Goal: Task Accomplishment & Management: Complete application form

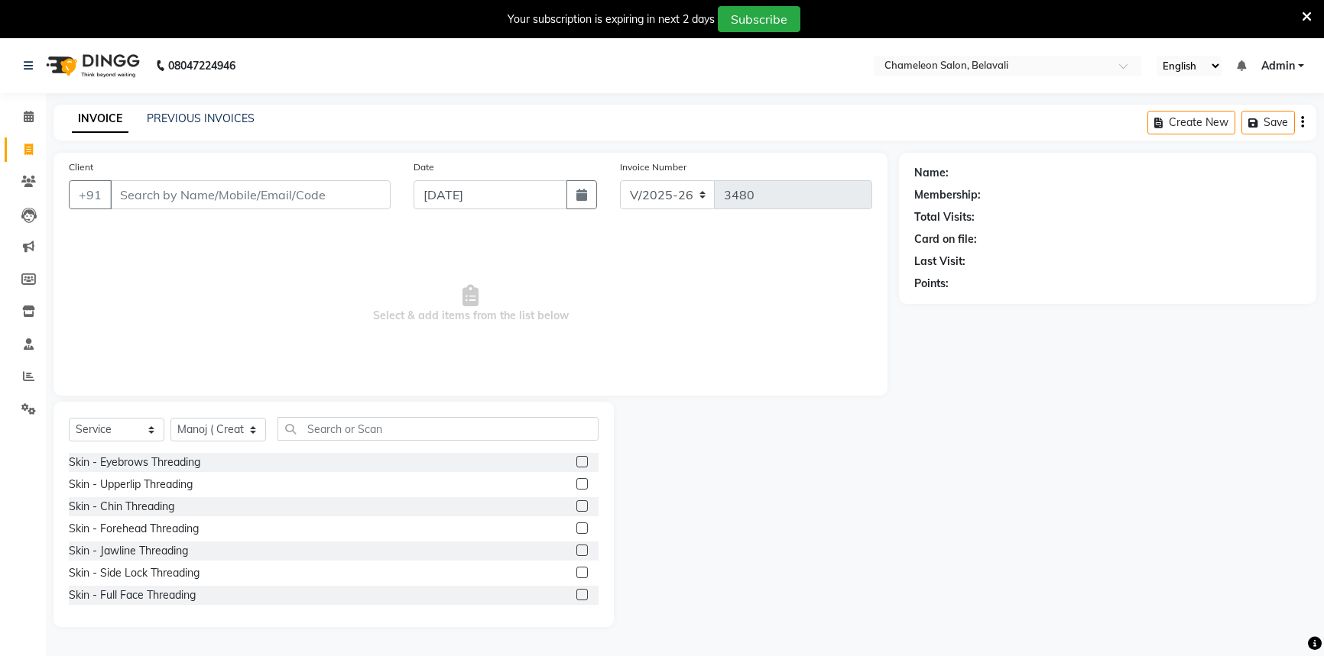
select select "6724"
select select "service"
select select "58829"
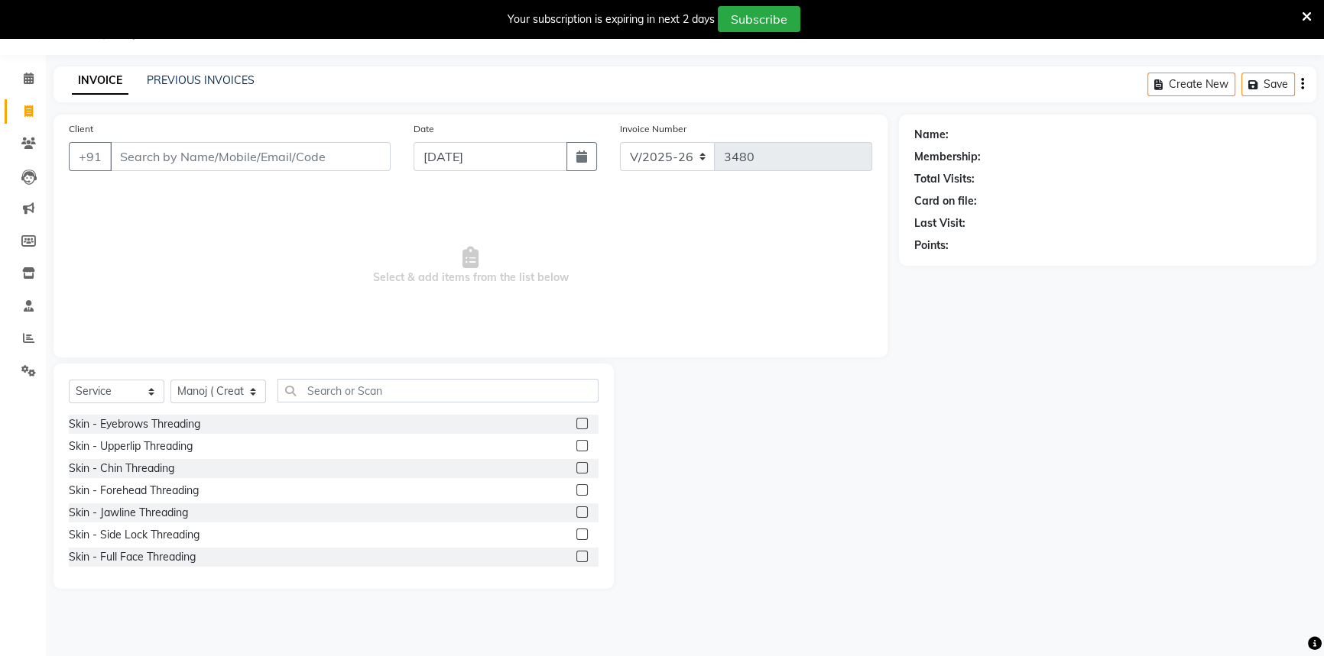
scroll to position [208, 0]
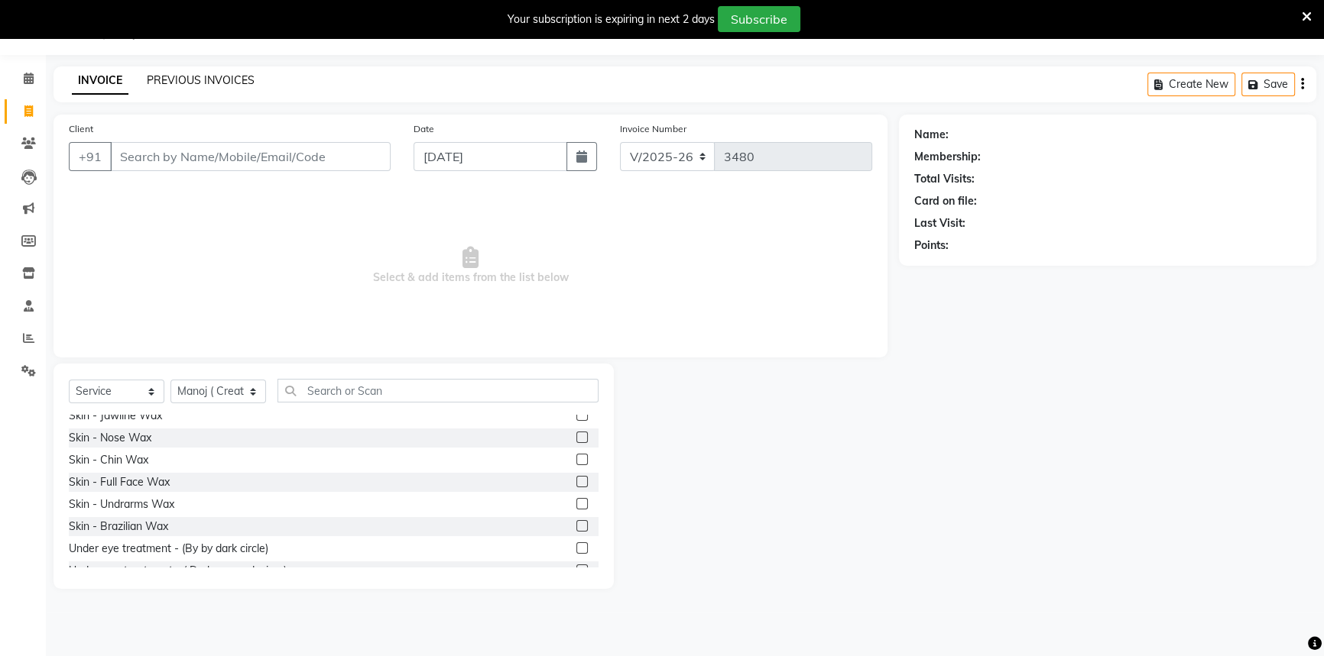
click at [183, 79] on link "PREVIOUS INVOICES" at bounding box center [201, 80] width 108 height 14
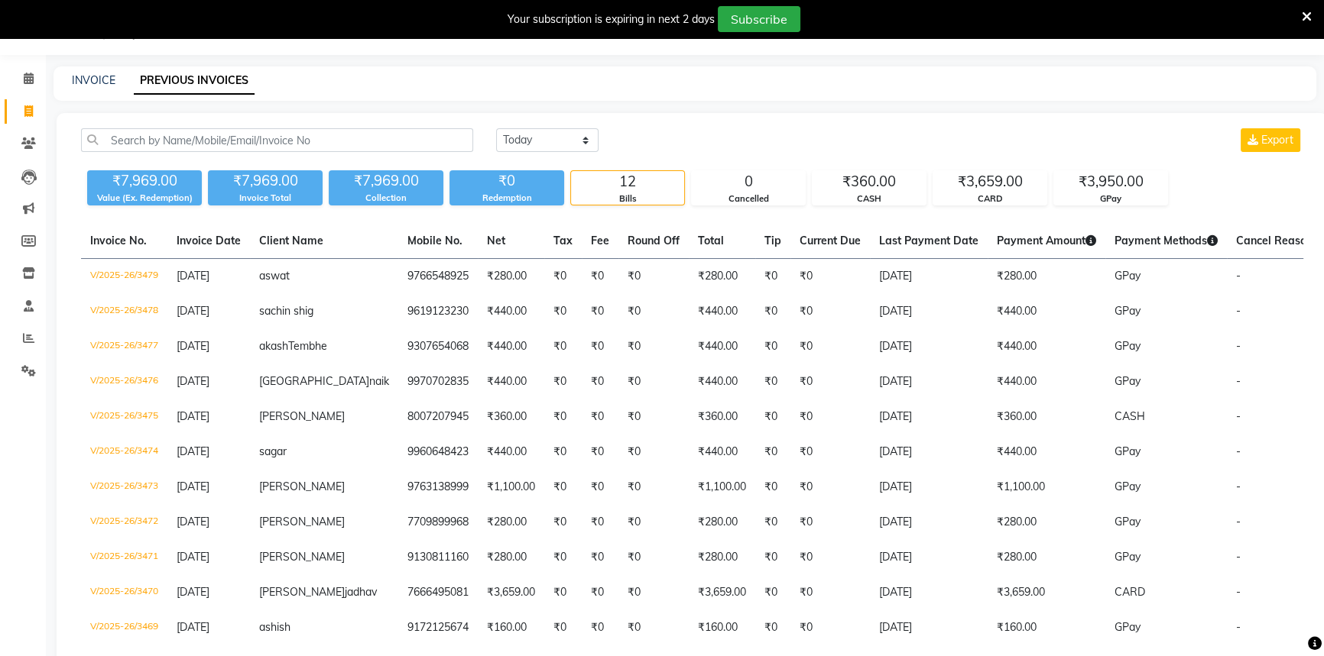
drag, startPoint x: 11, startPoint y: 113, endPoint x: 21, endPoint y: 112, distance: 10.8
click at [11, 113] on link "Invoice" at bounding box center [23, 111] width 37 height 25
select select "6724"
select select "service"
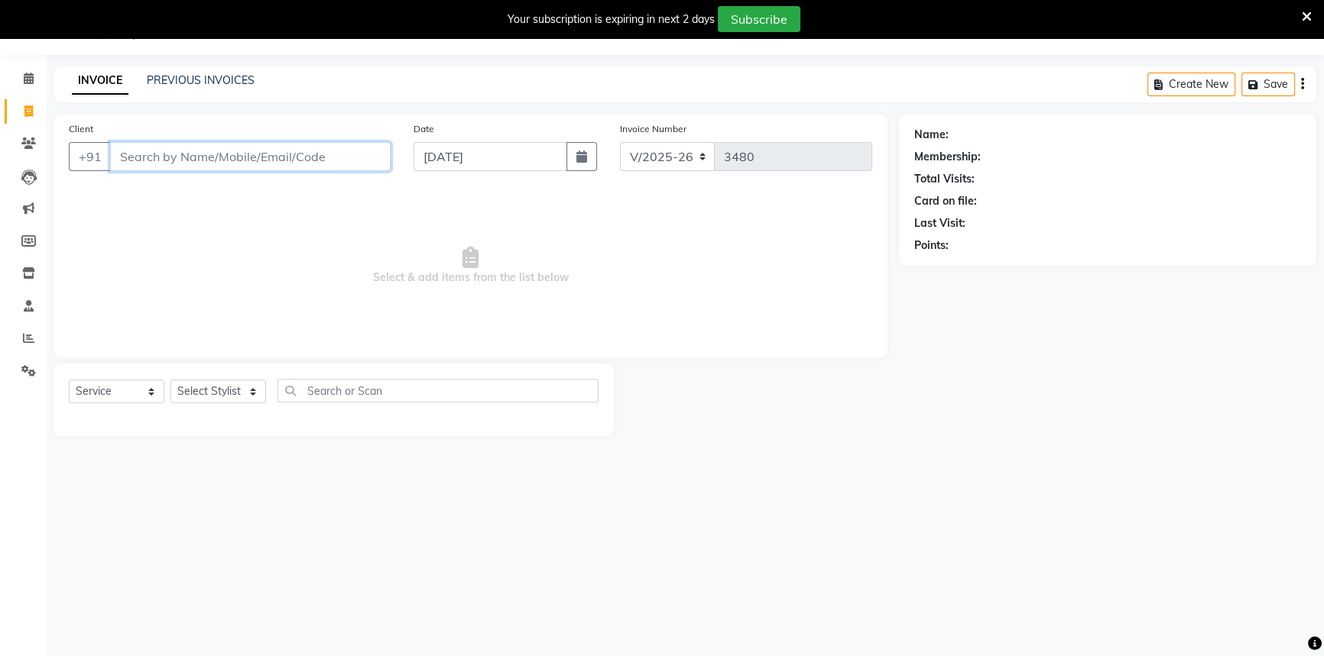
click at [211, 153] on input "Client" at bounding box center [250, 156] width 280 height 29
select select "58829"
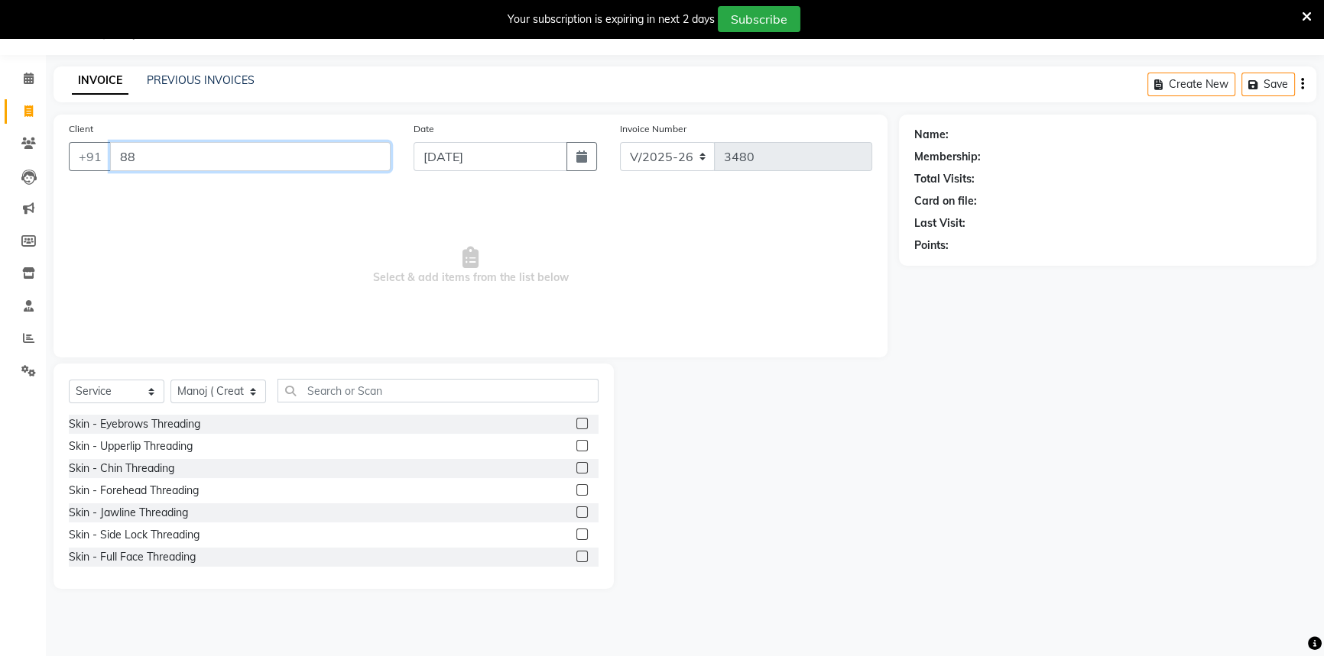
type input "8"
type input "9920191600"
click at [345, 151] on span "Add Client" at bounding box center [351, 156] width 60 height 15
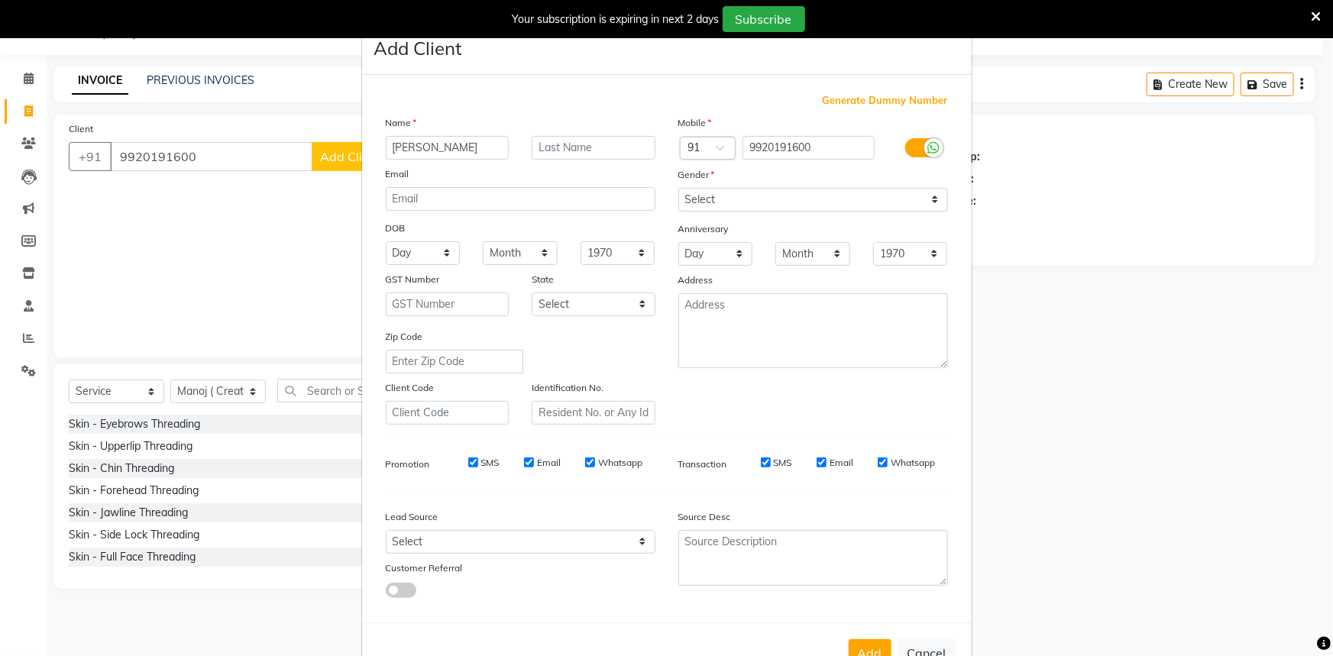
type input "[PERSON_NAME]"
click at [880, 195] on select "Select [DEMOGRAPHIC_DATA] [DEMOGRAPHIC_DATA] Other Prefer Not To Say" at bounding box center [814, 200] width 270 height 24
select select "[DEMOGRAPHIC_DATA]"
click at [679, 188] on select "Select [DEMOGRAPHIC_DATA] [DEMOGRAPHIC_DATA] Other Prefer Not To Say" at bounding box center [814, 200] width 270 height 24
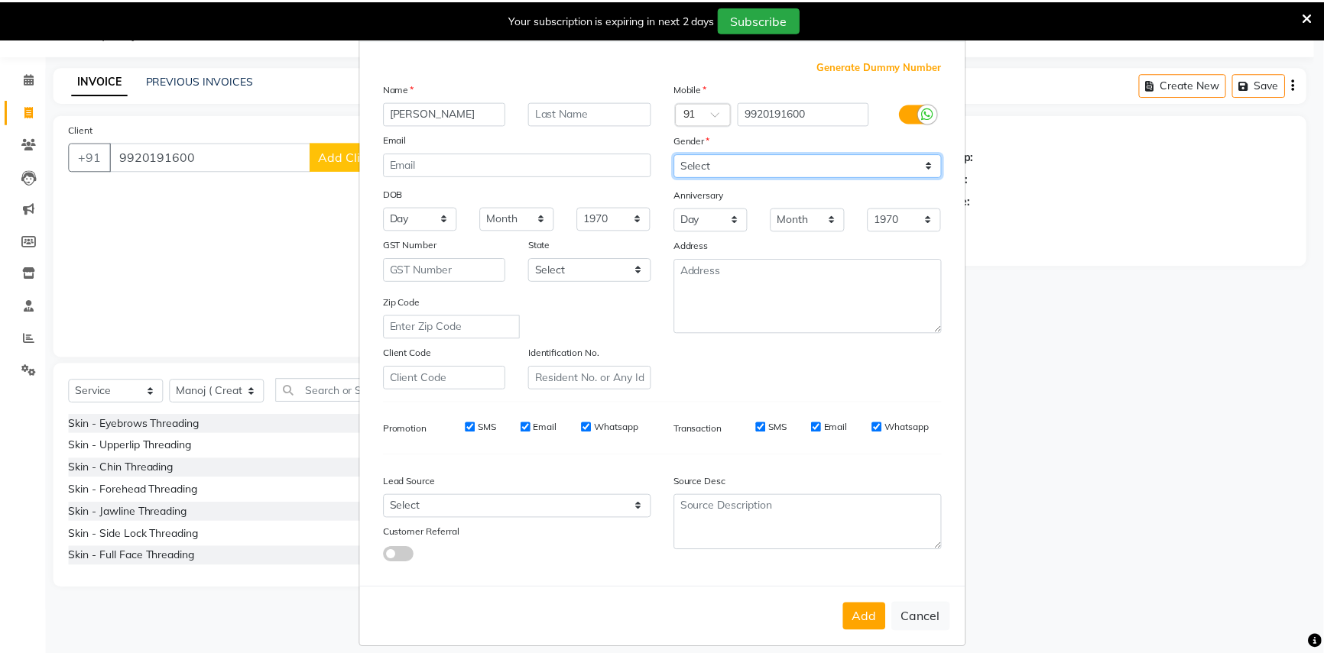
scroll to position [53, 0]
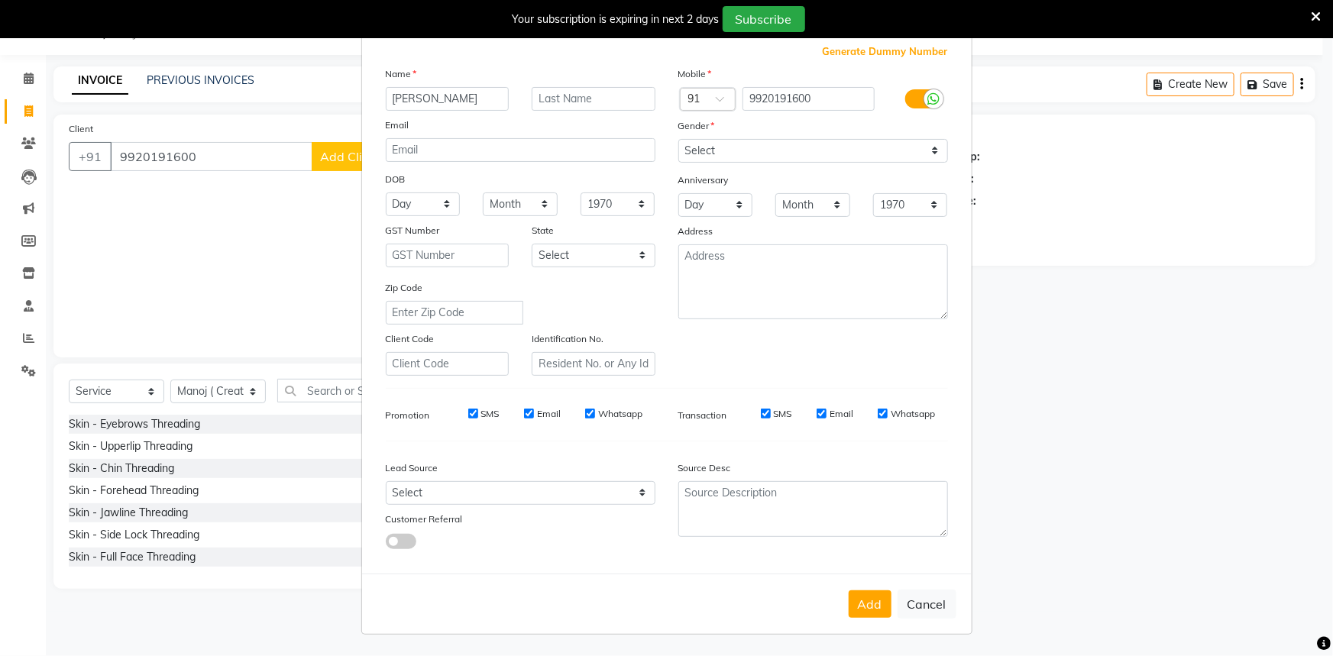
click at [849, 604] on button "Add" at bounding box center [870, 605] width 43 height 28
select select
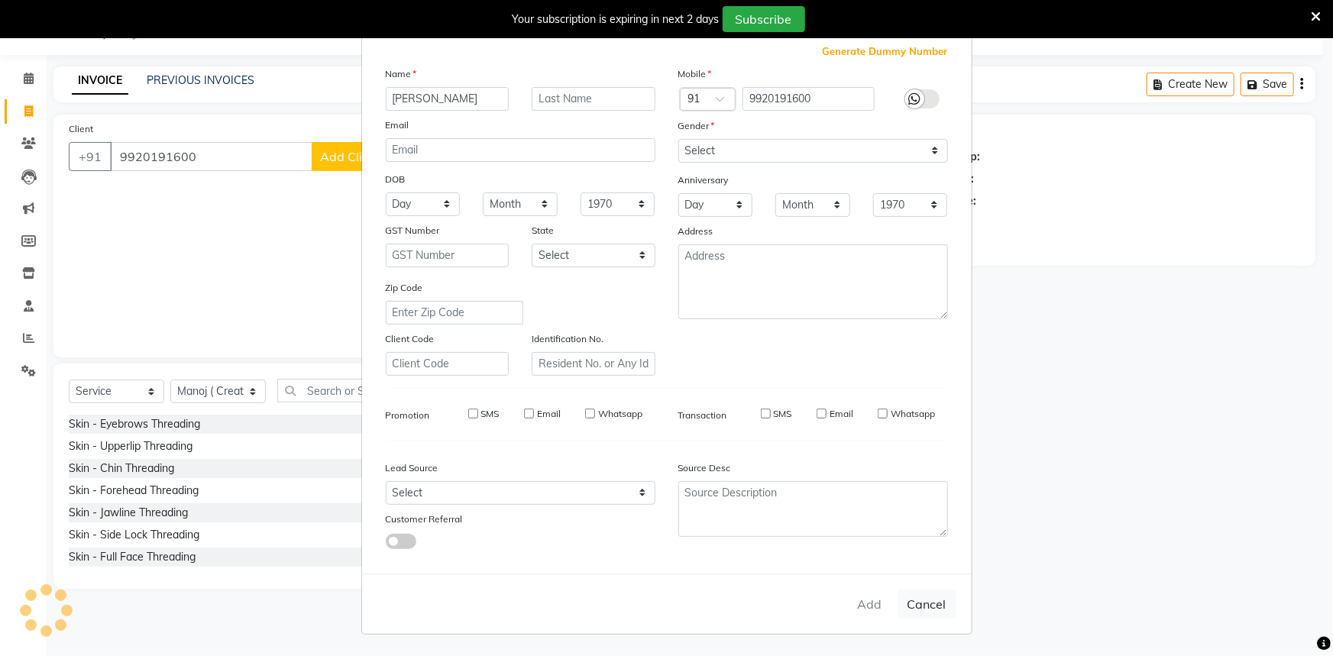
select select
checkbox input "false"
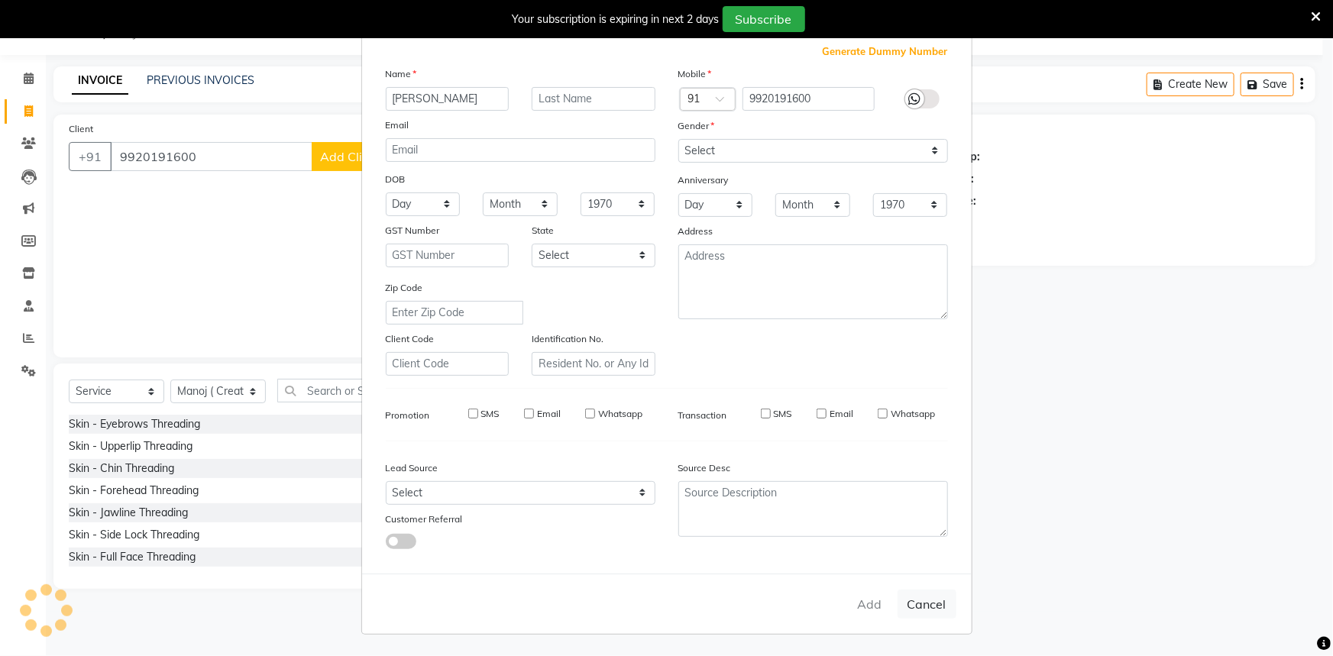
checkbox input "false"
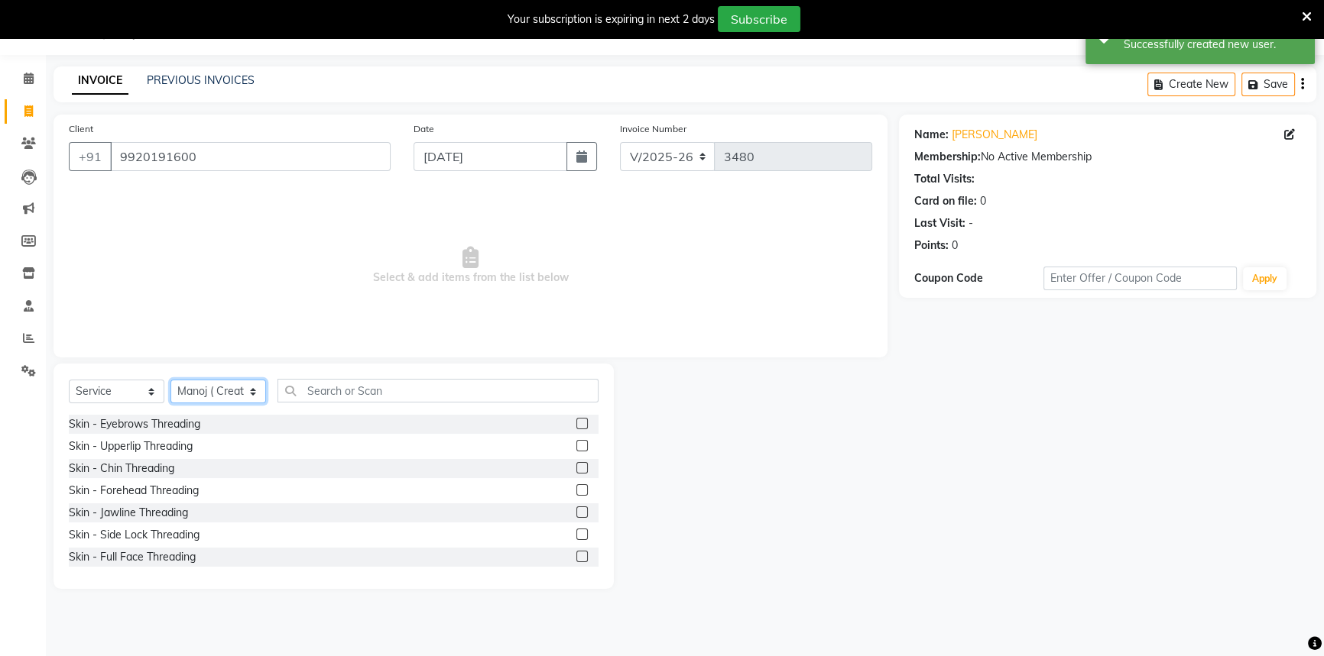
click at [240, 380] on select "Select Stylist Aditi [PERSON_NAME] [PERSON_NAME] ( Creative stylist ) [PERSON_N…" at bounding box center [218, 392] width 96 height 24
click at [312, 397] on input "text" at bounding box center [437, 391] width 321 height 24
click at [224, 382] on select "Select Stylist Aditi [PERSON_NAME] [PERSON_NAME] ( Creative stylist ) [PERSON_N…" at bounding box center [218, 392] width 96 height 24
select select "58803"
click at [170, 380] on select "Select Stylist Aditi [PERSON_NAME] [PERSON_NAME] ( Creative stylist ) [PERSON_N…" at bounding box center [218, 392] width 96 height 24
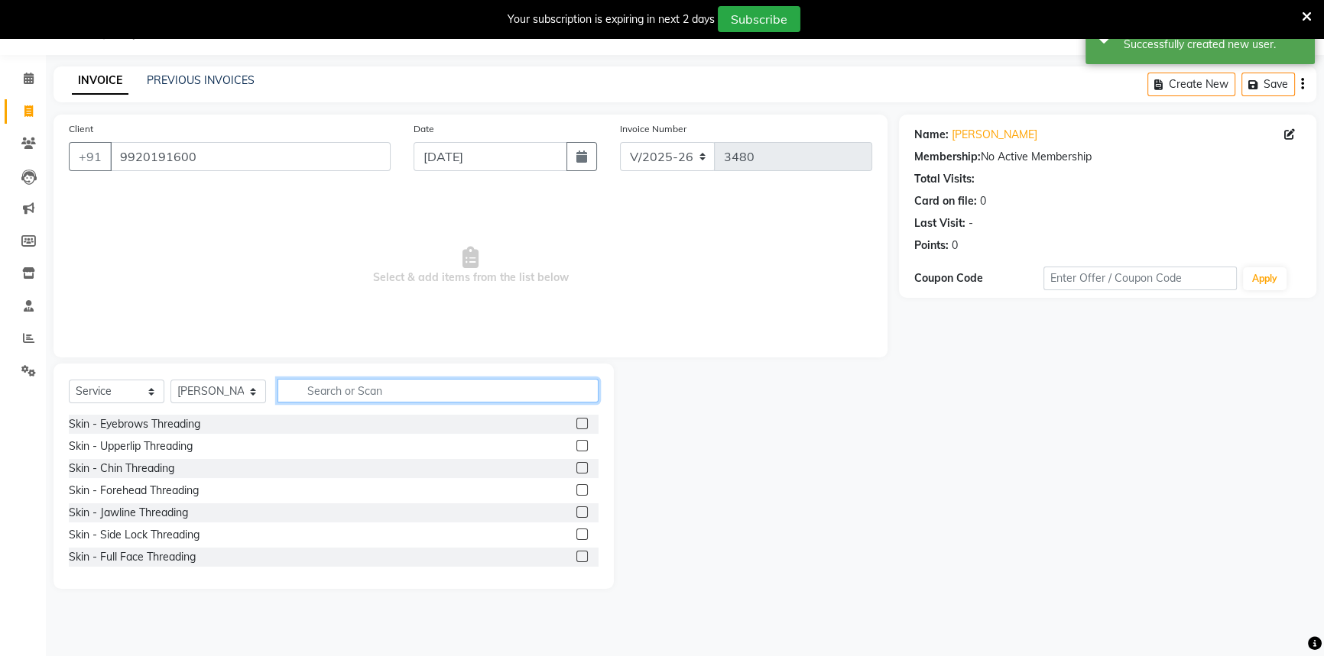
click at [348, 386] on input "text" at bounding box center [437, 391] width 321 height 24
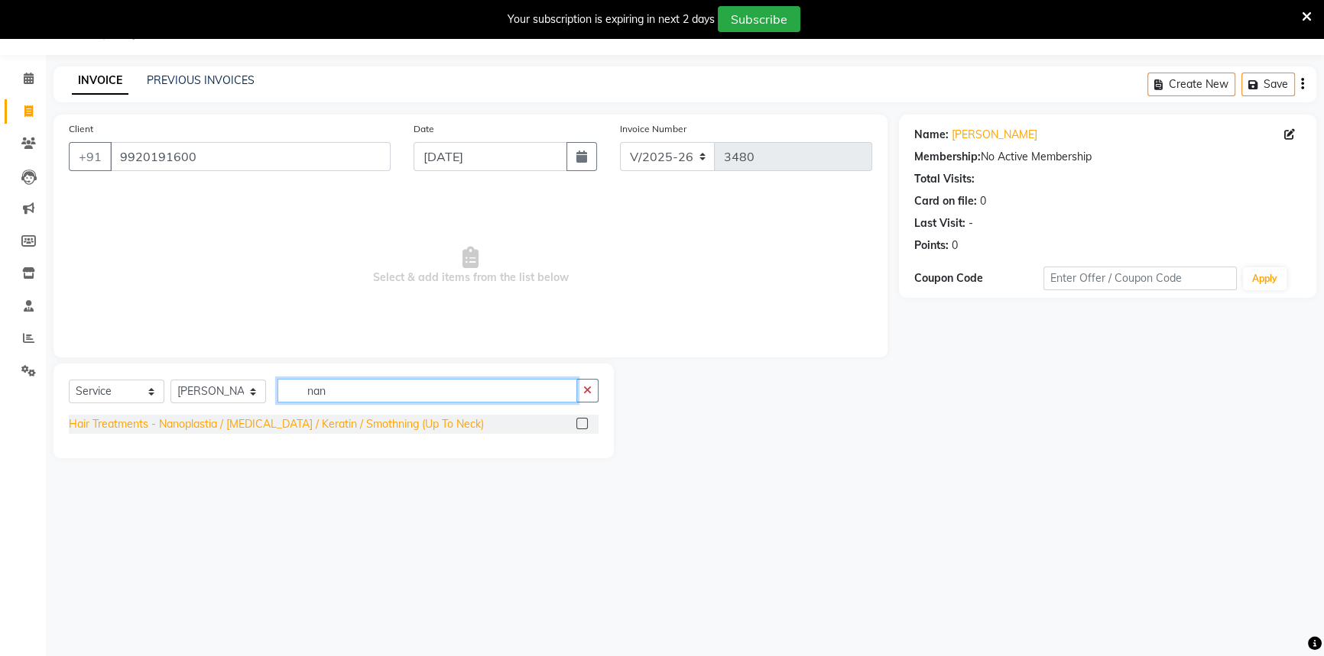
type input "nan"
click at [326, 423] on div "Hair Treatments - Nanoplastia / [MEDICAL_DATA] / Keratin / Smothning (Up To Nec…" at bounding box center [276, 424] width 415 height 16
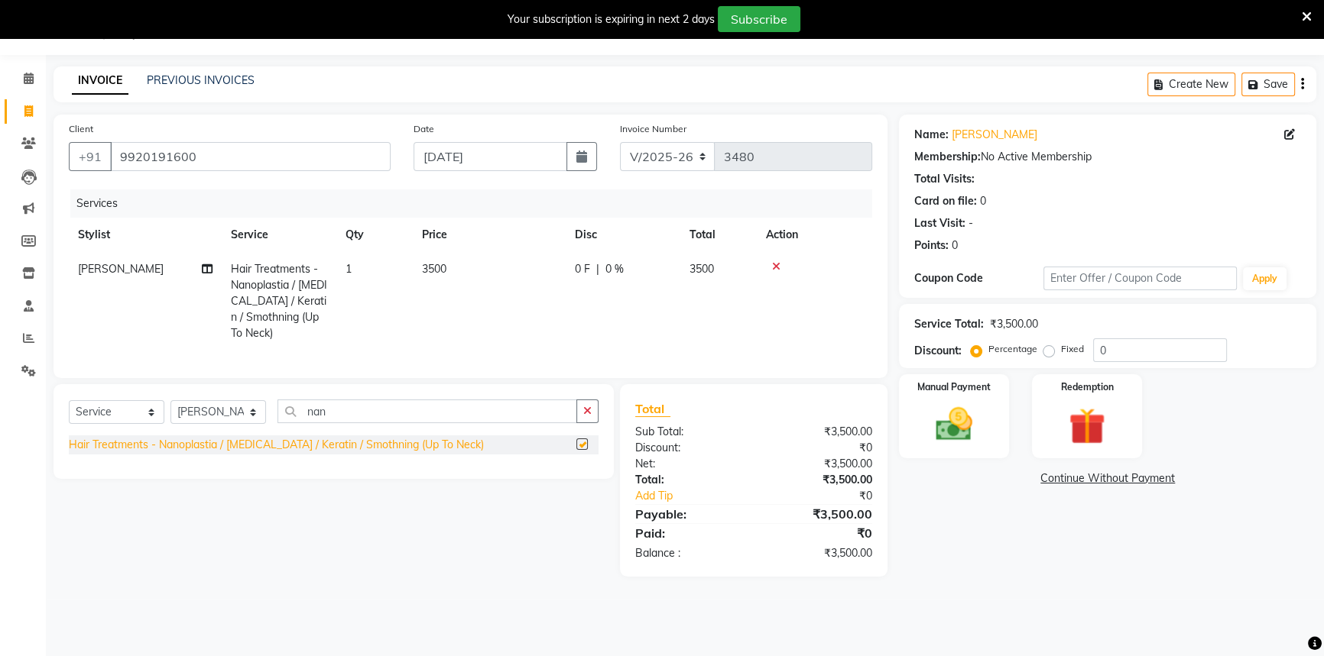
checkbox input "false"
click at [604, 274] on div "0 F | 0 %" at bounding box center [623, 269] width 96 height 16
select select "58803"
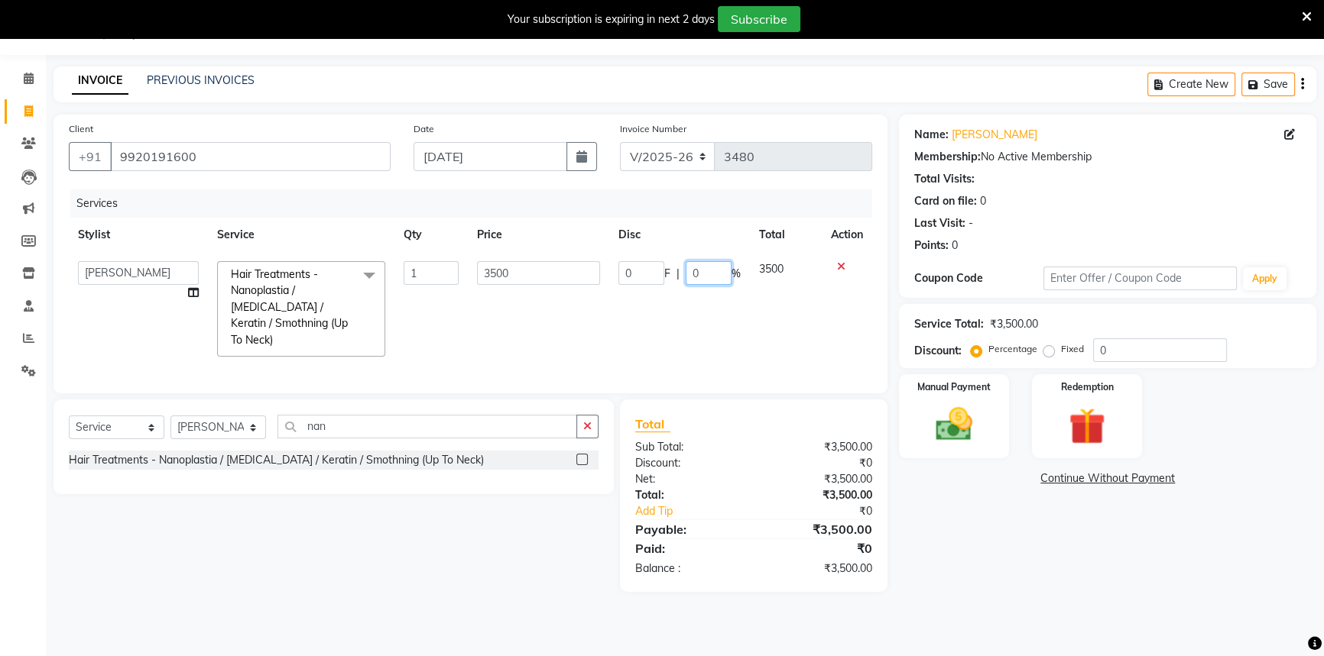
click at [692, 279] on input "0" at bounding box center [708, 273] width 46 height 24
type input "20"
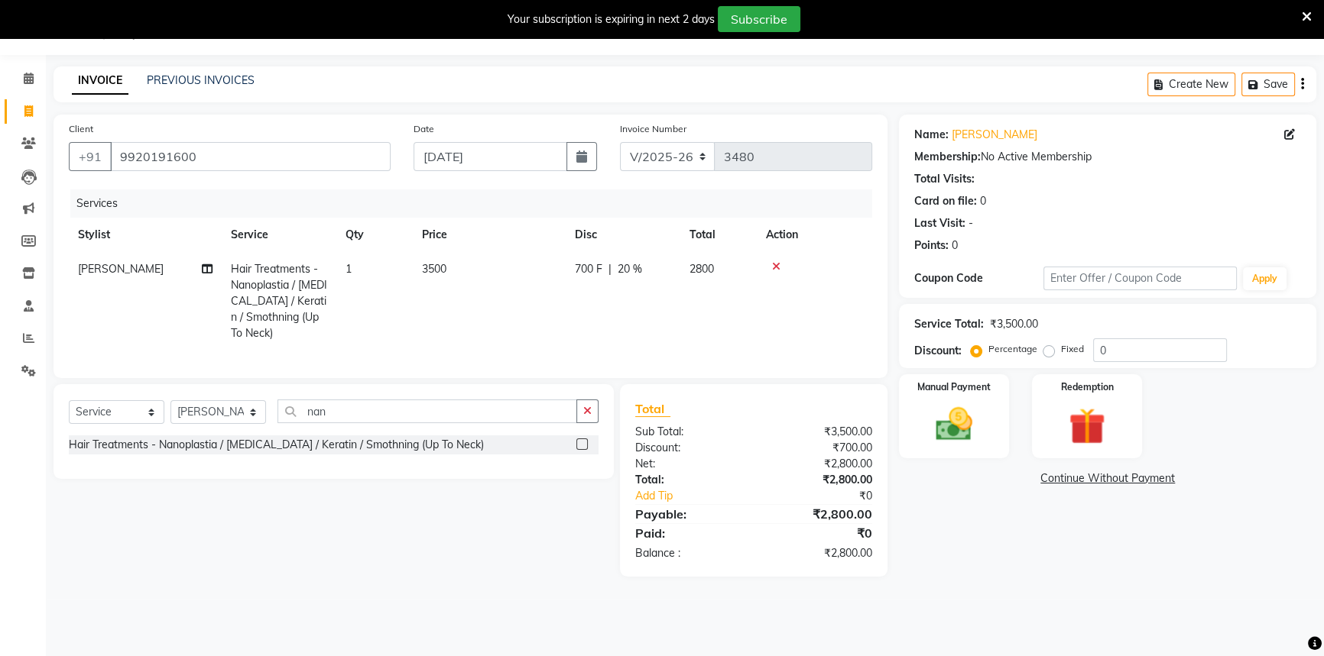
click at [438, 271] on span "3500" at bounding box center [434, 269] width 24 height 14
select select "58803"
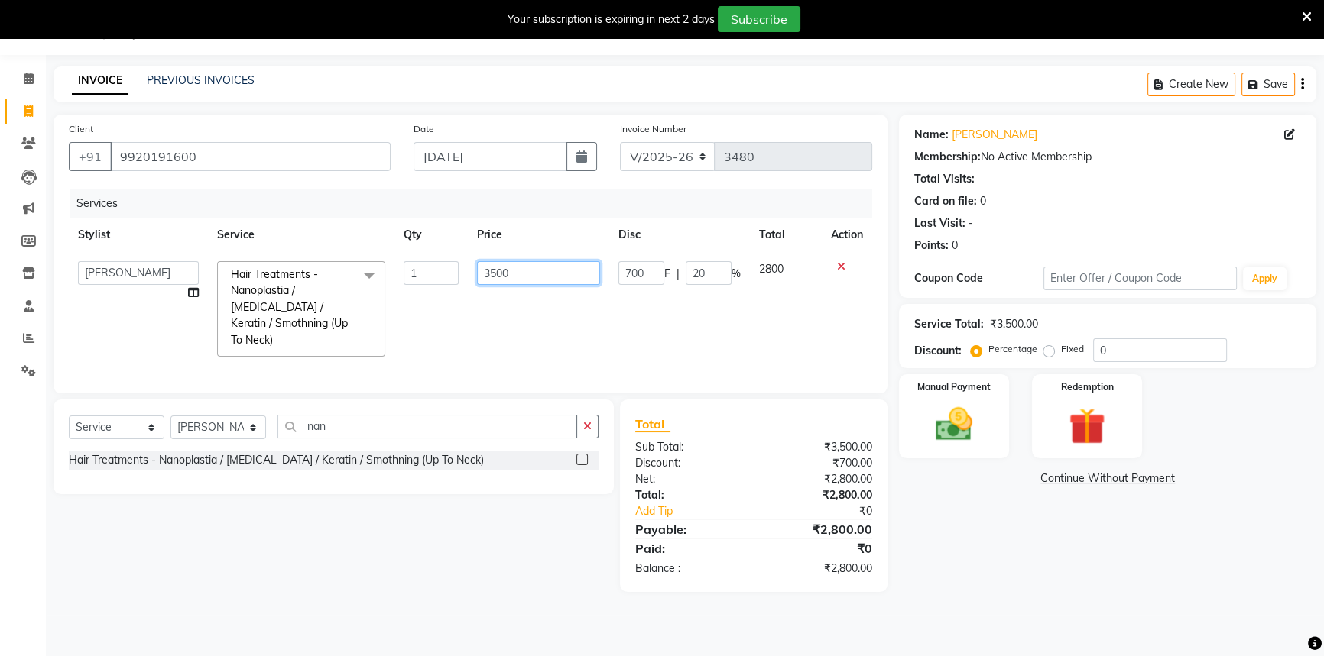
click at [542, 280] on input "3500" at bounding box center [538, 273] width 123 height 24
type input "3"
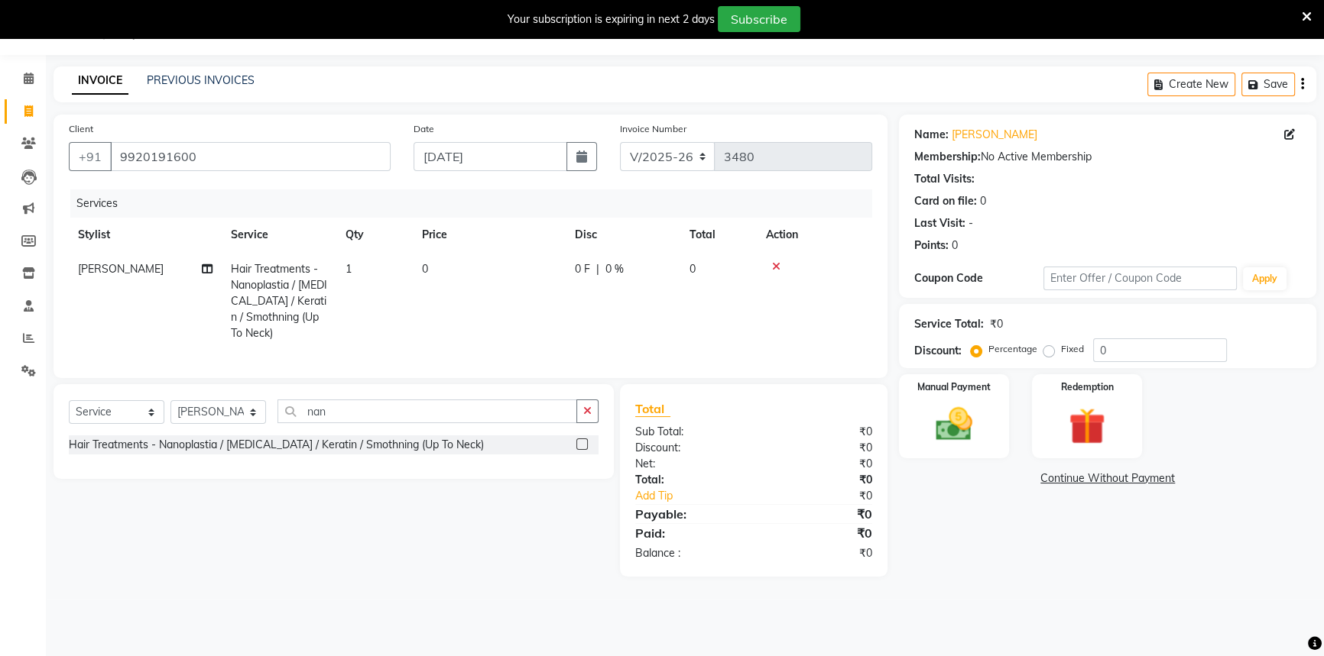
click at [839, 262] on td at bounding box center [814, 301] width 115 height 99
click at [420, 271] on td "0" at bounding box center [489, 301] width 153 height 99
select select "58803"
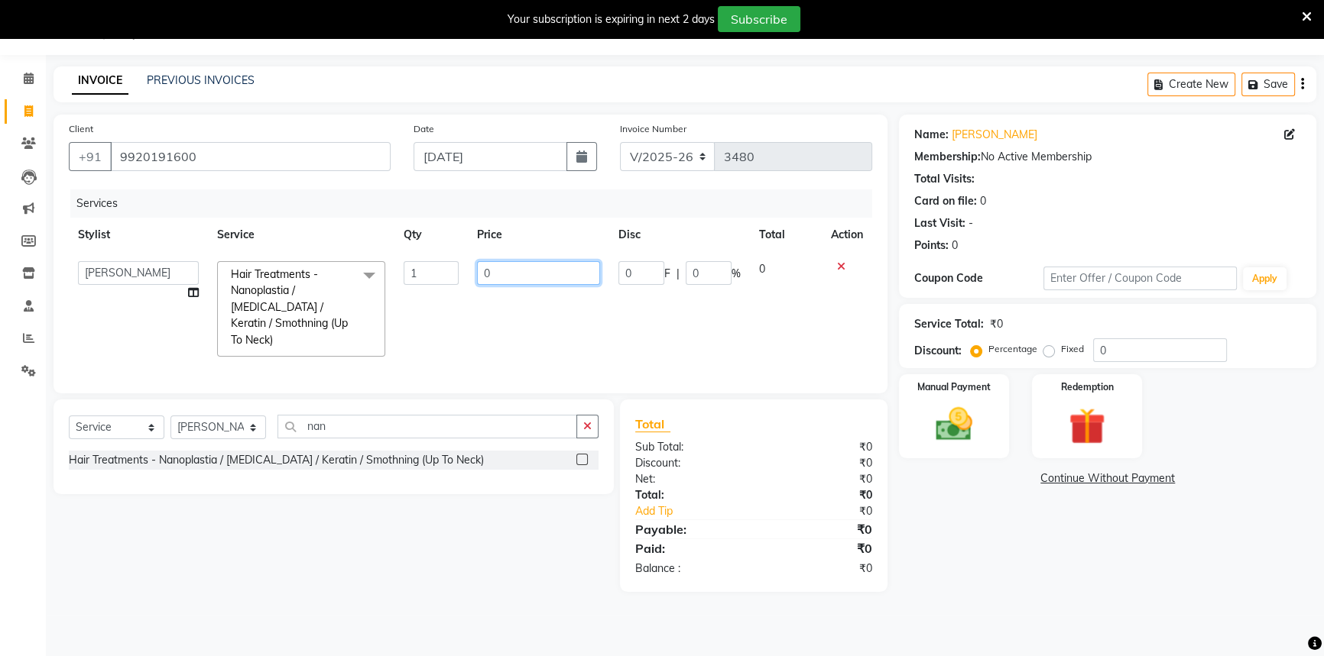
click at [556, 280] on input "0" at bounding box center [538, 273] width 123 height 24
type input "3000"
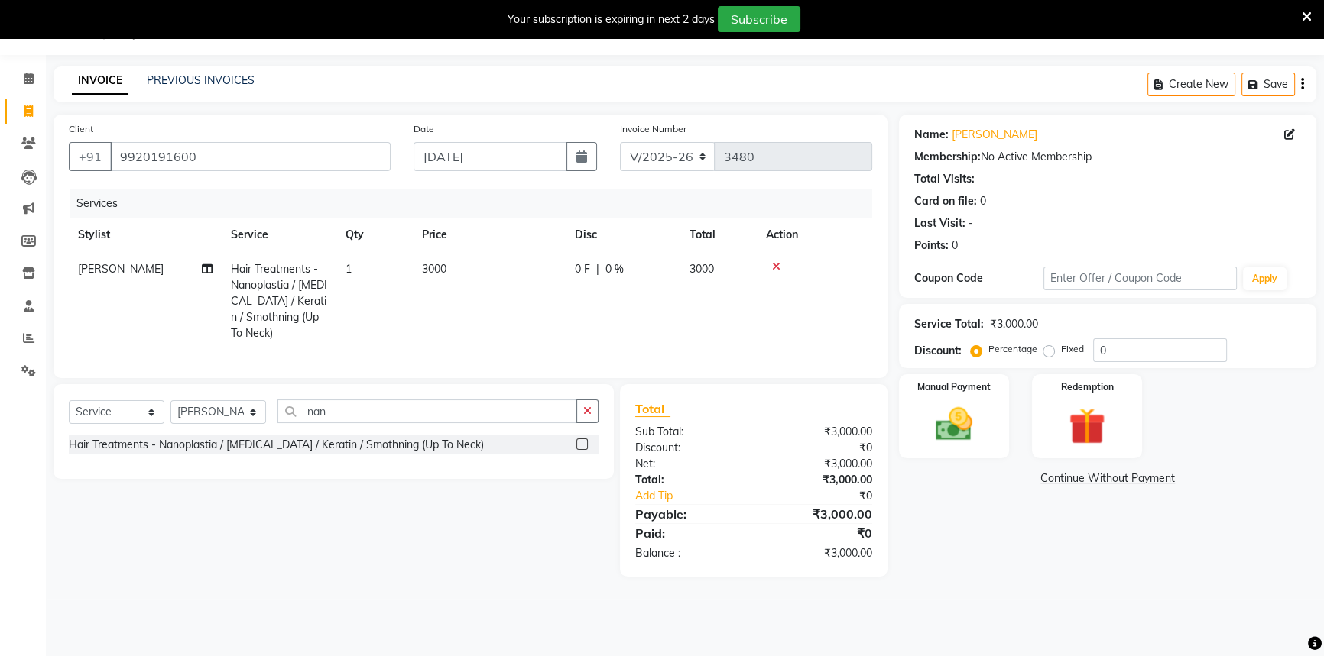
drag, startPoint x: 1139, startPoint y: 580, endPoint x: 1110, endPoint y: 565, distance: 32.8
click at [1136, 578] on main "INVOICE PREVIOUS INVOICES Create New Save Client [PHONE_NUMBER] Date [DATE] Inv…" at bounding box center [685, 332] width 1278 height 533
click at [932, 439] on img at bounding box center [954, 425] width 62 height 44
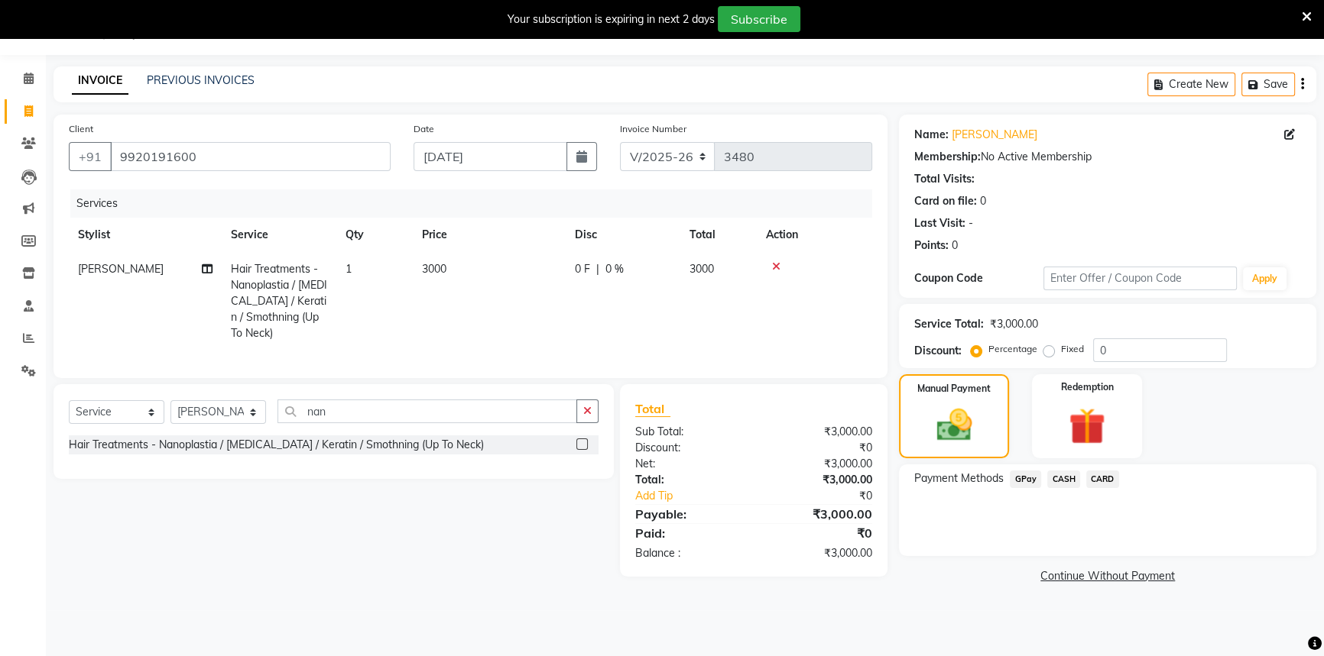
click at [1016, 480] on span "GPay" at bounding box center [1024, 480] width 31 height 18
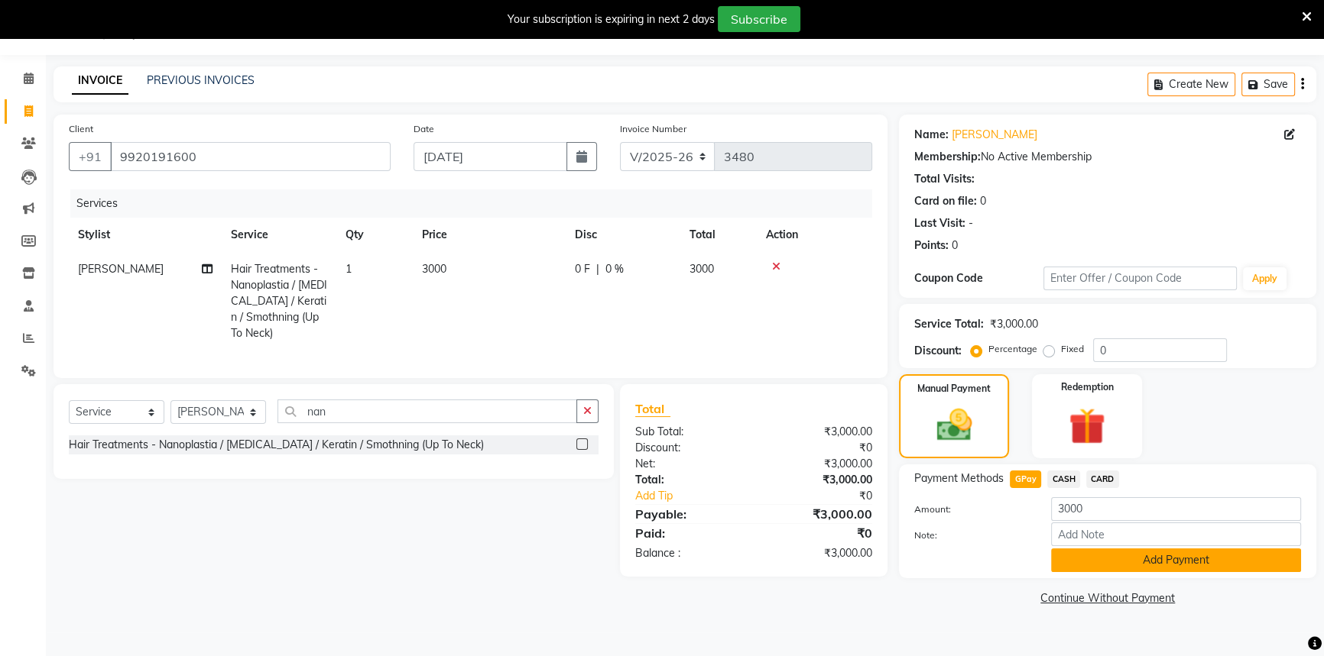
click at [1054, 552] on button "Add Payment" at bounding box center [1176, 561] width 250 height 24
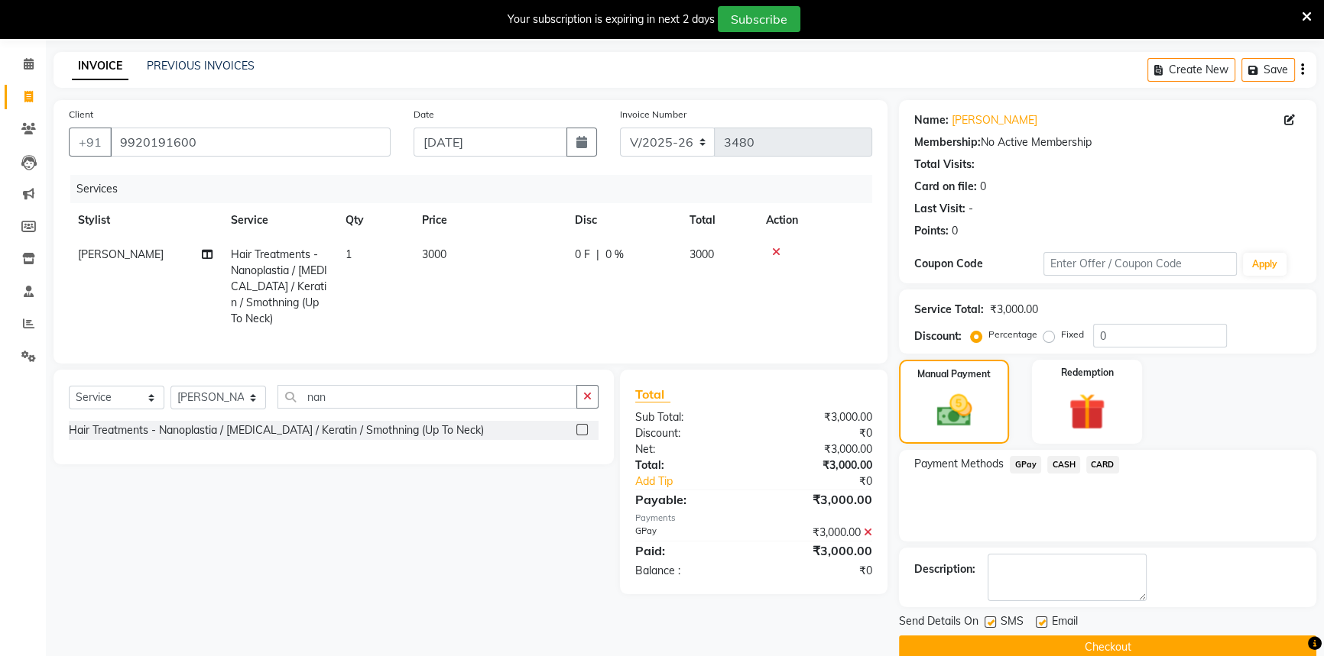
scroll to position [77, 0]
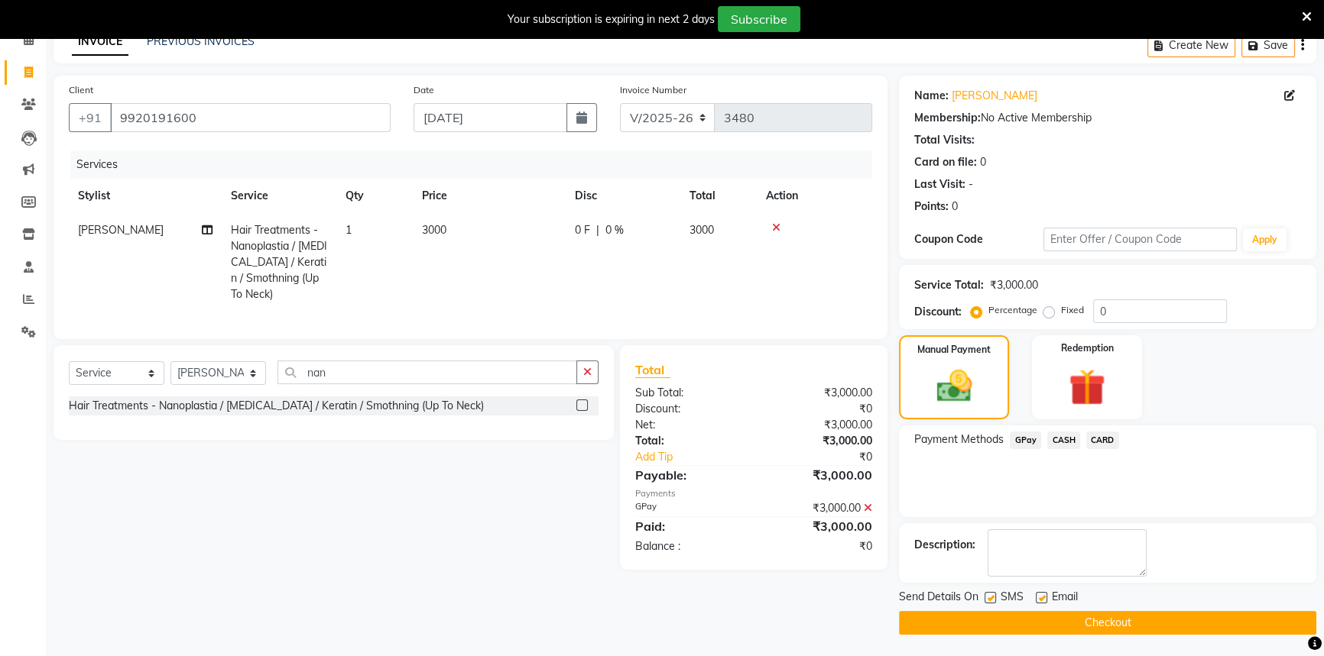
click at [1013, 628] on button "Checkout" at bounding box center [1107, 623] width 417 height 24
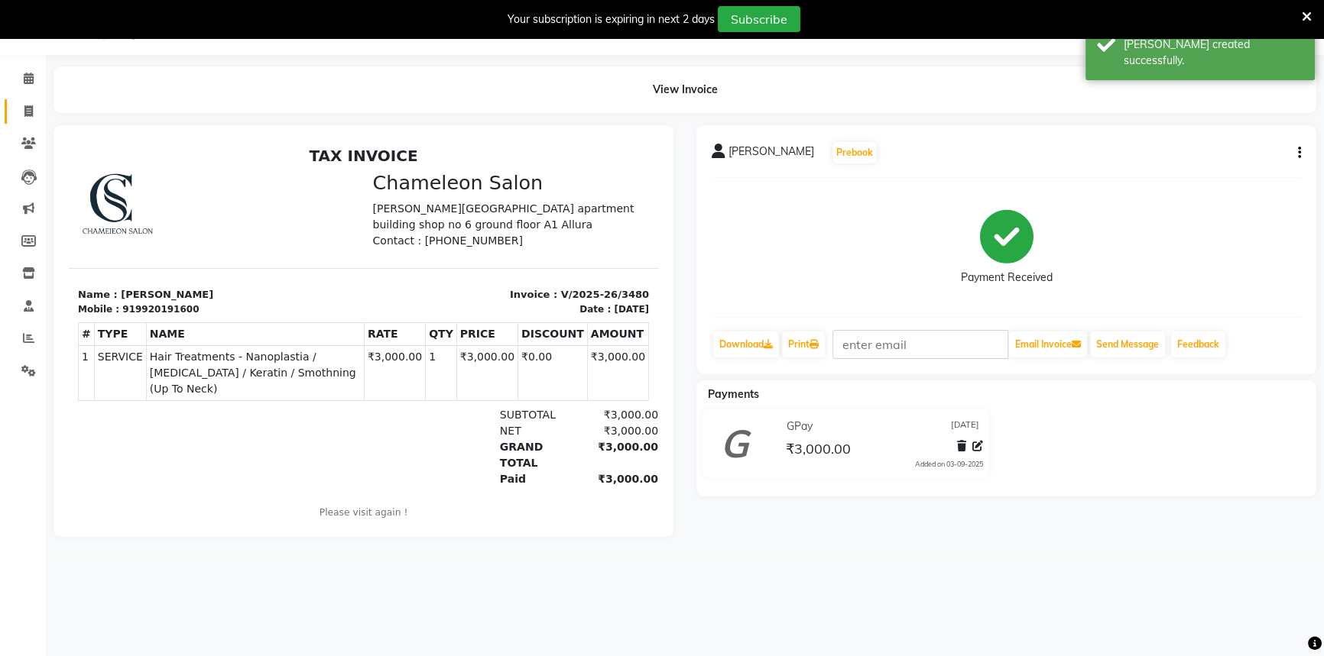
click at [13, 106] on link "Invoice" at bounding box center [23, 111] width 37 height 25
select select "service"
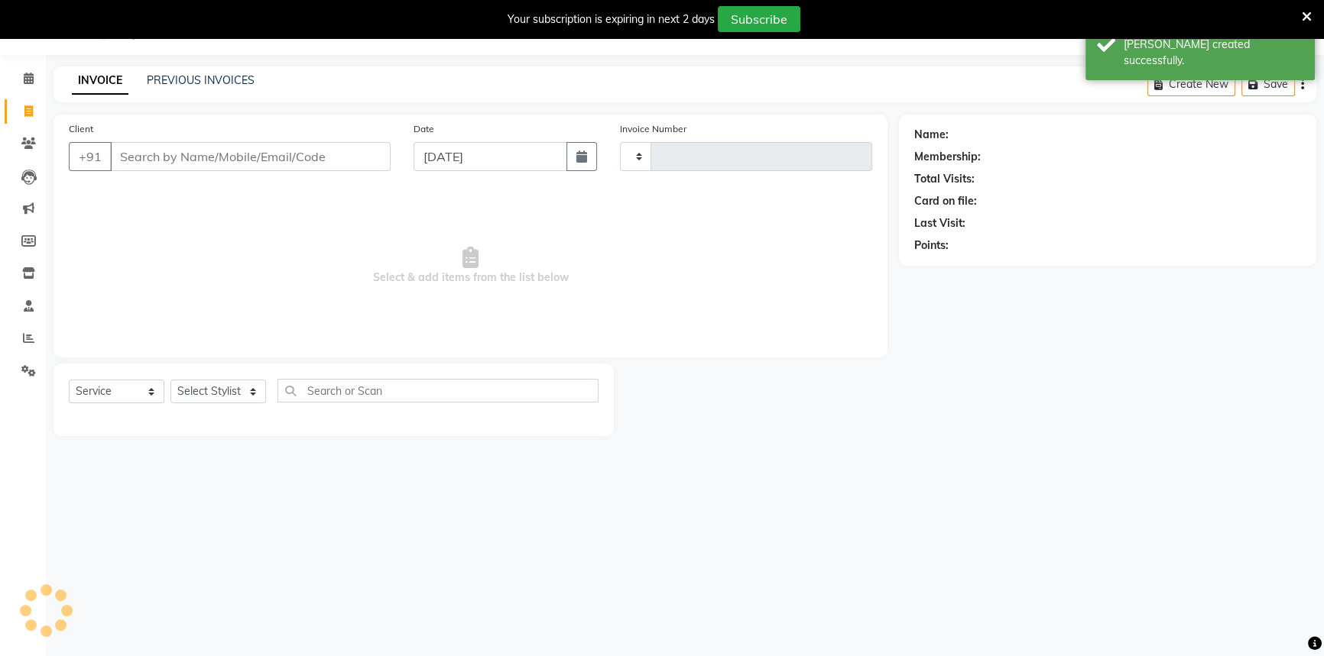
type input "3481"
select select "6724"
select select "58829"
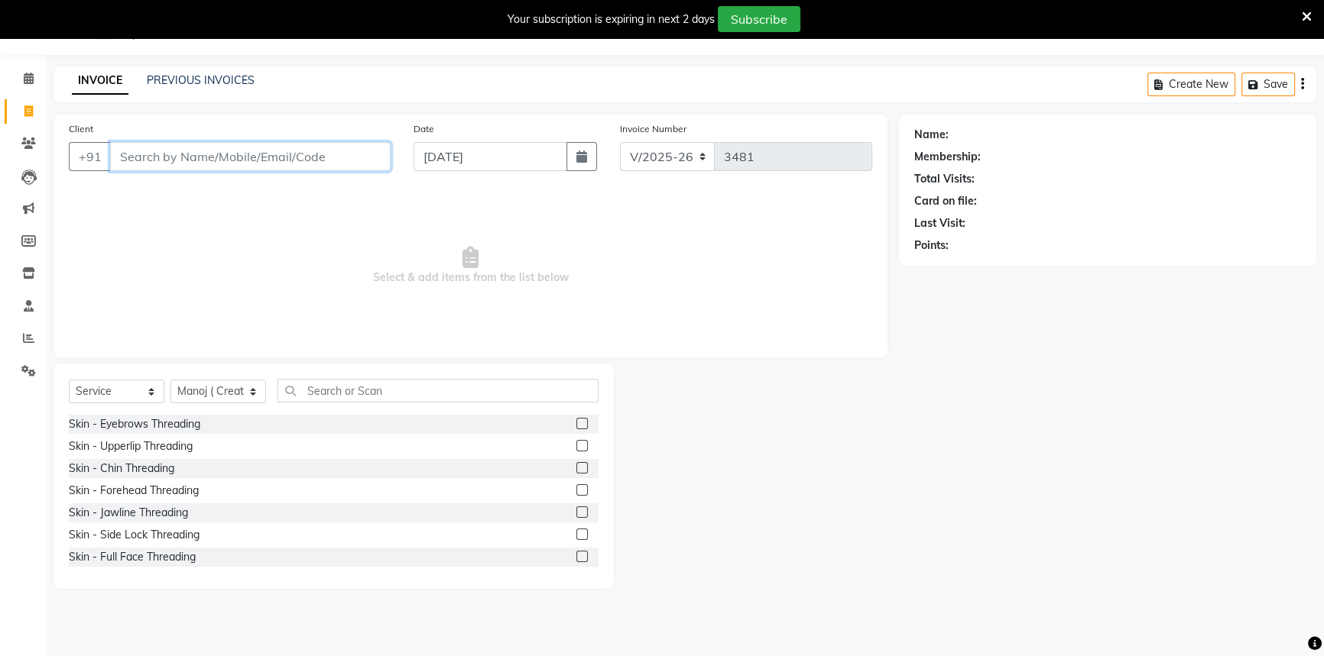
click at [122, 155] on input "Client" at bounding box center [250, 156] width 280 height 29
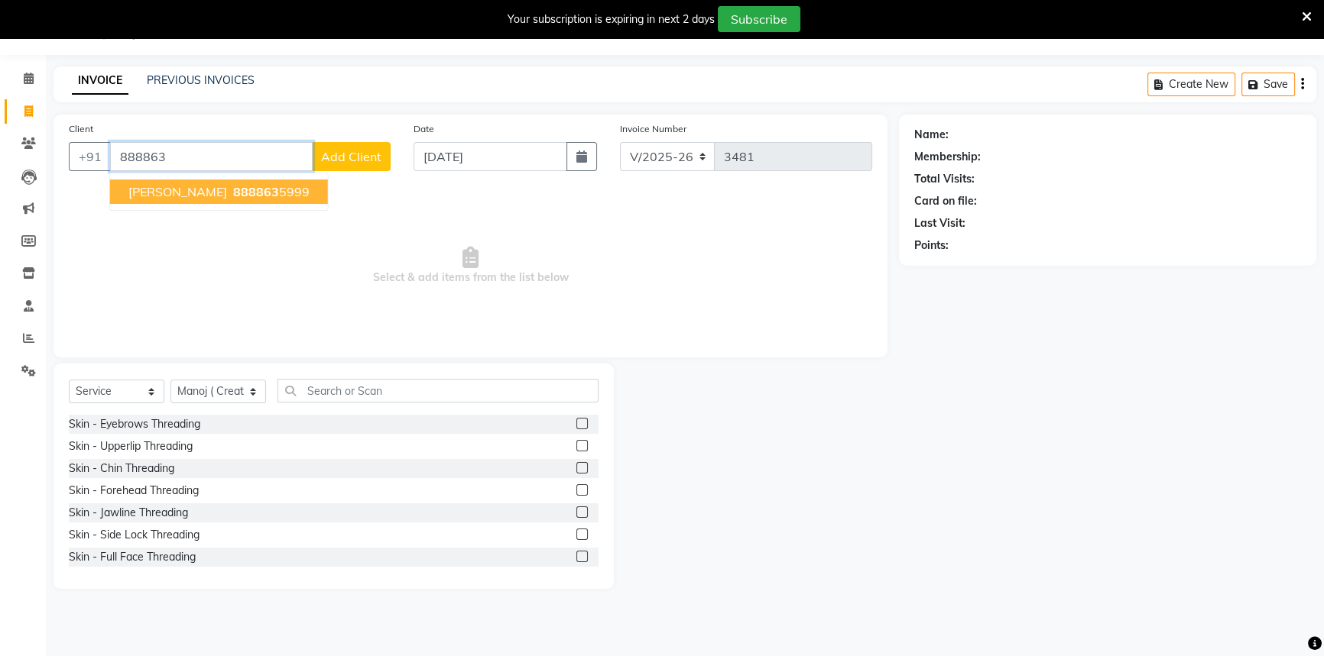
click at [166, 192] on span "[PERSON_NAME]" at bounding box center [177, 191] width 99 height 15
type input "8888635999"
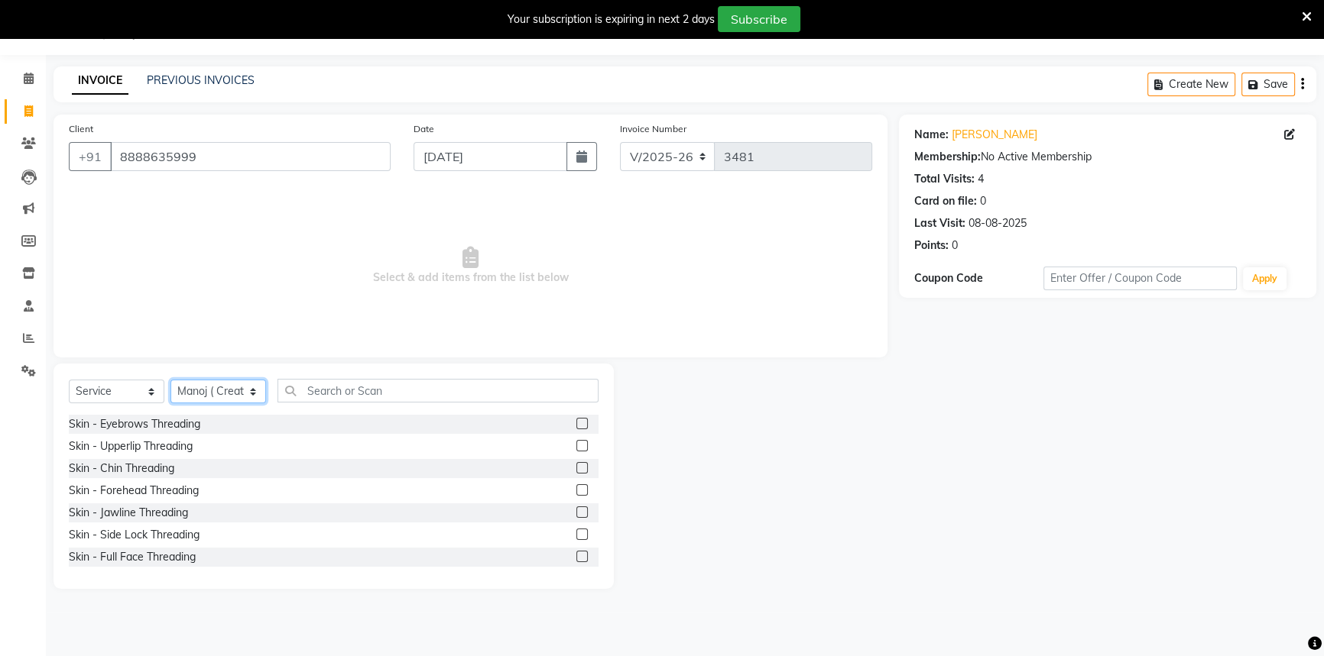
click at [206, 399] on select "Select Stylist Aditi [PERSON_NAME] [PERSON_NAME] ( Creative stylist ) [PERSON_N…" at bounding box center [218, 392] width 96 height 24
select select "58806"
click at [170, 380] on select "Select Stylist Aditi [PERSON_NAME] [PERSON_NAME] ( Creative stylist ) [PERSON_N…" at bounding box center [218, 392] width 96 height 24
click at [348, 388] on input "text" at bounding box center [437, 391] width 321 height 24
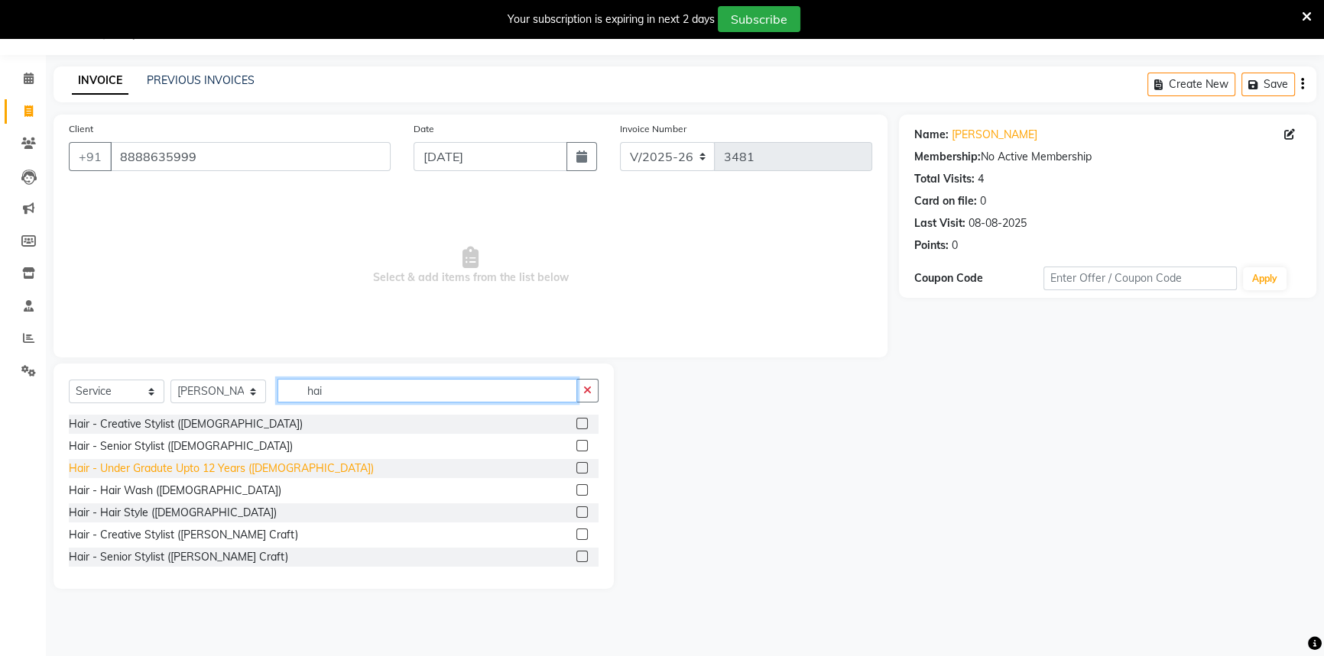
type input "hai"
click at [175, 468] on div "Hair - Under Gradute Upto 12 Years ([DEMOGRAPHIC_DATA])" at bounding box center [221, 469] width 305 height 16
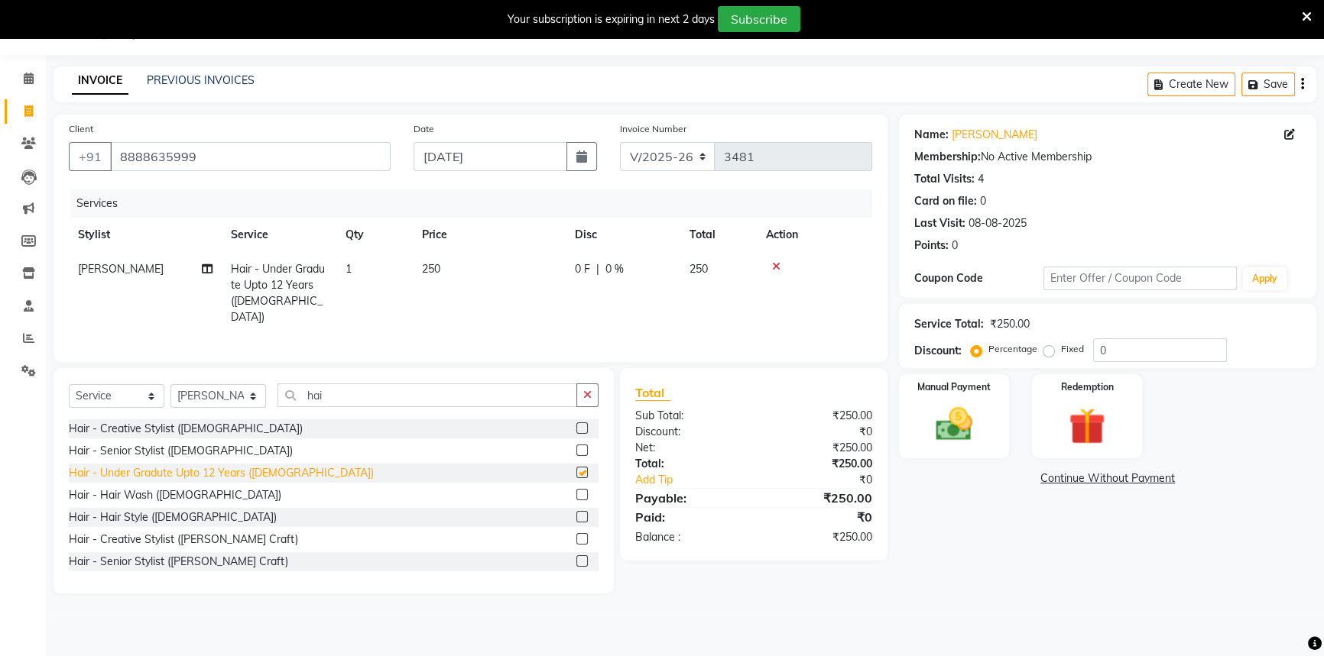
checkbox input "false"
click at [605, 274] on span "0 %" at bounding box center [614, 269] width 18 height 16
select select "58806"
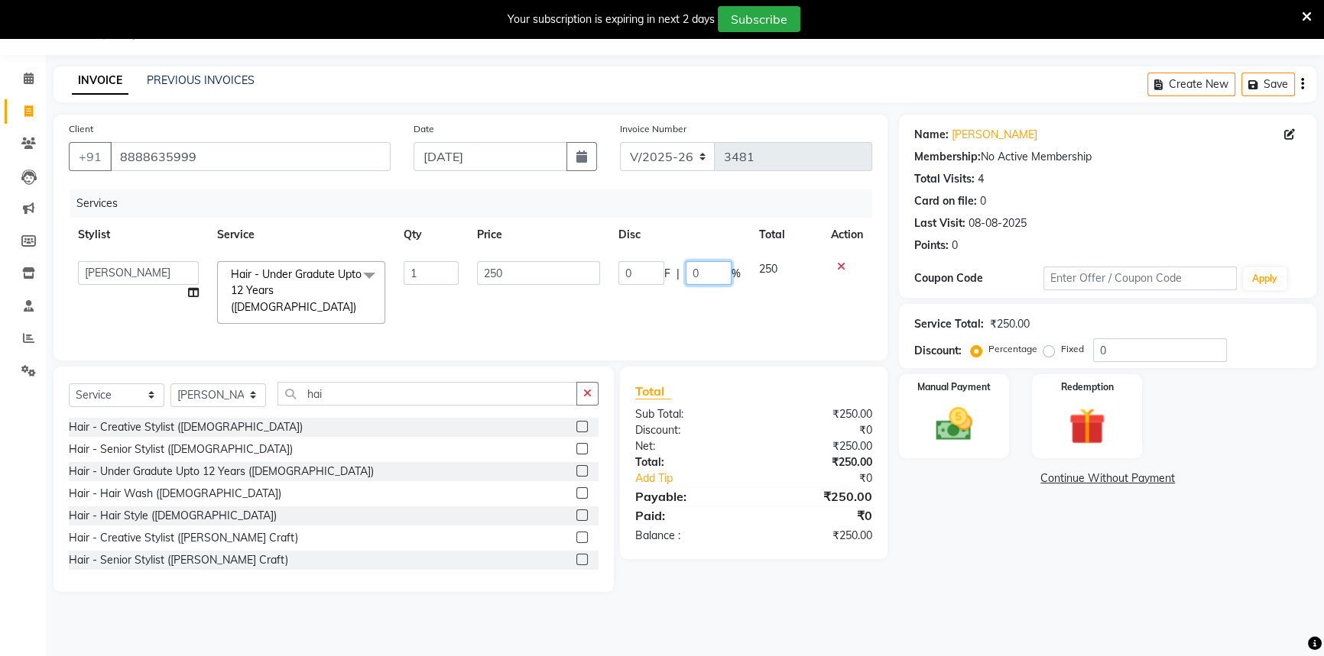
click at [688, 273] on input "0" at bounding box center [708, 273] width 46 height 24
type input "20"
click at [1066, 644] on div "08047224946 Select Location × Chameleon Salon, Belavali English ENGLISH Español…" at bounding box center [662, 328] width 1324 height 656
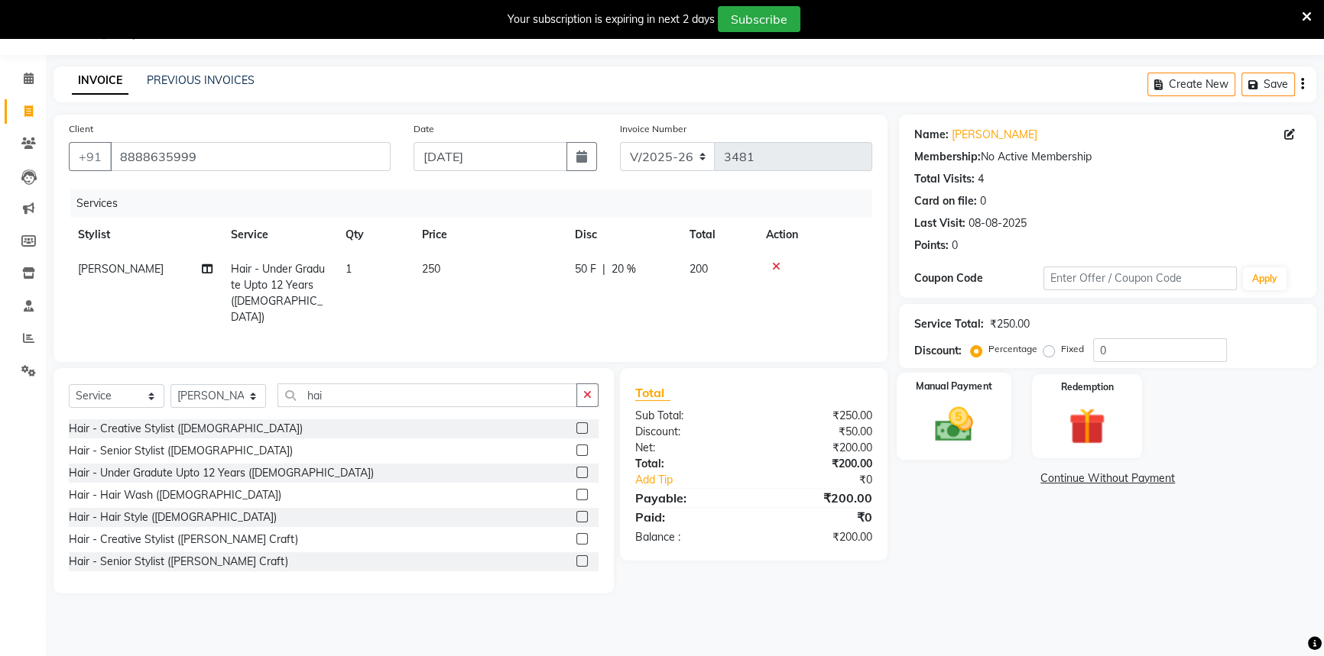
click at [946, 436] on img at bounding box center [954, 425] width 62 height 44
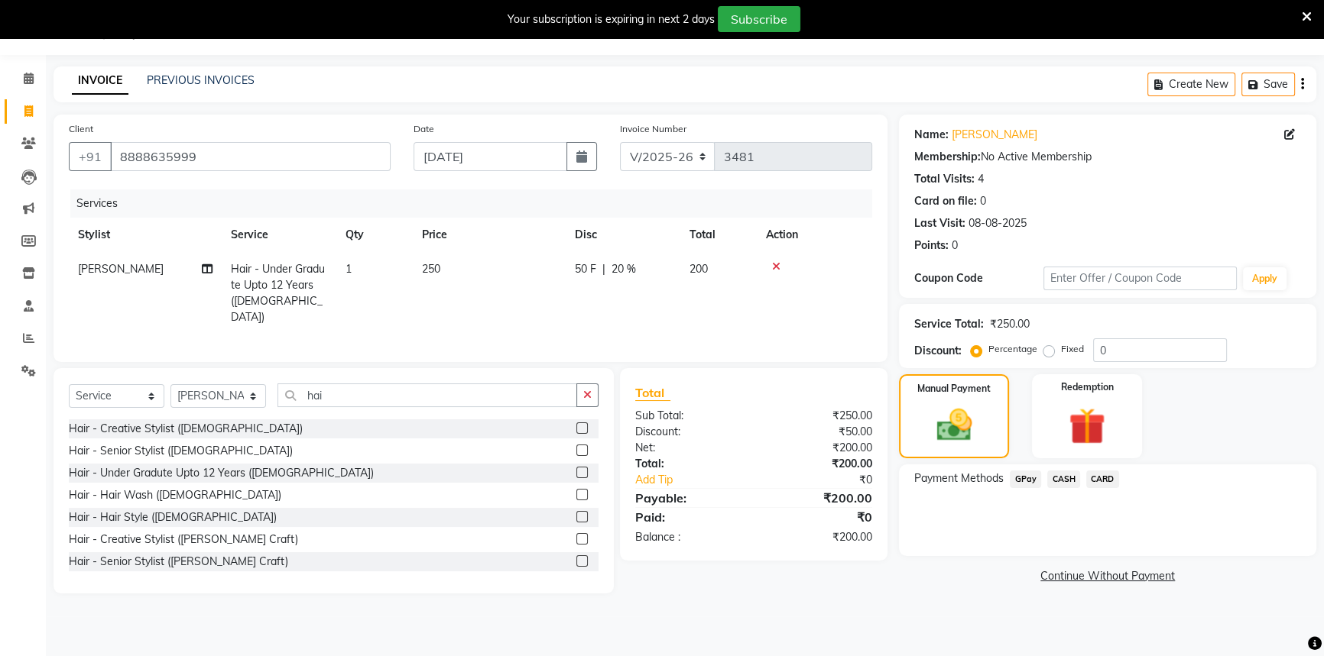
click at [1034, 481] on span "GPay" at bounding box center [1024, 480] width 31 height 18
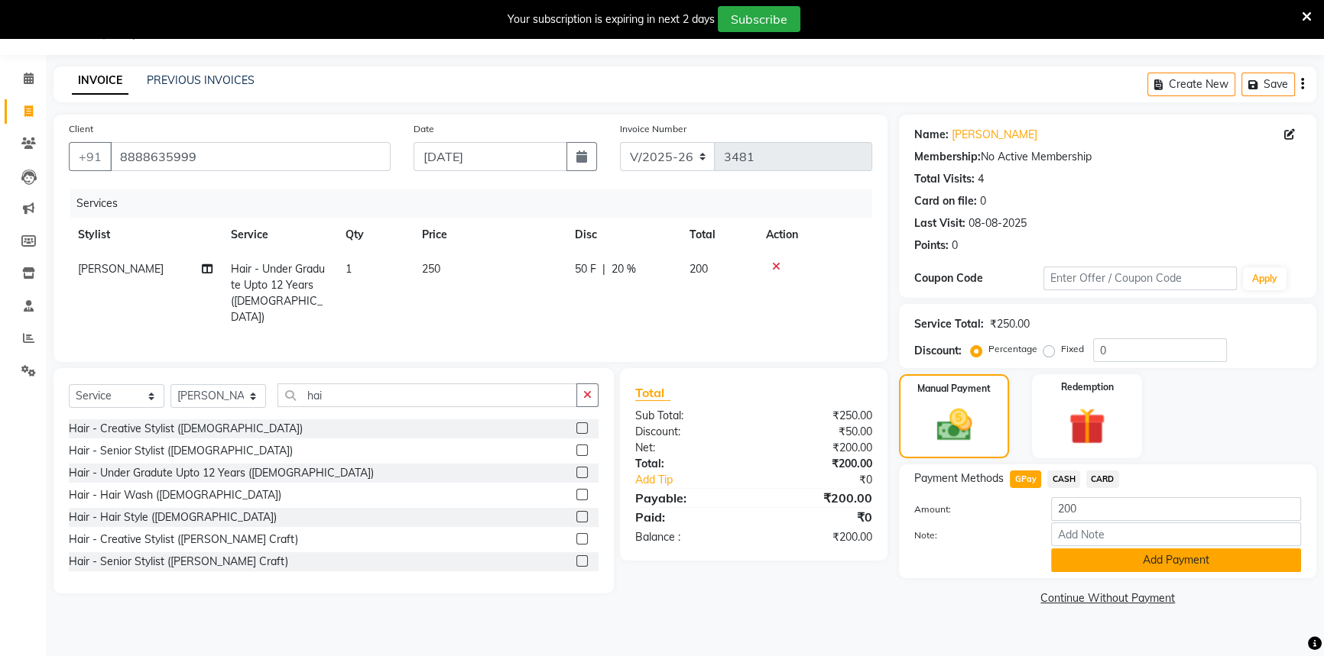
click at [1079, 565] on button "Add Payment" at bounding box center [1176, 561] width 250 height 24
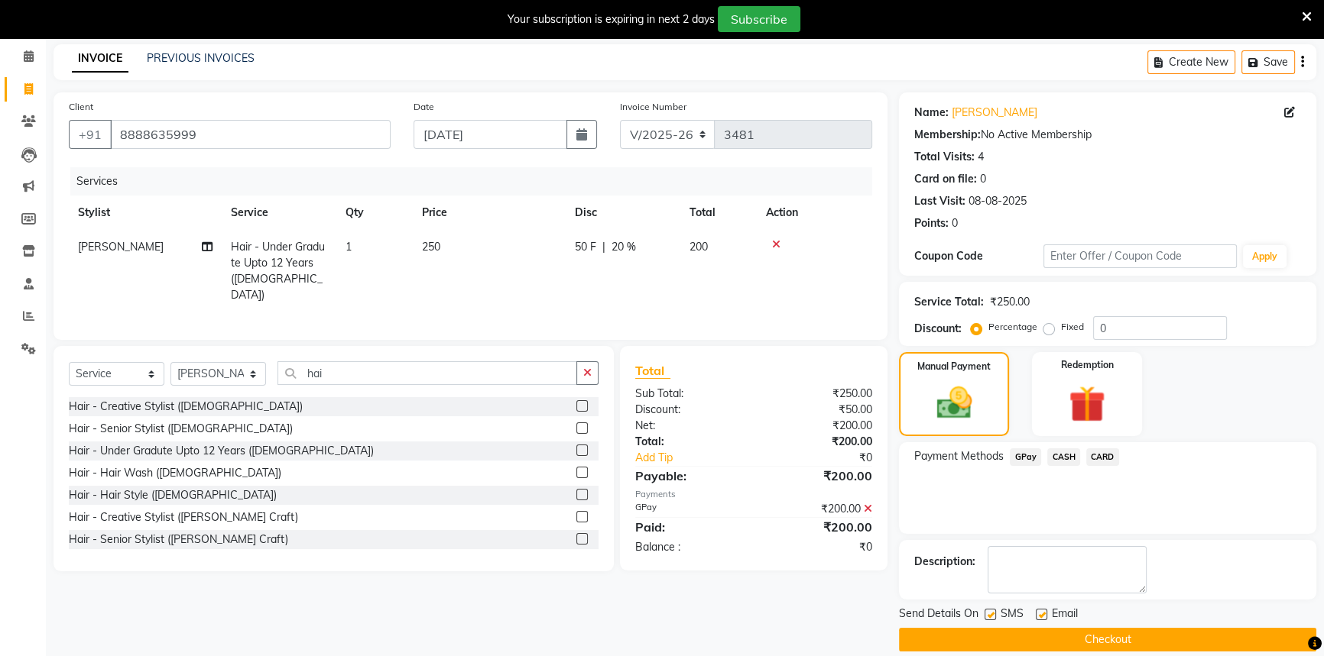
scroll to position [77, 0]
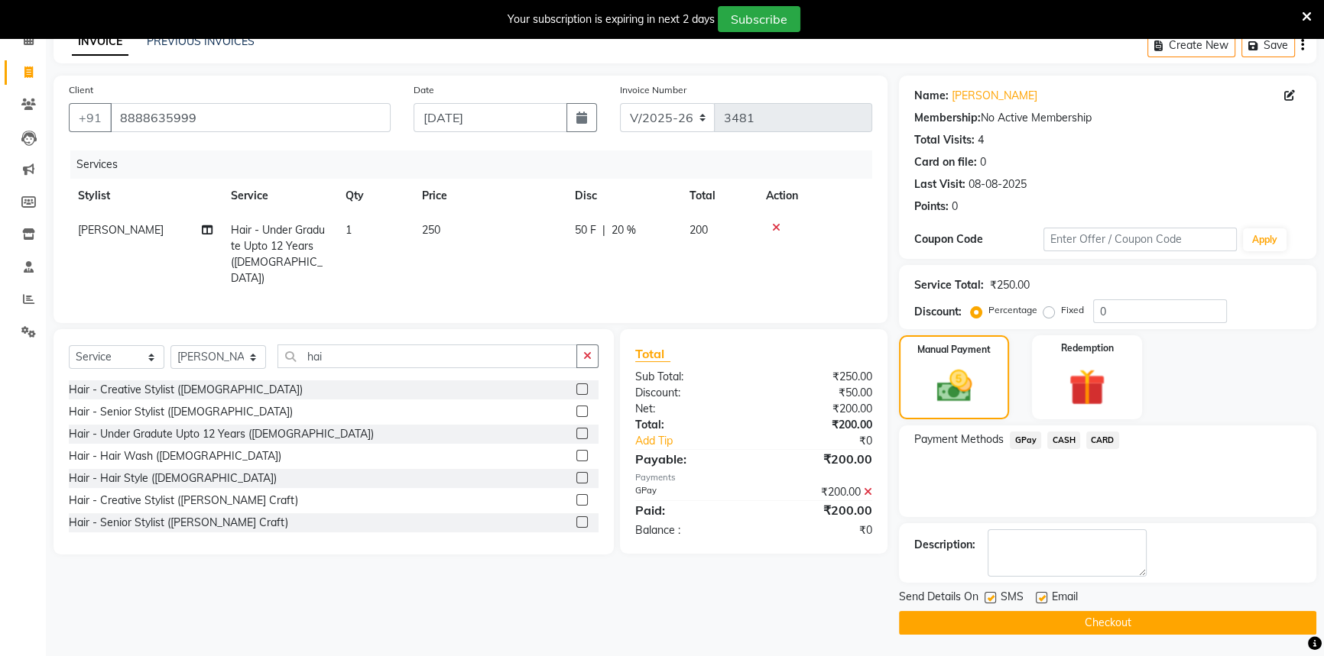
click at [863, 487] on icon at bounding box center [867, 492] width 8 height 11
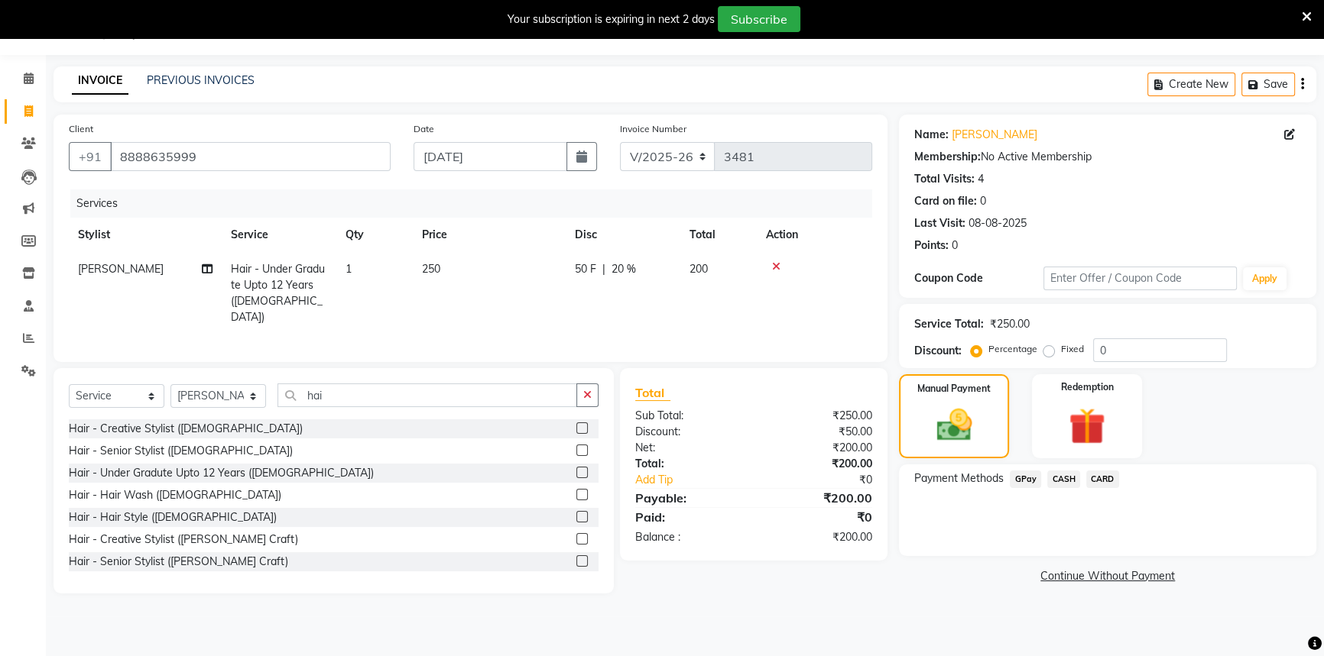
scroll to position [38, 0]
click at [1064, 481] on span "CASH" at bounding box center [1063, 480] width 33 height 18
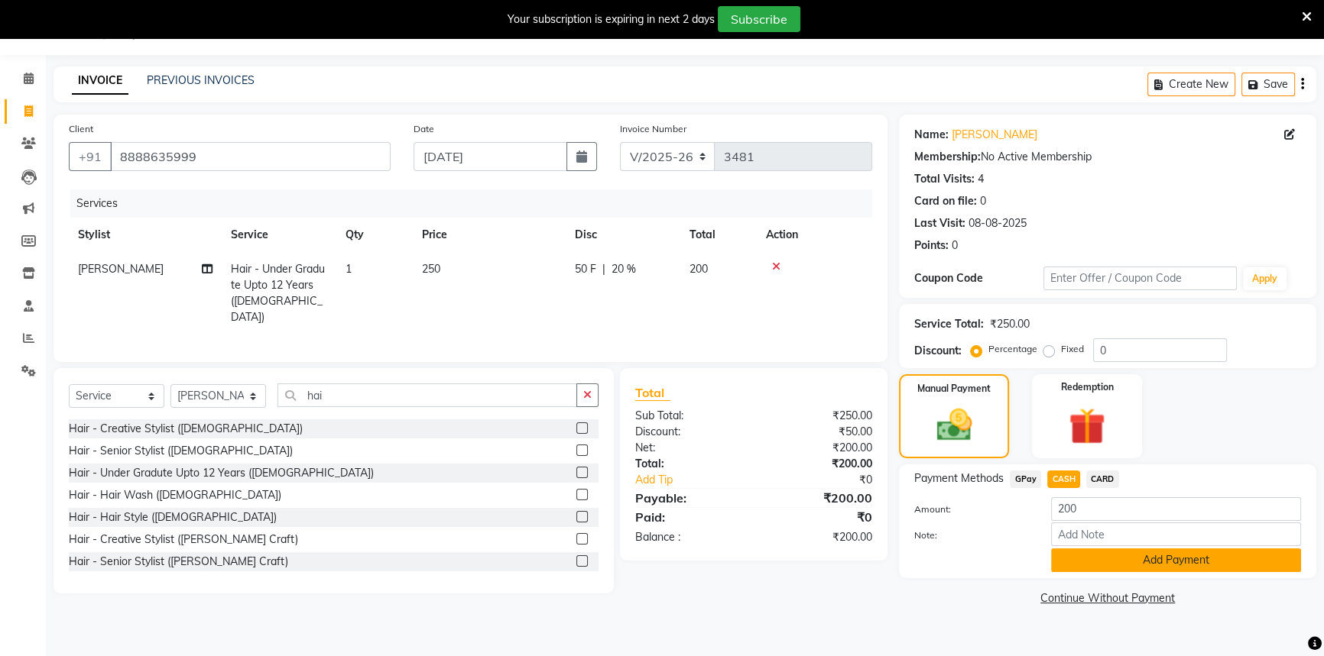
click at [1077, 555] on button "Add Payment" at bounding box center [1176, 561] width 250 height 24
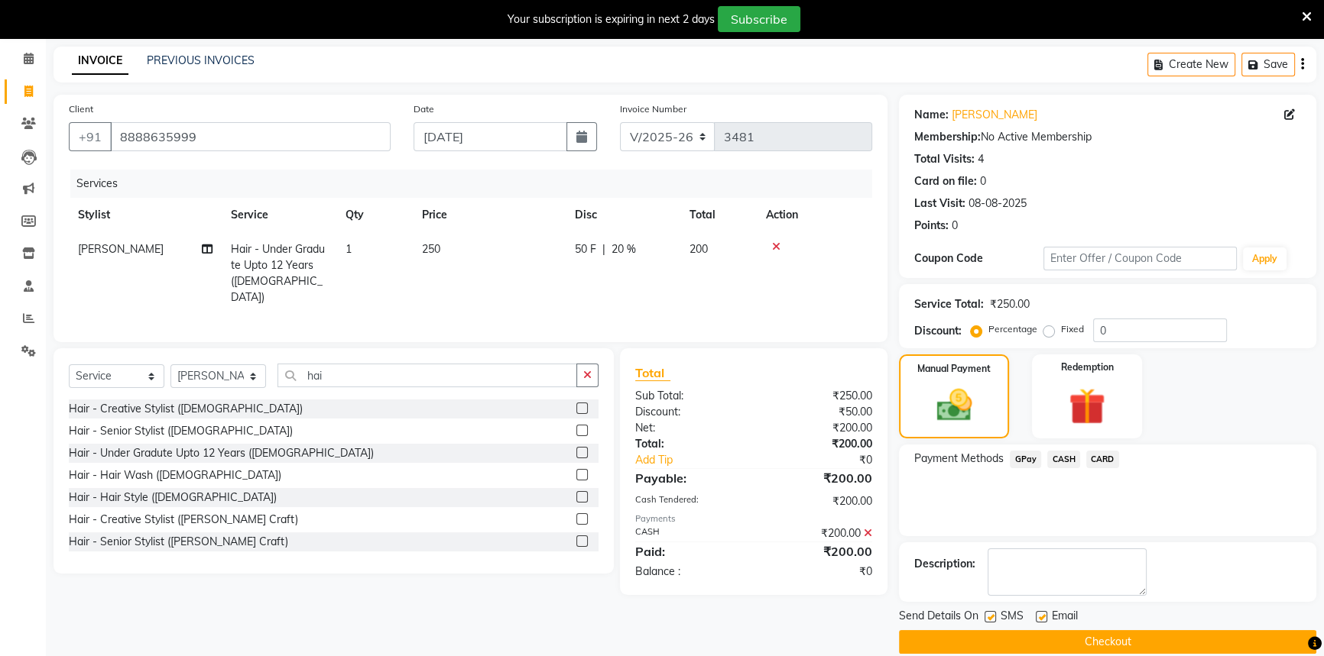
scroll to position [77, 0]
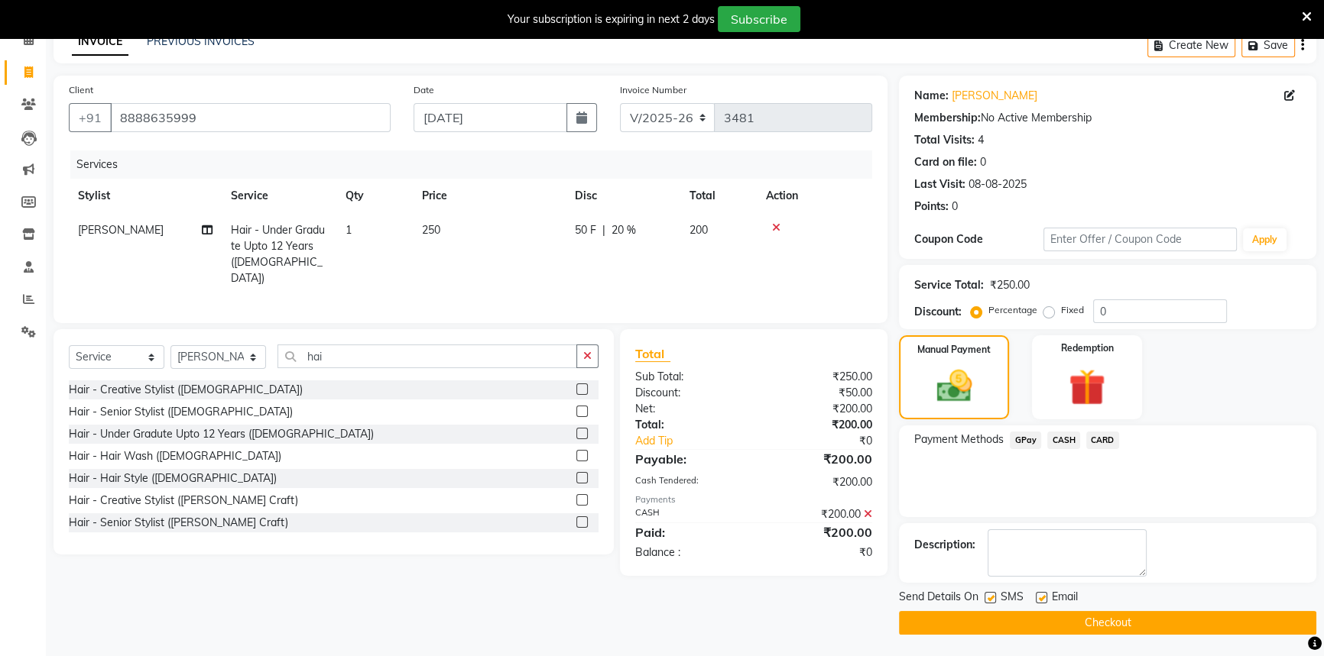
click at [1022, 618] on button "Checkout" at bounding box center [1107, 623] width 417 height 24
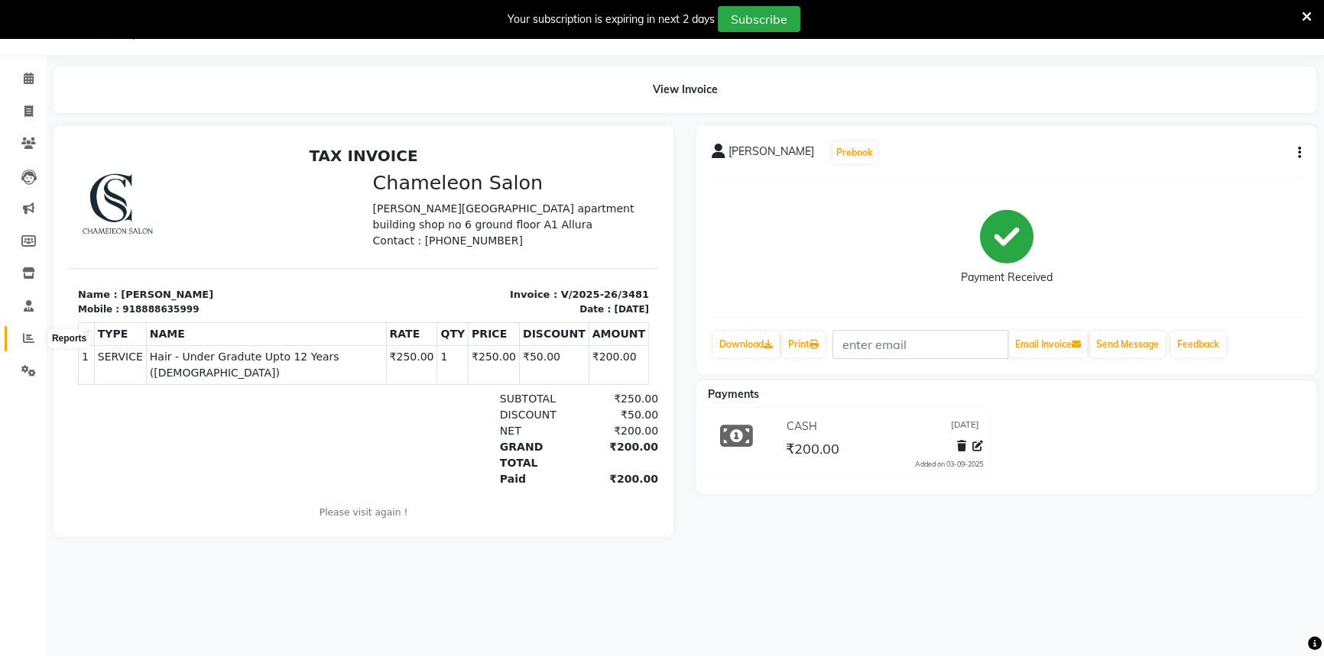
click at [28, 338] on icon at bounding box center [28, 337] width 11 height 11
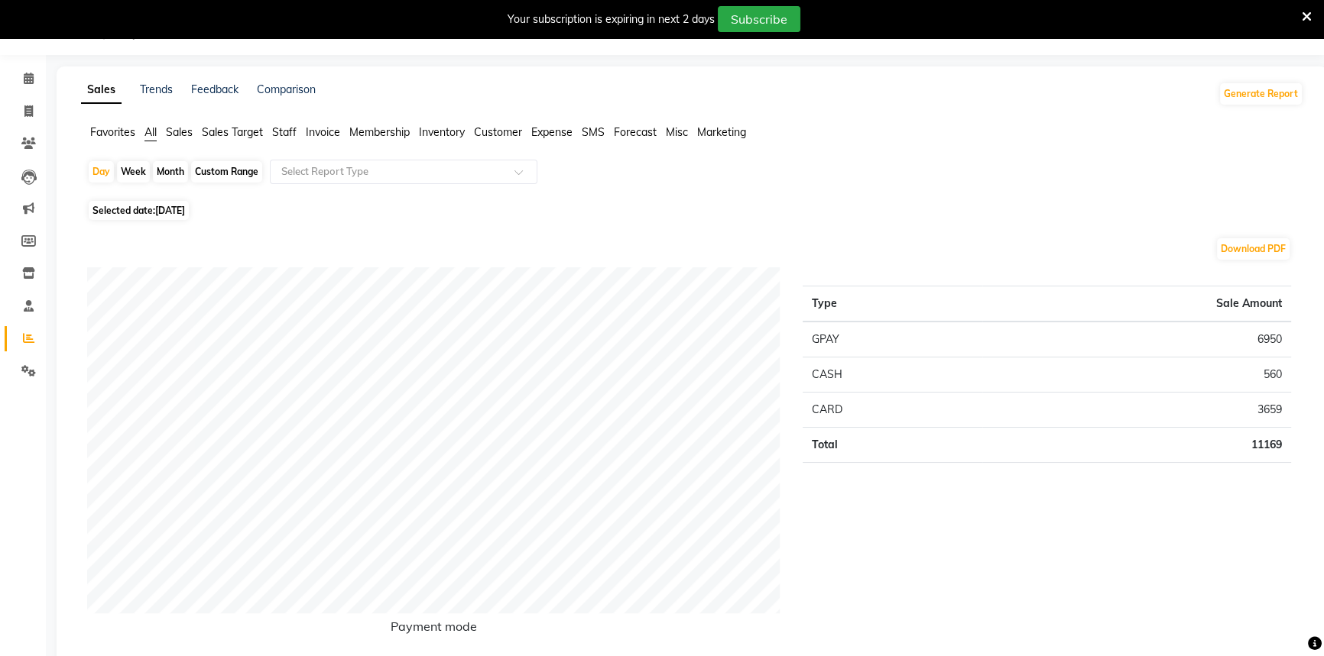
click at [175, 177] on div "Month" at bounding box center [170, 171] width 35 height 21
select select "9"
select select "2025"
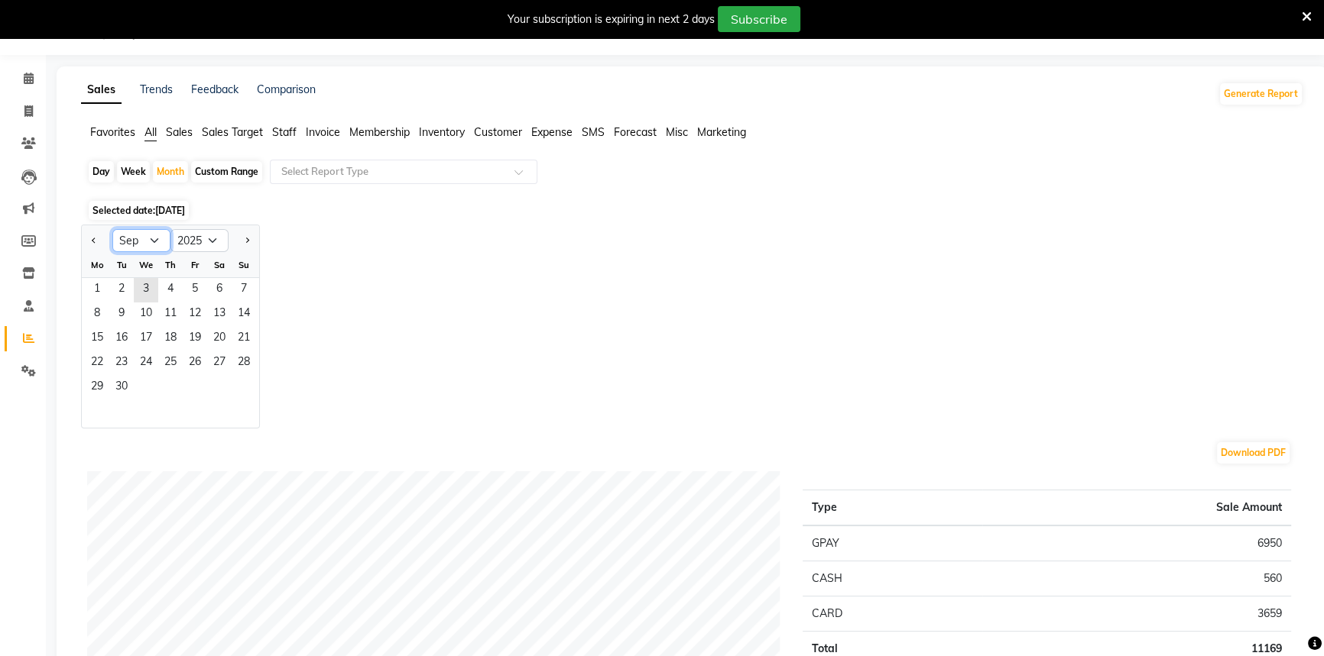
click at [154, 238] on select "Jan Feb Mar Apr May Jun [DATE] Aug Sep Oct Nov Dec" at bounding box center [141, 240] width 58 height 23
click at [90, 238] on button "Previous month" at bounding box center [94, 240] width 12 height 24
select select "8"
click at [203, 292] on span "1" at bounding box center [195, 290] width 24 height 24
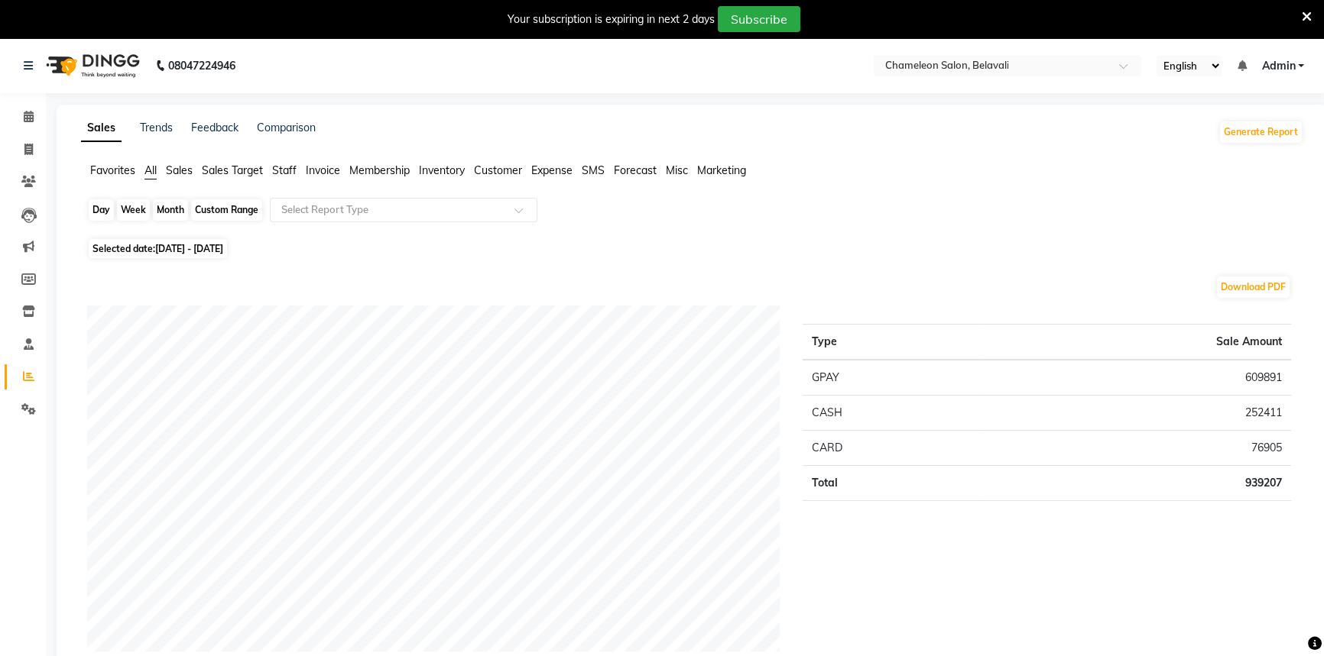
click at [163, 214] on div "Month" at bounding box center [170, 209] width 35 height 21
select select "8"
select select "2025"
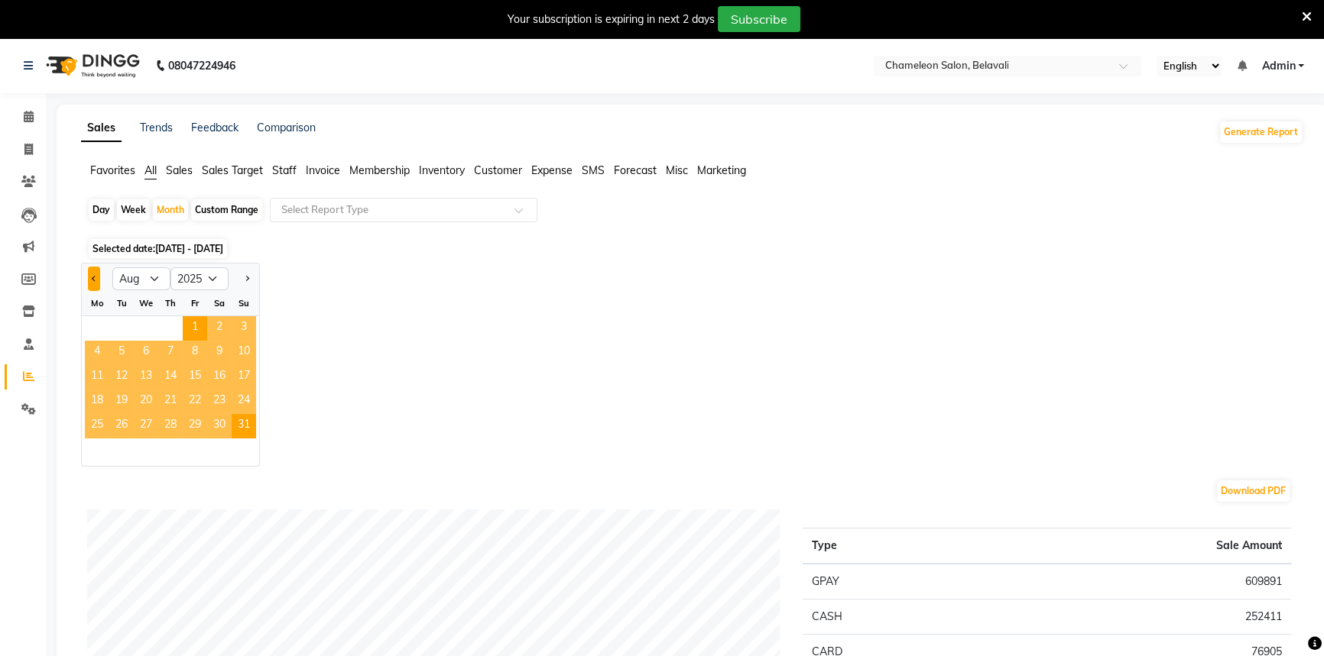
click at [93, 283] on button "Previous month" at bounding box center [94, 279] width 12 height 24
select select "7"
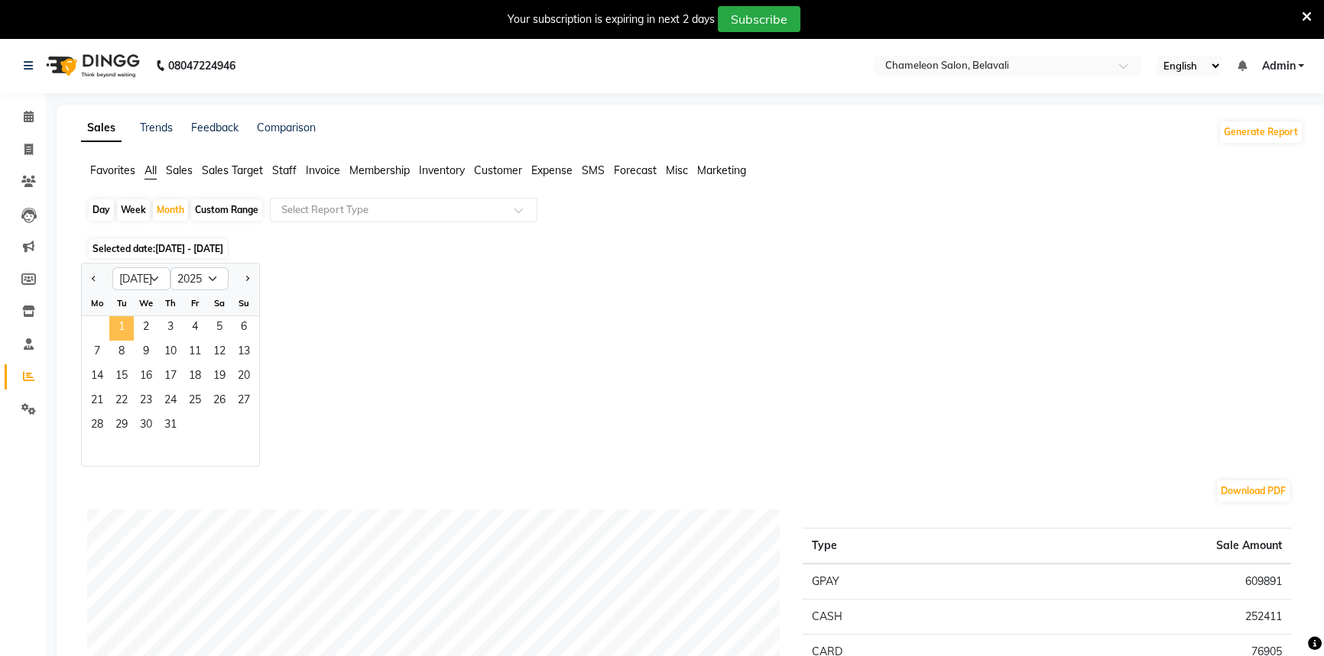
click at [131, 333] on span "1" at bounding box center [121, 328] width 24 height 24
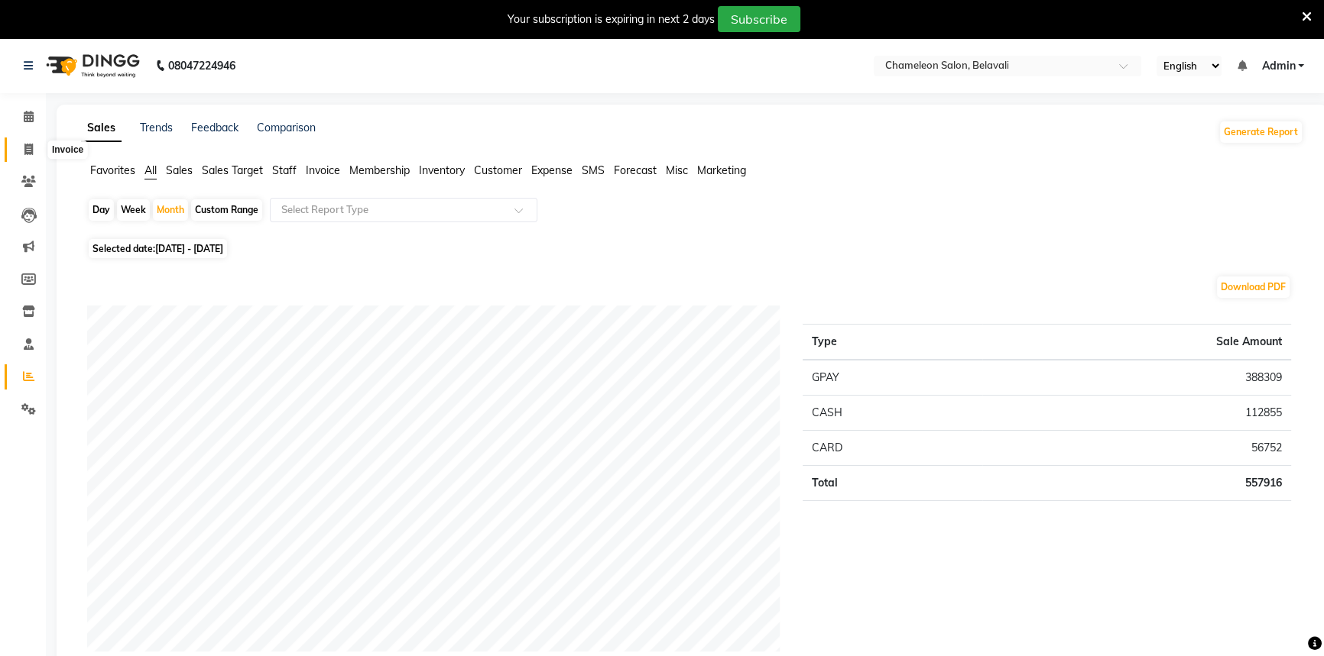
click at [30, 147] on icon at bounding box center [28, 149] width 8 height 11
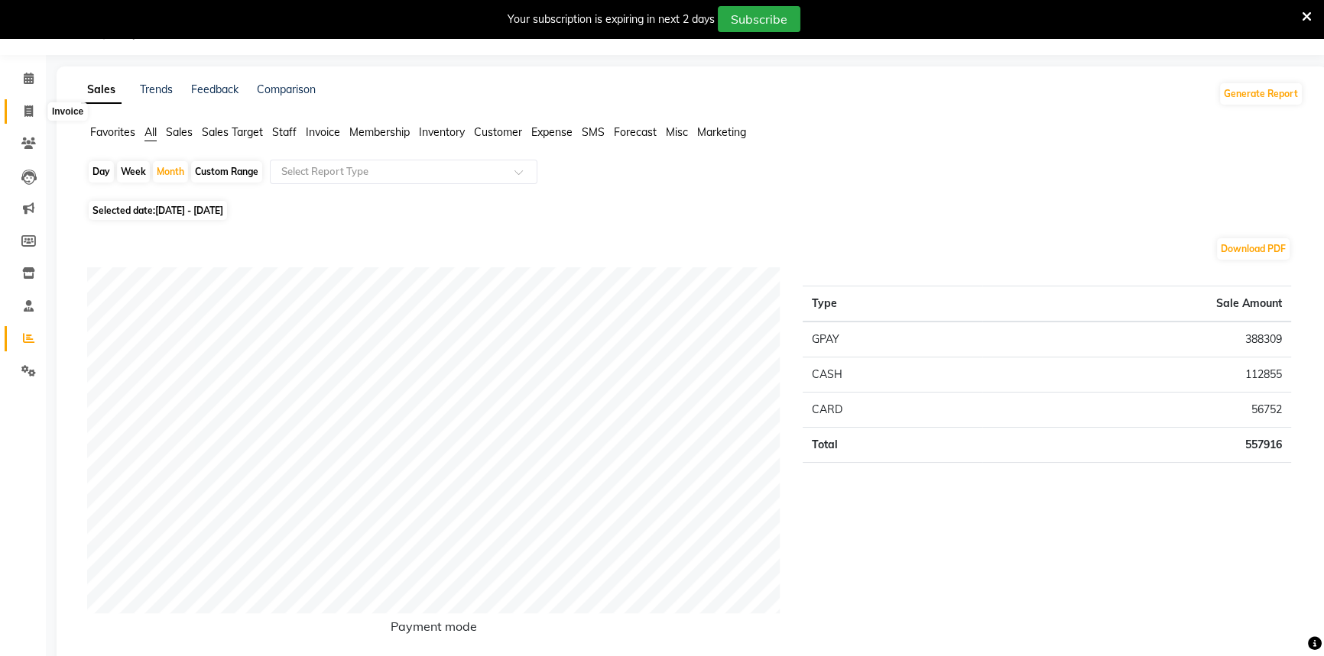
select select "service"
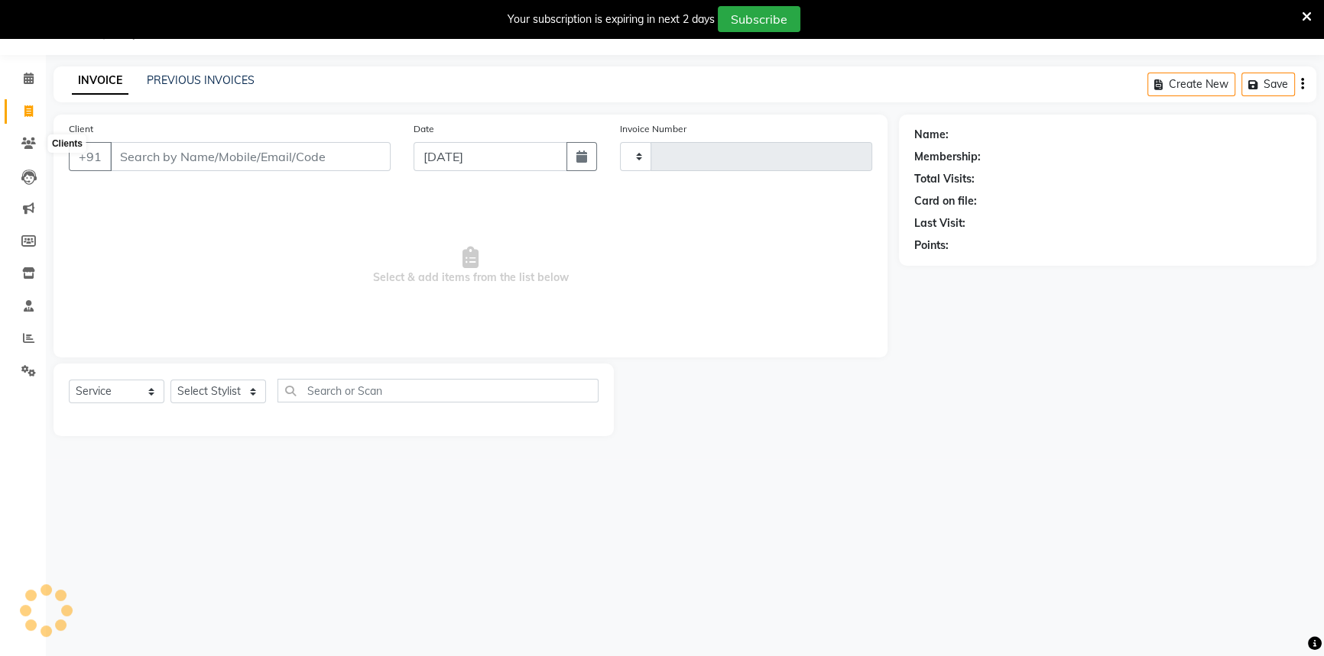
type input "3482"
select select "6724"
select select "58829"
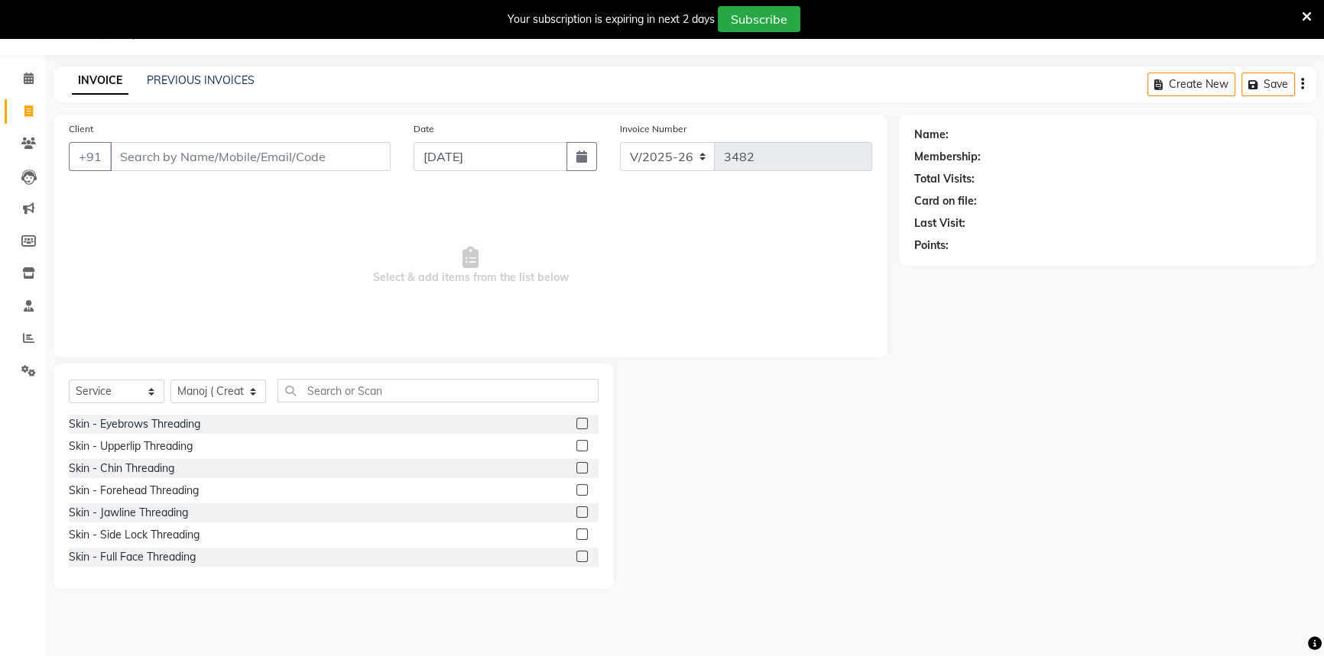
click at [177, 160] on input "Client" at bounding box center [250, 156] width 280 height 29
click at [151, 160] on input "Client" at bounding box center [250, 156] width 280 height 29
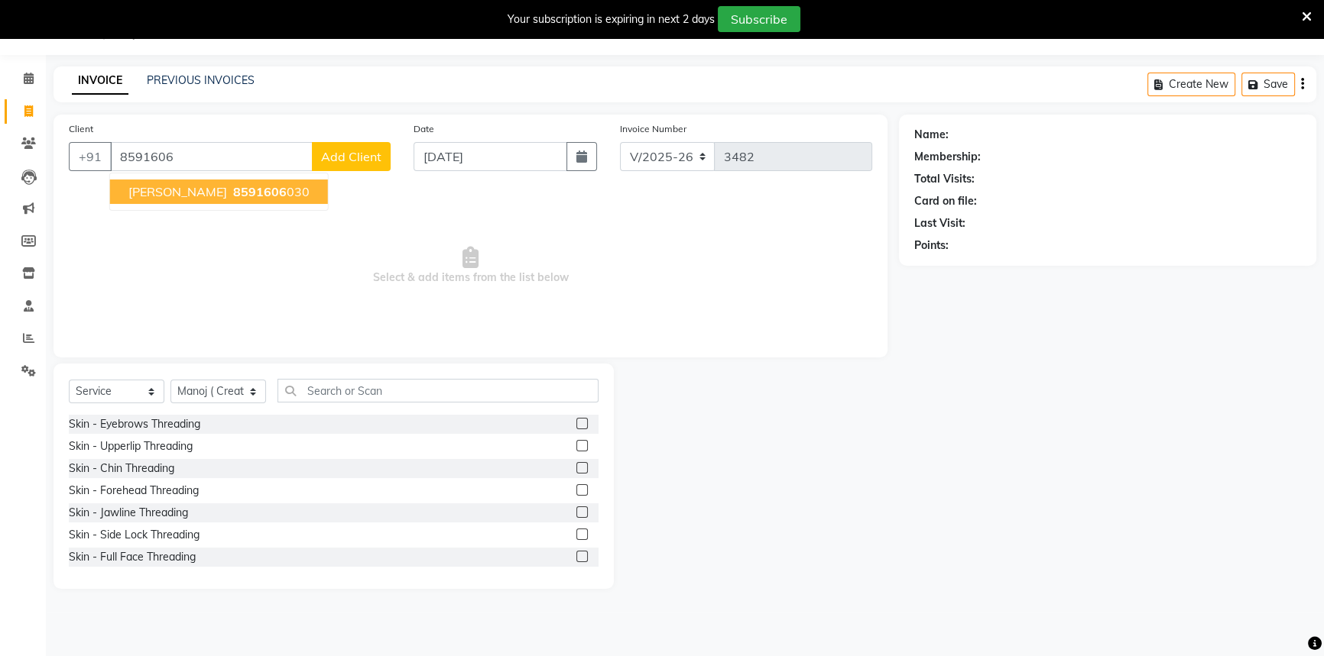
click at [233, 192] on span "8591606" at bounding box center [259, 191] width 53 height 15
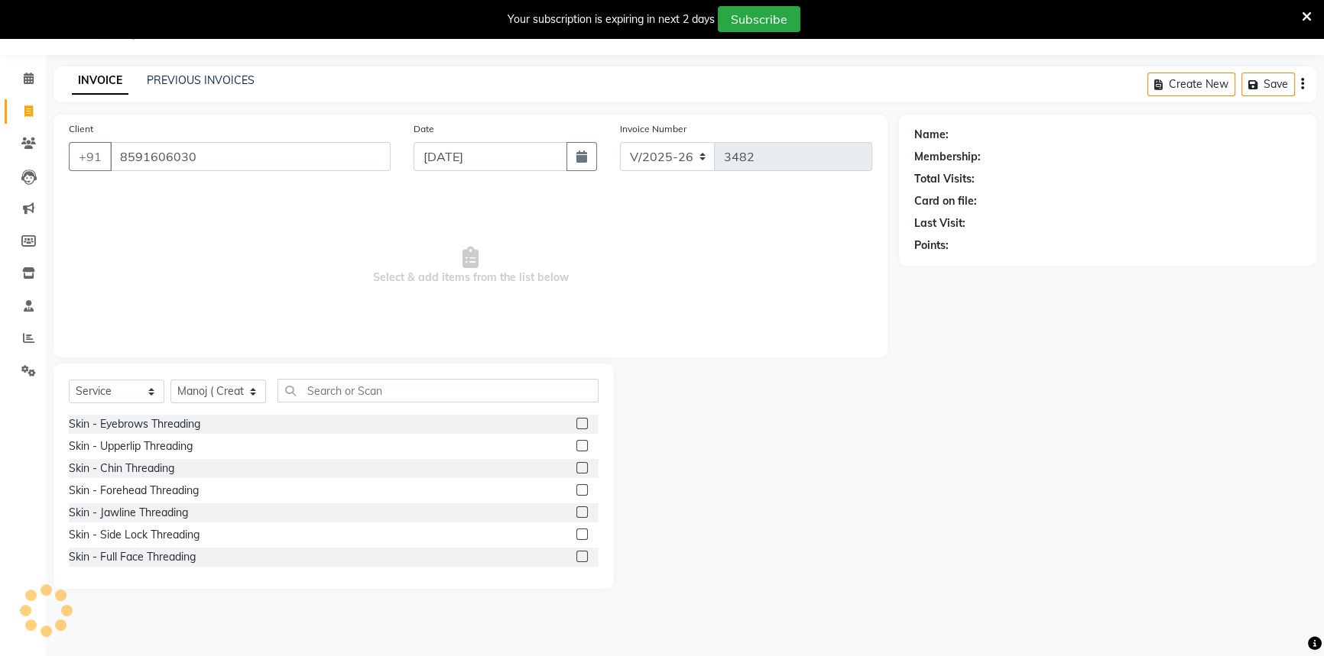
type input "8591606030"
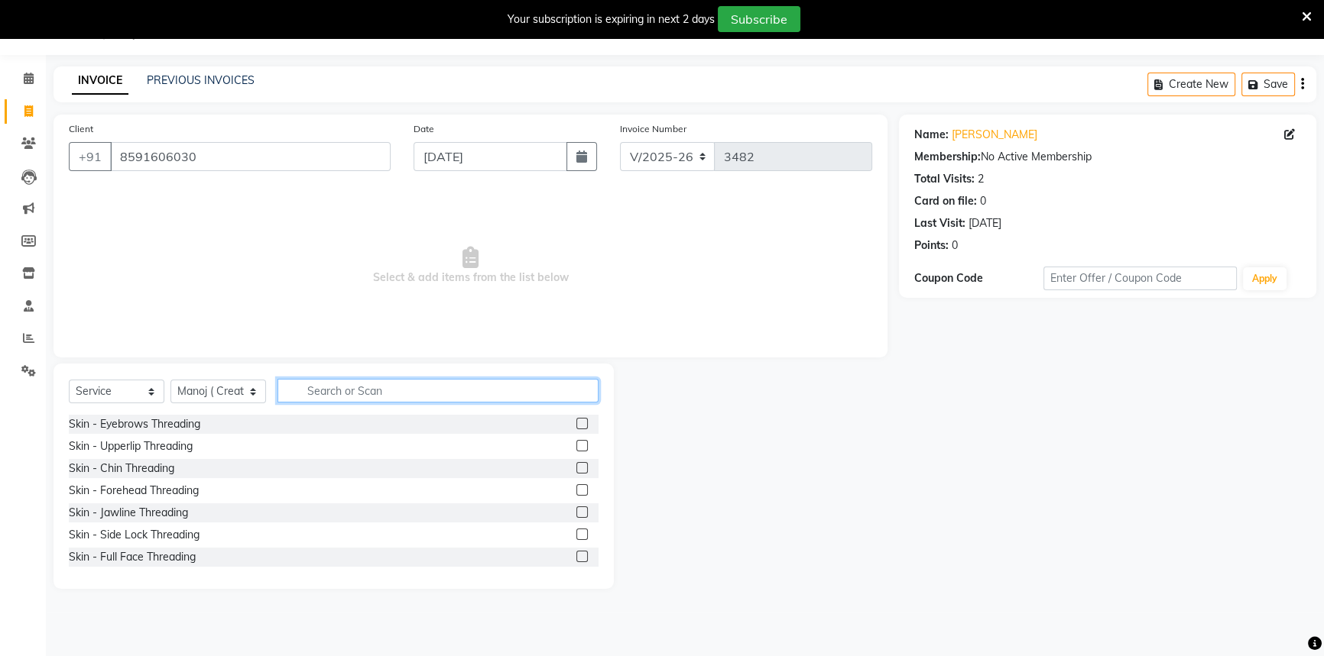
click at [355, 394] on input "text" at bounding box center [437, 391] width 321 height 24
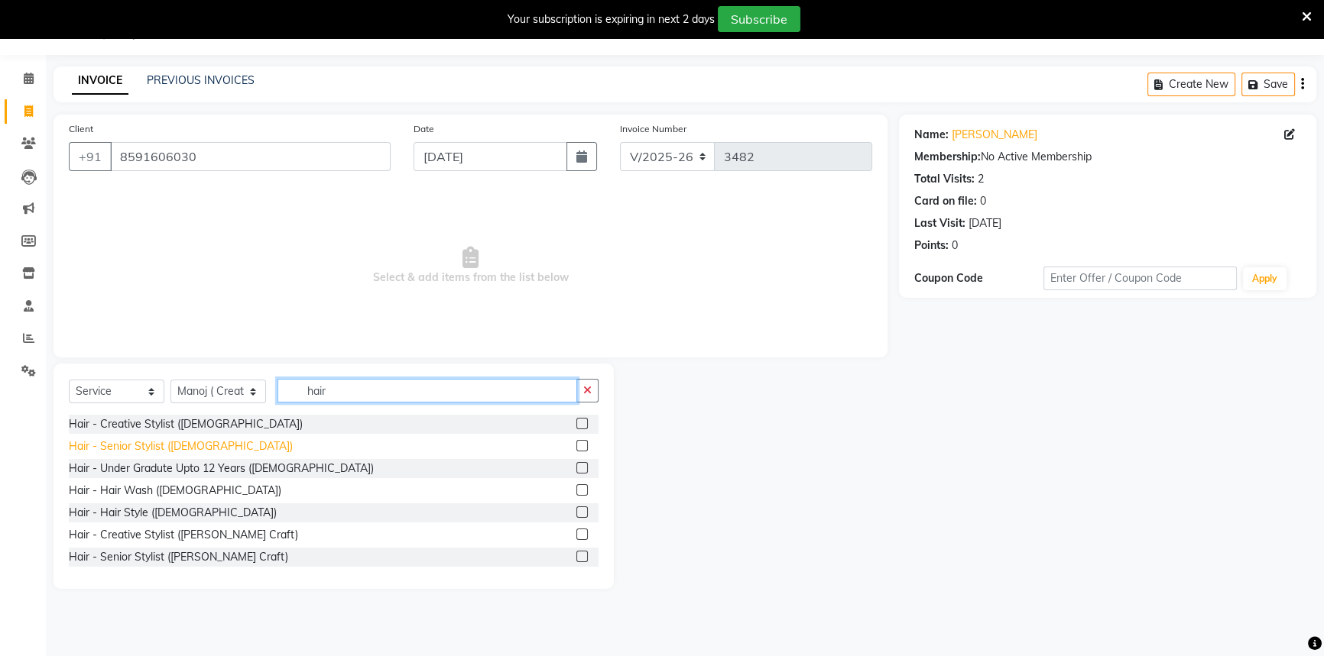
type input "hair"
click at [139, 440] on div "Hair - Senior Stylist ([DEMOGRAPHIC_DATA])" at bounding box center [181, 447] width 224 height 16
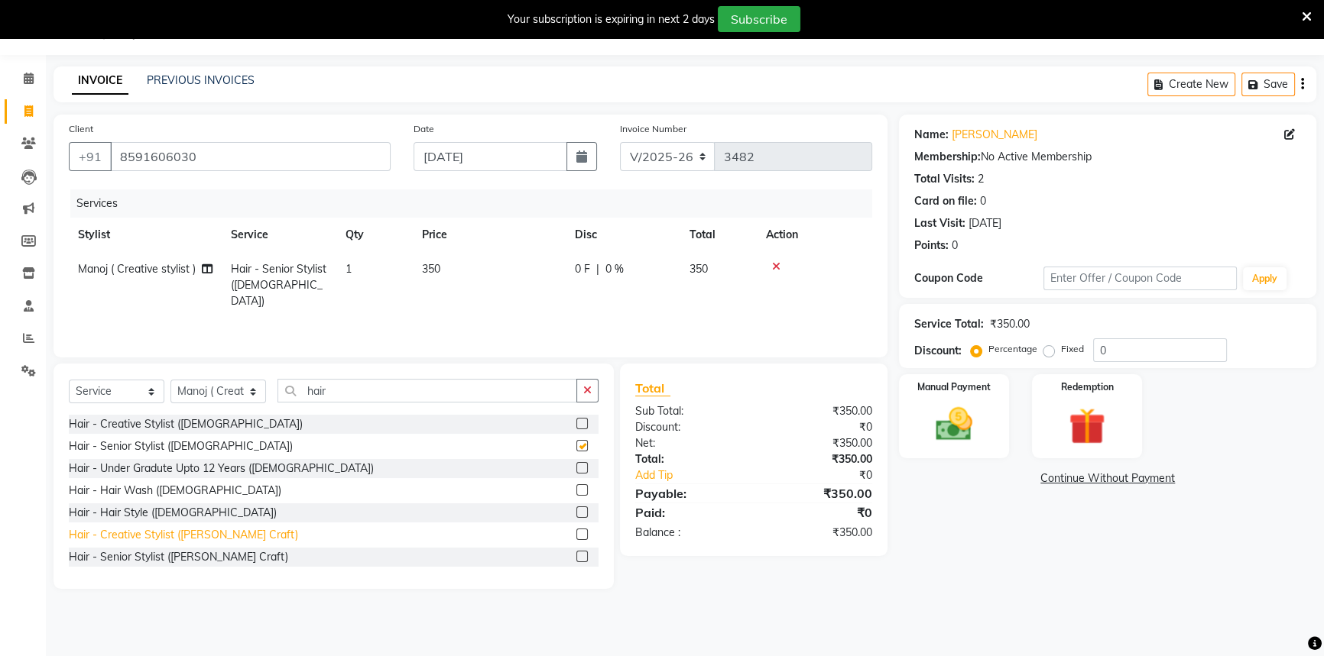
checkbox input "false"
click at [130, 534] on div "Hair - Creative Stylist ([PERSON_NAME] Craft)" at bounding box center [183, 535] width 229 height 16
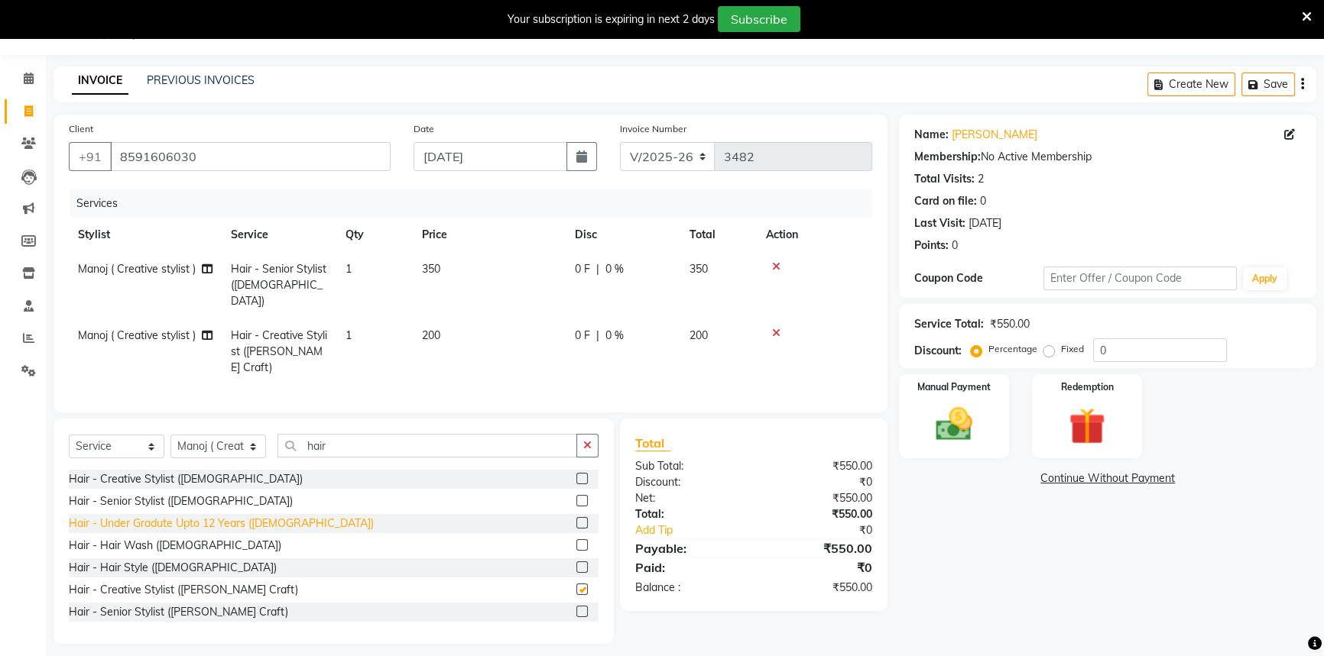
checkbox input "false"
click at [147, 275] on span "Manoj ( Creative stylist )" at bounding box center [137, 269] width 118 height 14
select select "58829"
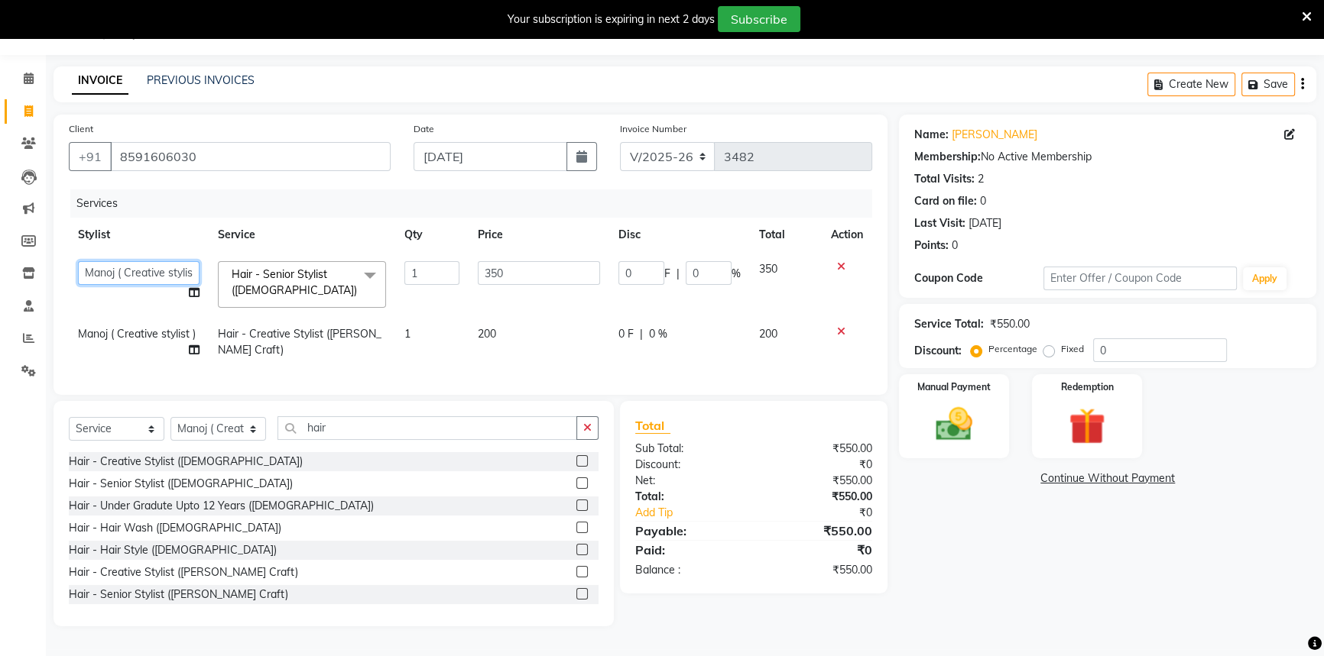
click at [147, 275] on select "[PERSON_NAME] [PERSON_NAME] ( Creative stylist ) [PERSON_NAME] rohit [PERSON_NA…" at bounding box center [139, 273] width 122 height 24
select select "65784"
click at [138, 334] on span "Manoj ( Creative stylist )" at bounding box center [137, 334] width 118 height 14
select select "58829"
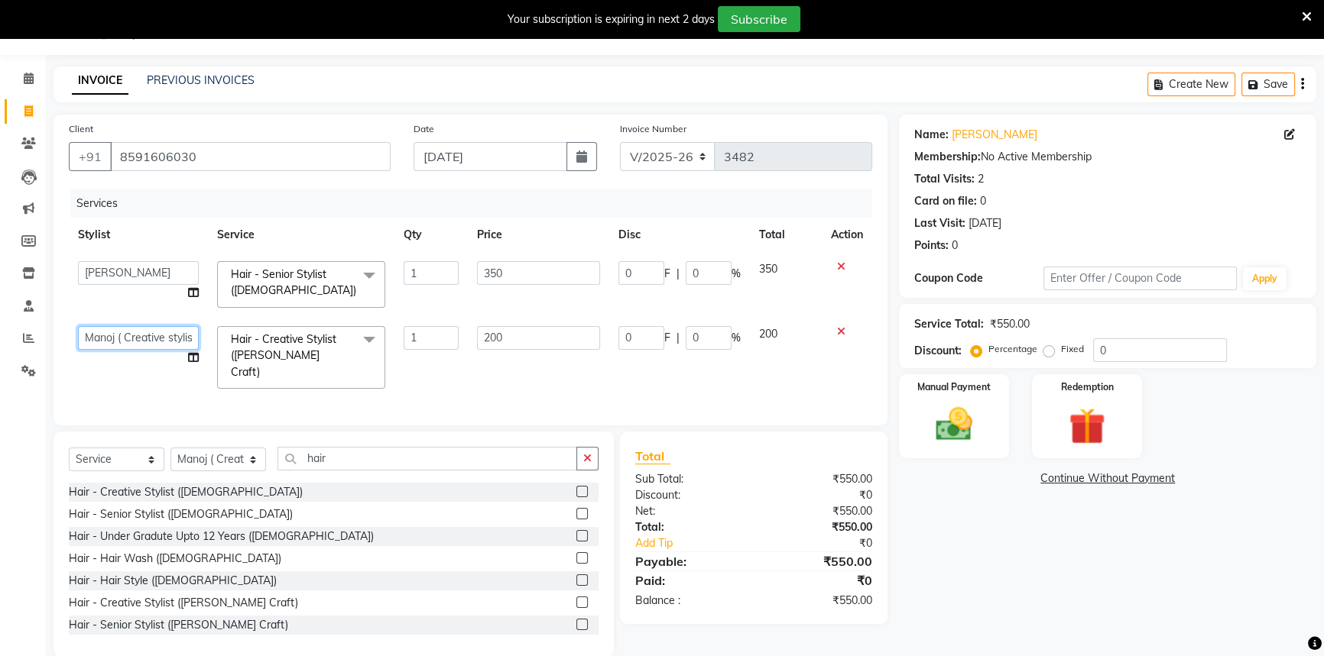
click at [138, 334] on select "[PERSON_NAME] [PERSON_NAME] ( Creative stylist ) [PERSON_NAME] rohit [PERSON_NA…" at bounding box center [138, 338] width 121 height 24
select select "65784"
click at [708, 277] on input "0" at bounding box center [708, 273] width 46 height 24
type input "20"
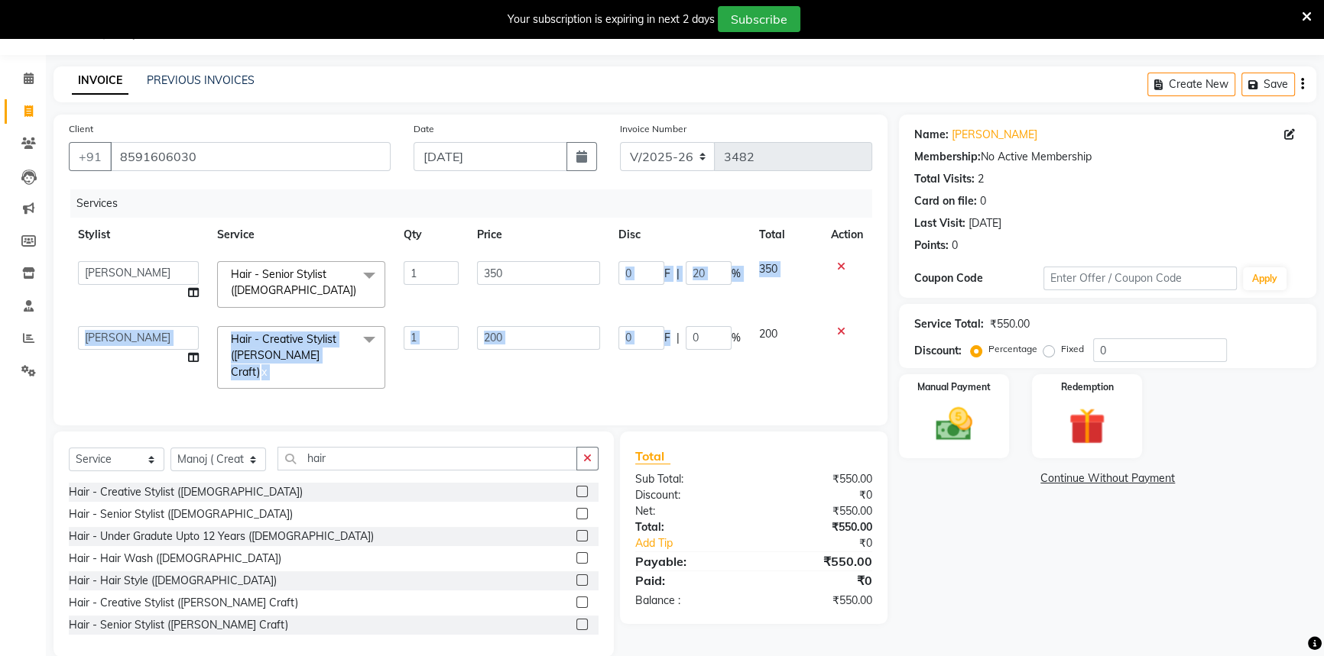
click at [729, 294] on tbody "Aditi [PERSON_NAME] [PERSON_NAME] ( Creative stylist ) [PERSON_NAME] rohit [PER…" at bounding box center [470, 325] width 803 height 146
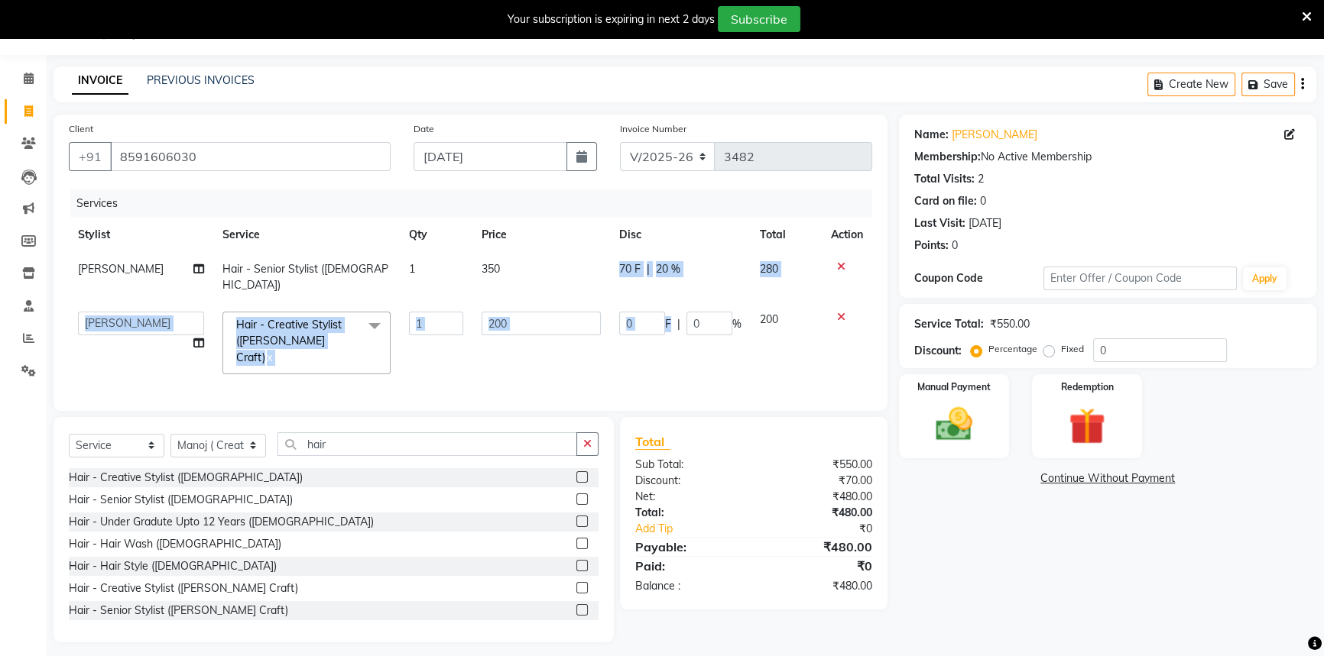
click at [668, 348] on td "0 F | 0 %" at bounding box center [680, 343] width 141 height 81
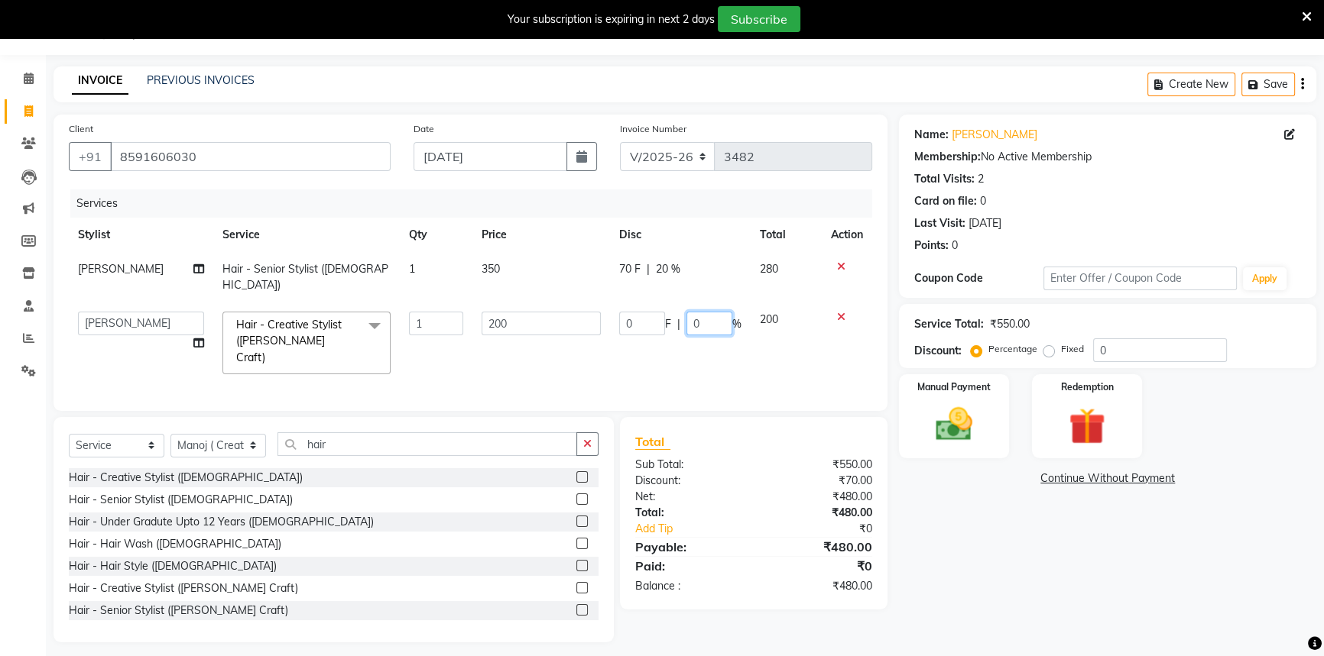
click at [720, 312] on input "0" at bounding box center [709, 324] width 46 height 24
type input "20"
click at [708, 335] on tr "Aditi [PERSON_NAME] [PERSON_NAME] ( Creative stylist ) [PERSON_NAME] rohit [PER…" at bounding box center [470, 343] width 803 height 81
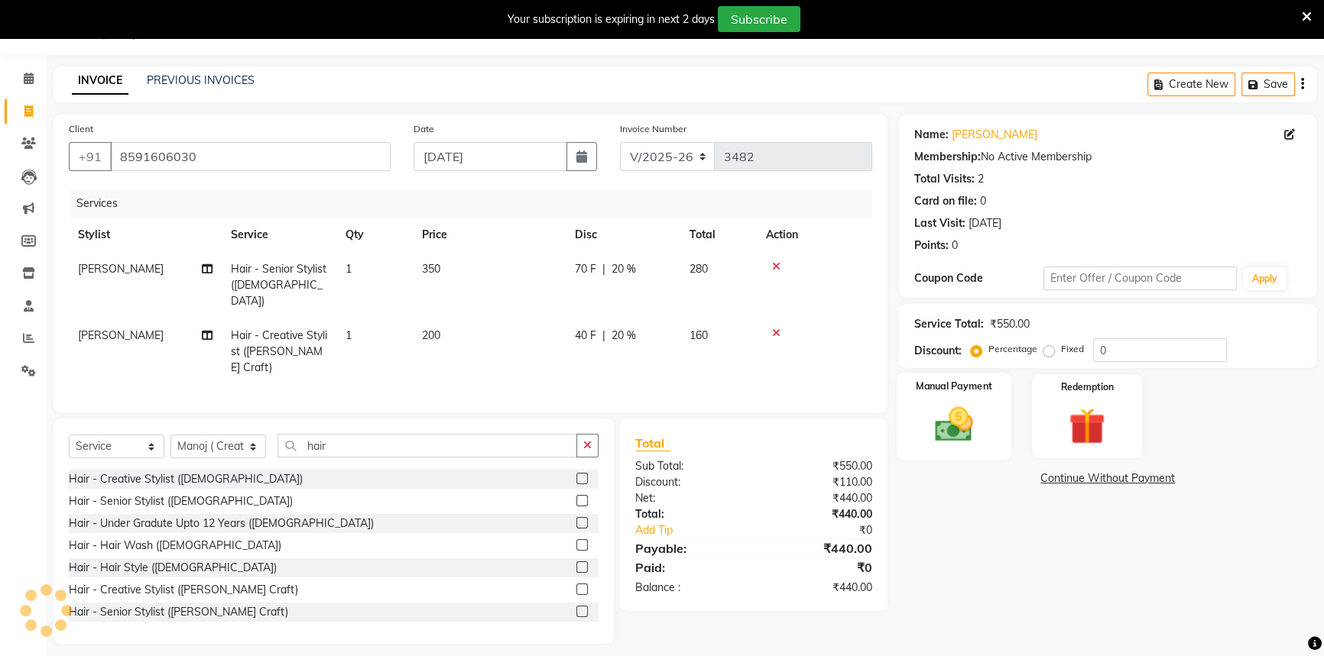
click at [957, 436] on img at bounding box center [954, 425] width 62 height 44
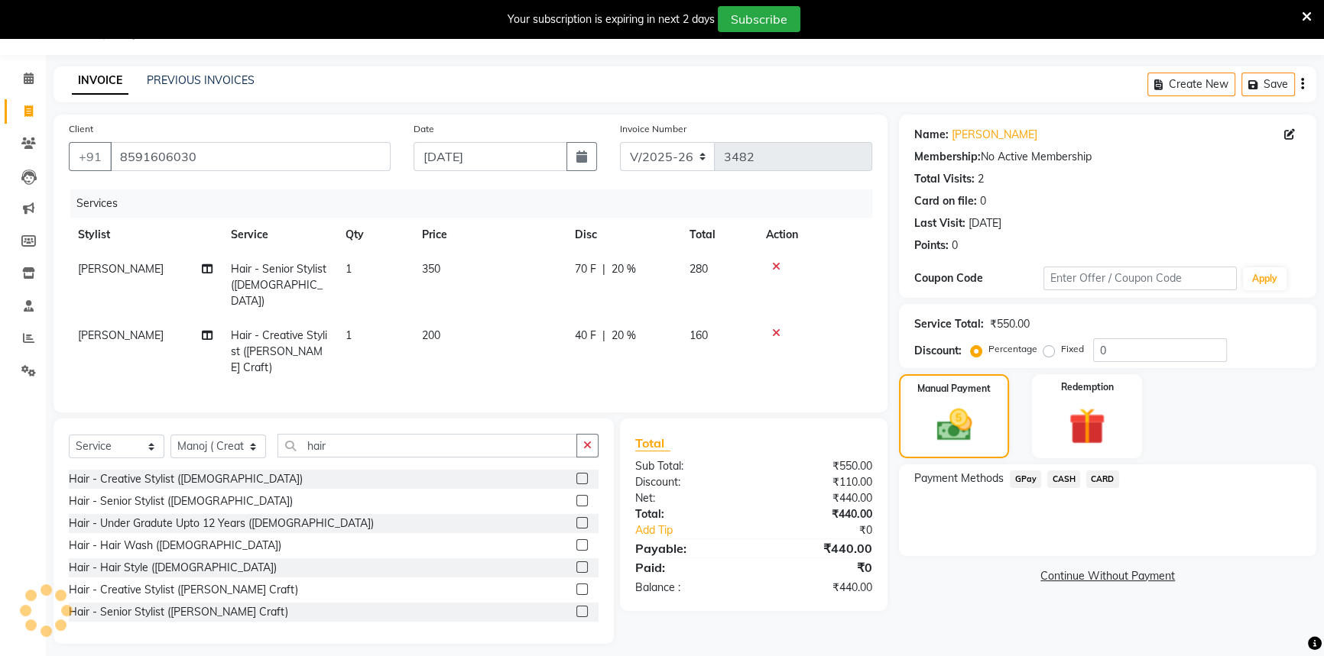
click at [1025, 472] on span "GPay" at bounding box center [1024, 480] width 31 height 18
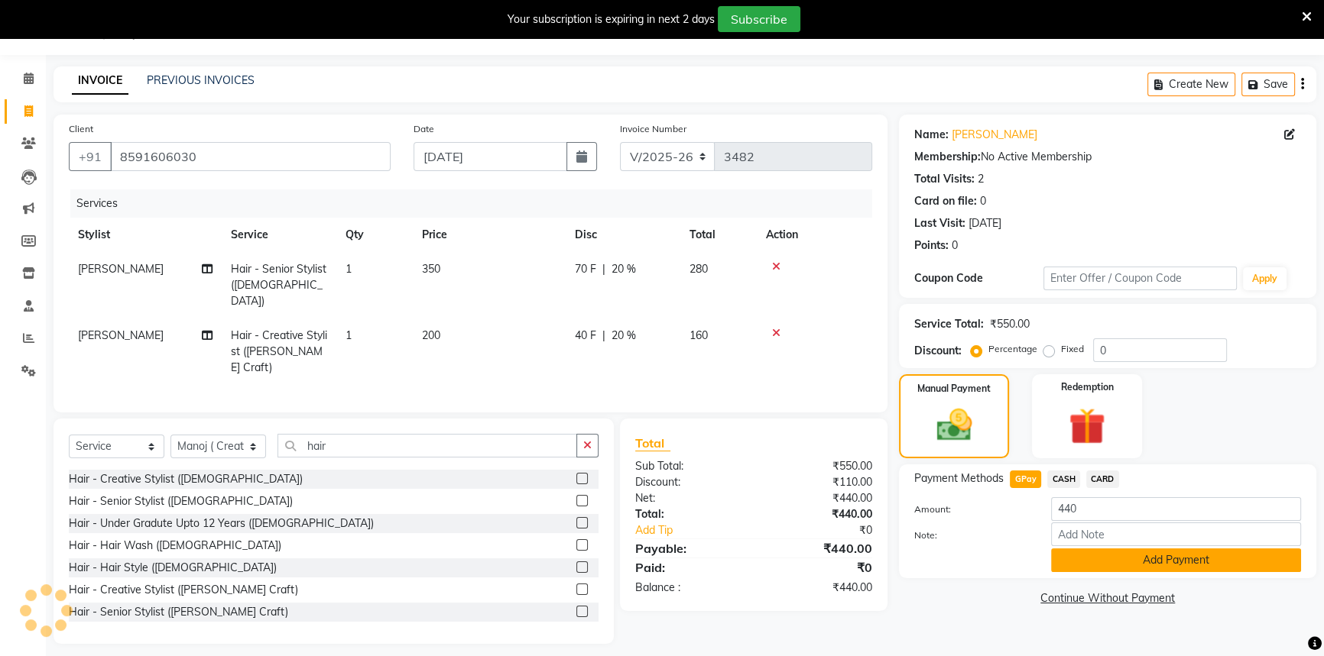
click at [1130, 560] on button "Add Payment" at bounding box center [1176, 561] width 250 height 24
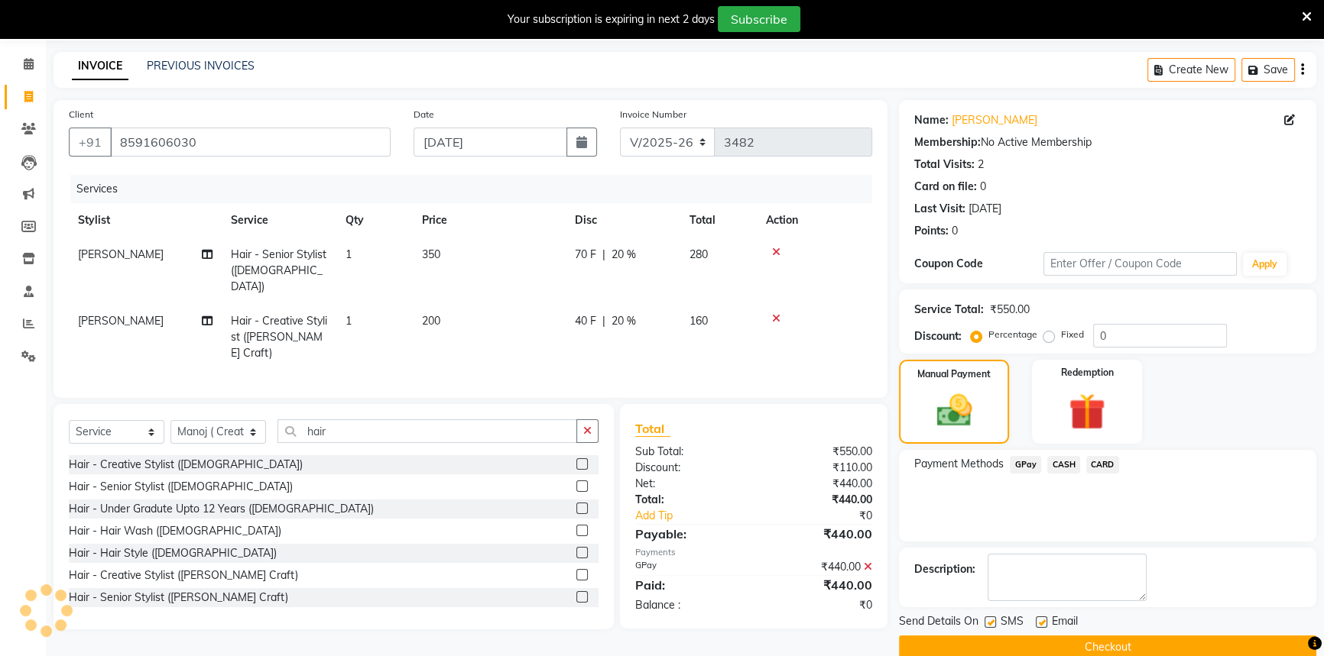
scroll to position [77, 0]
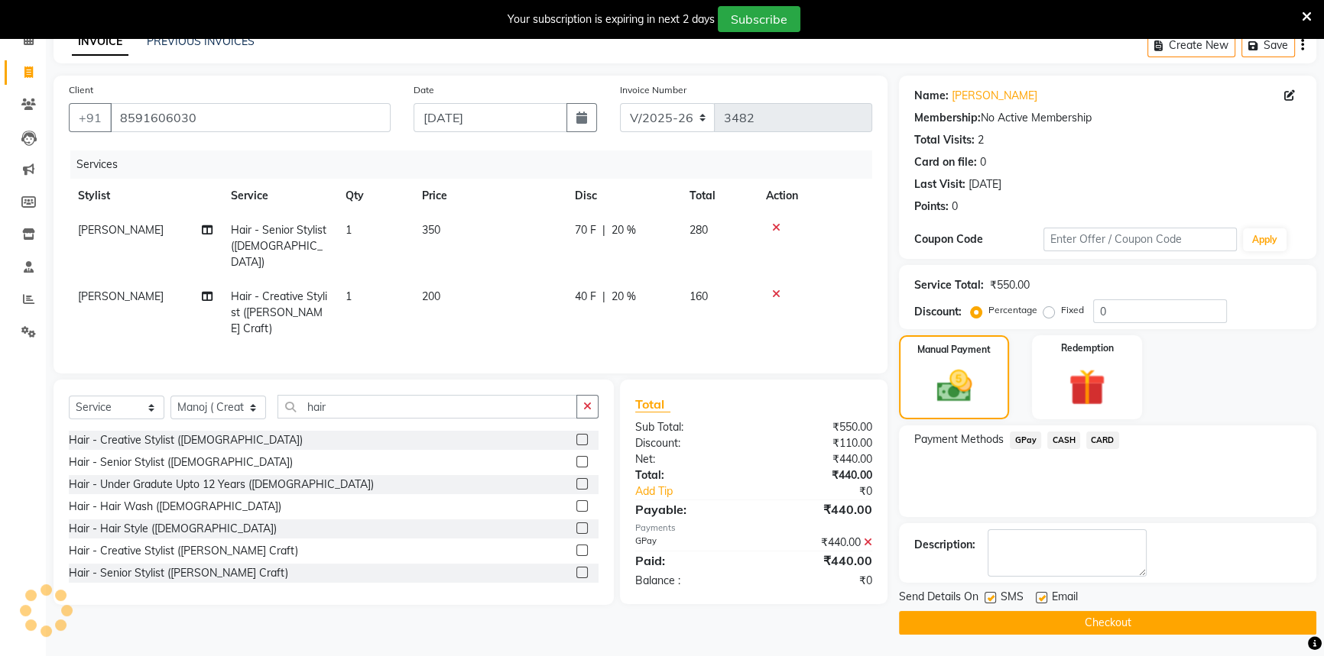
click at [1132, 622] on button "Checkout" at bounding box center [1107, 623] width 417 height 24
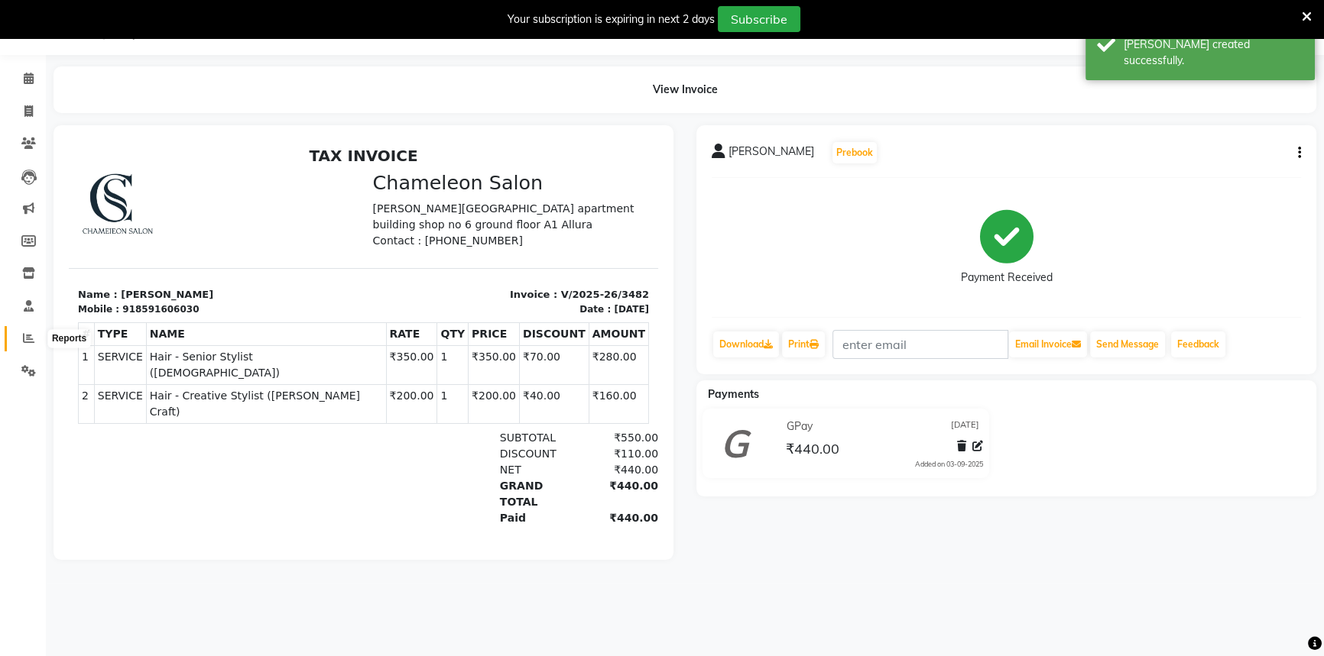
click at [28, 337] on icon at bounding box center [28, 337] width 11 height 11
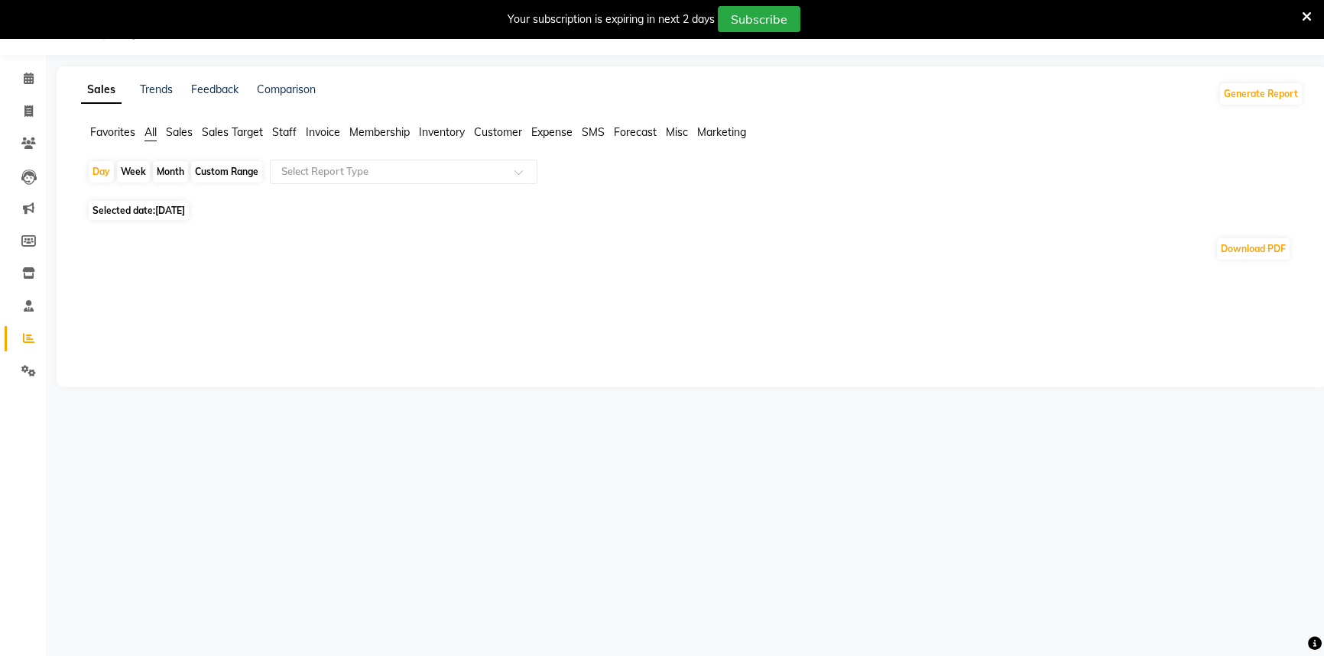
click at [175, 167] on div "Month" at bounding box center [170, 171] width 35 height 21
select select "9"
select select "2025"
click at [173, 173] on div "Month" at bounding box center [170, 171] width 35 height 21
select select "9"
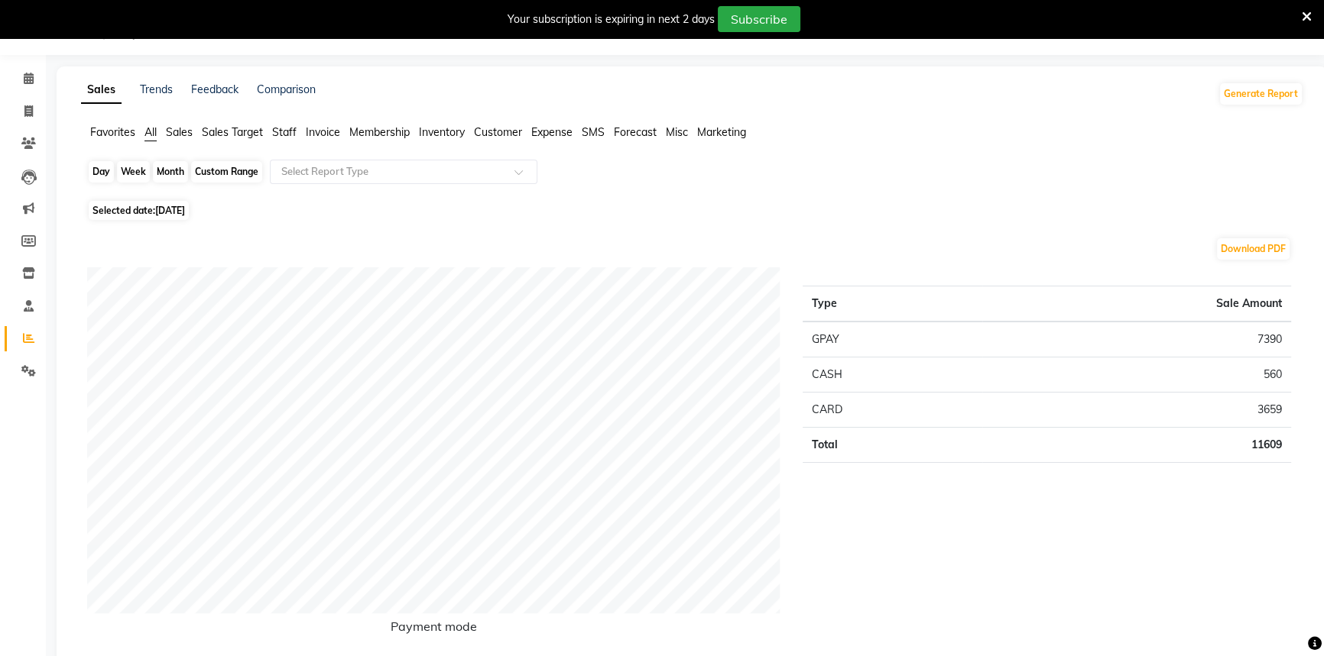
select select "2025"
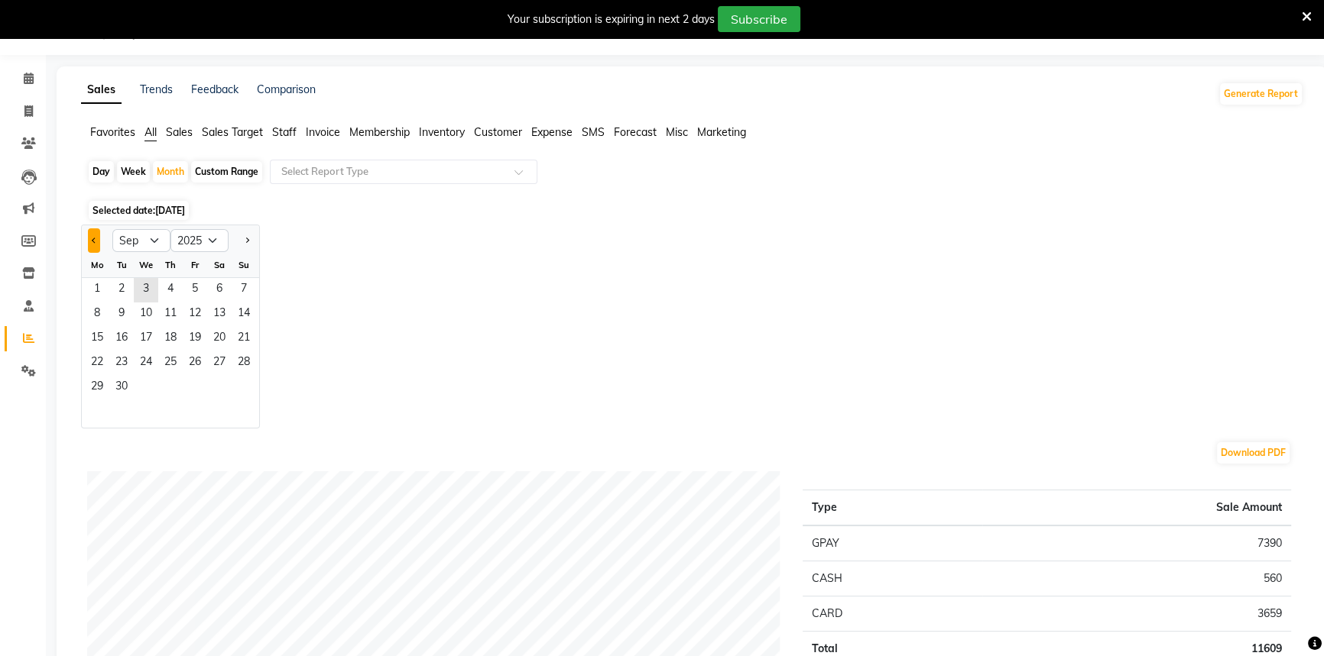
click at [92, 242] on span "Previous month" at bounding box center [94, 239] width 5 height 5
select select "8"
click at [193, 283] on span "1" at bounding box center [195, 290] width 24 height 24
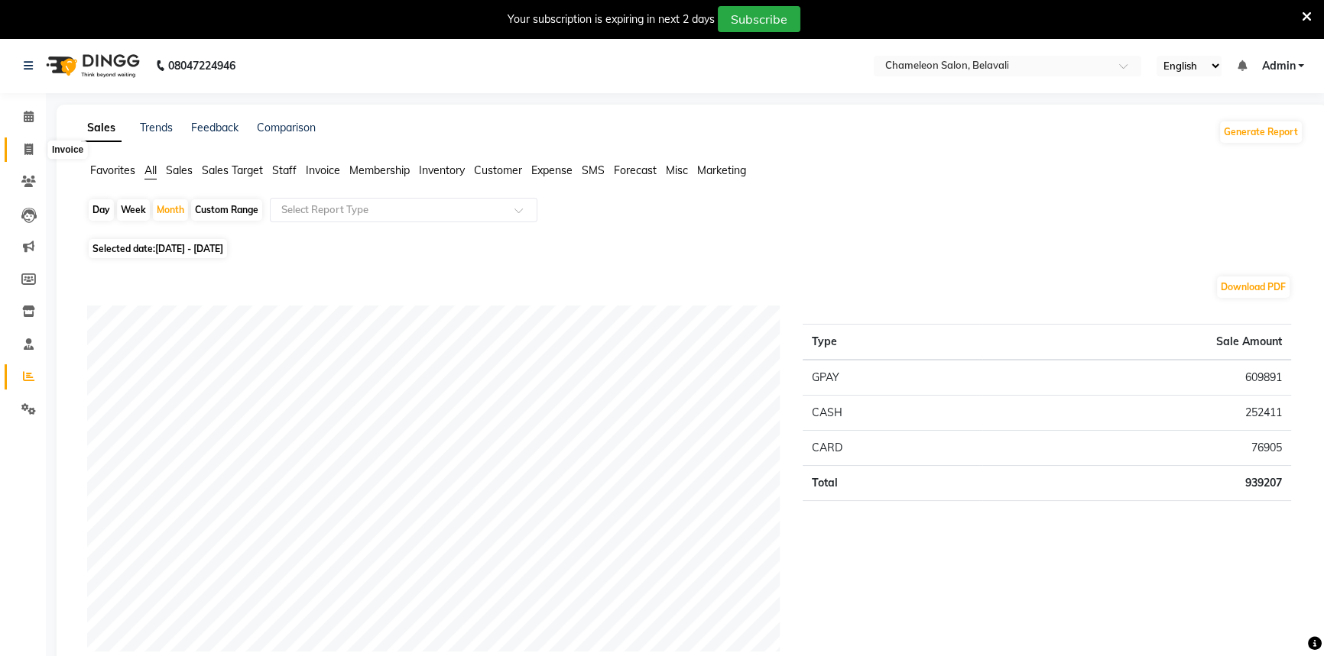
click at [24, 152] on icon at bounding box center [28, 149] width 8 height 11
select select "service"
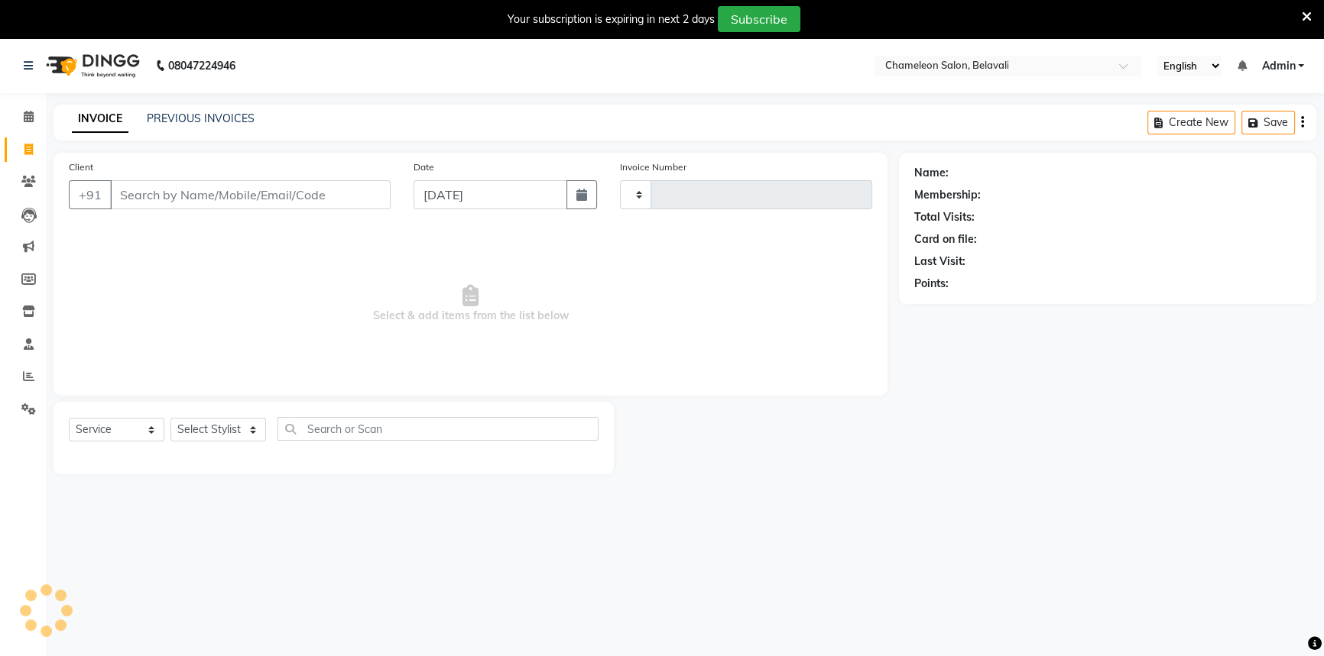
scroll to position [38, 0]
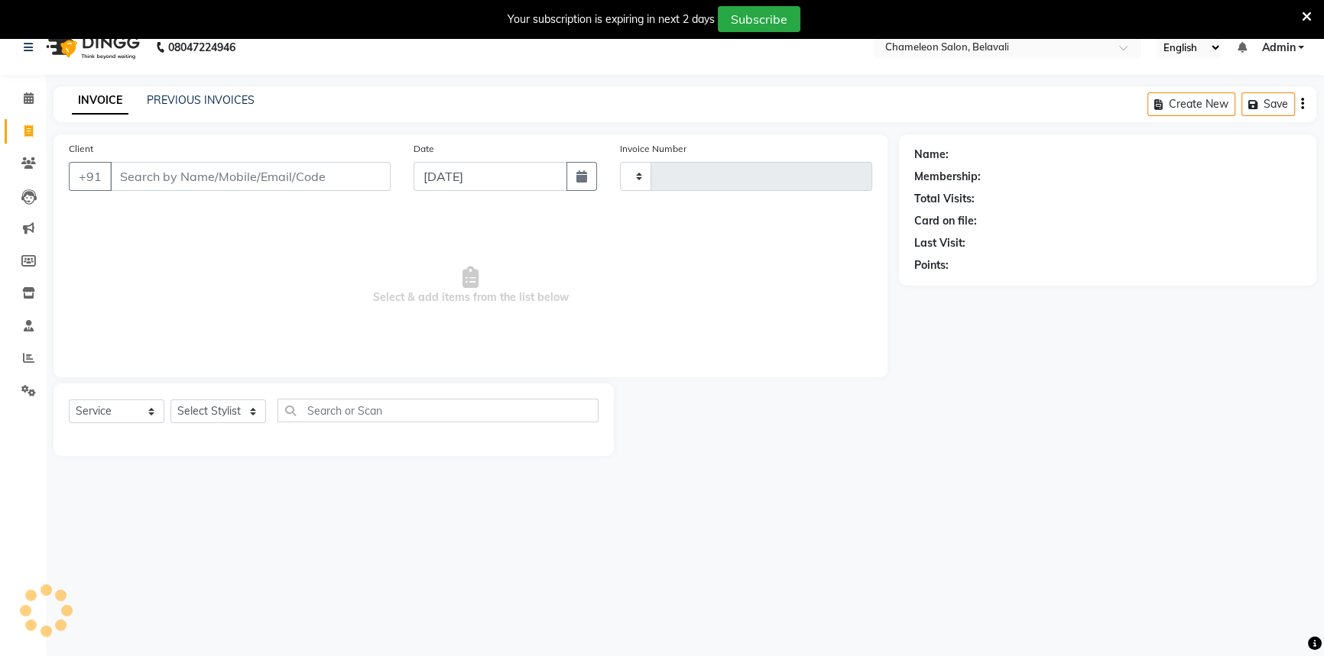
type input "3483"
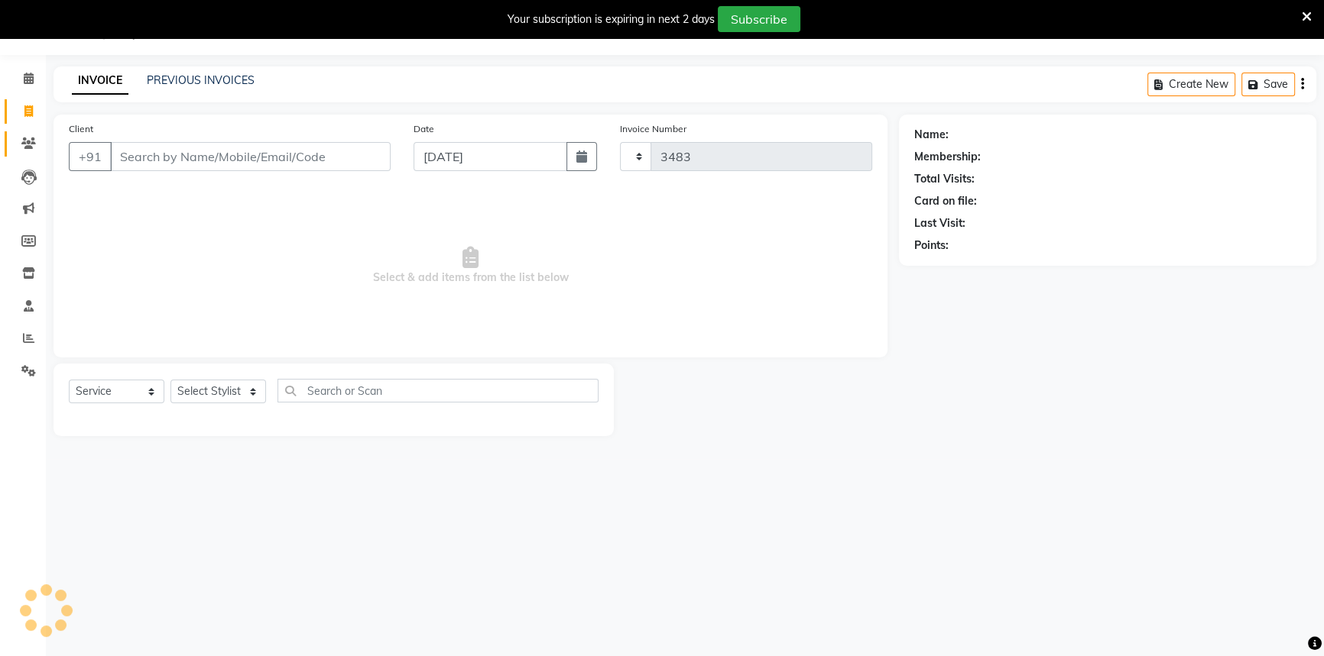
select select "6724"
select select "58829"
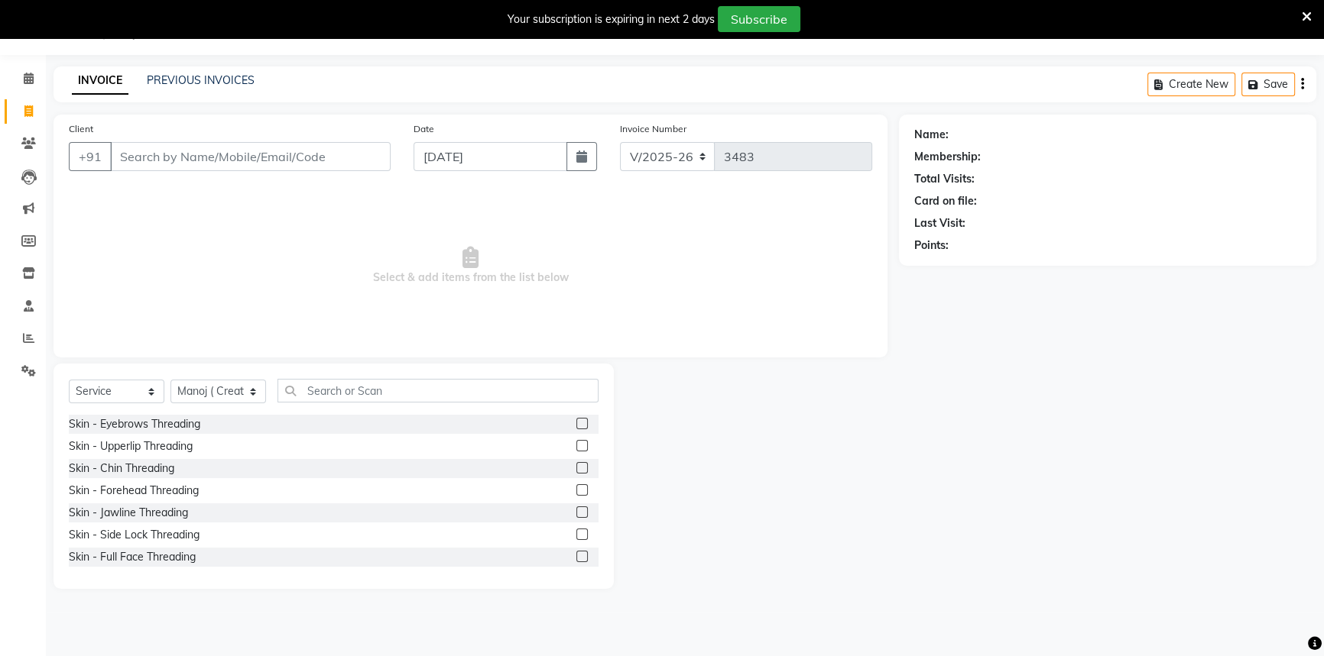
click at [1305, 17] on icon at bounding box center [1306, 17] width 10 height 14
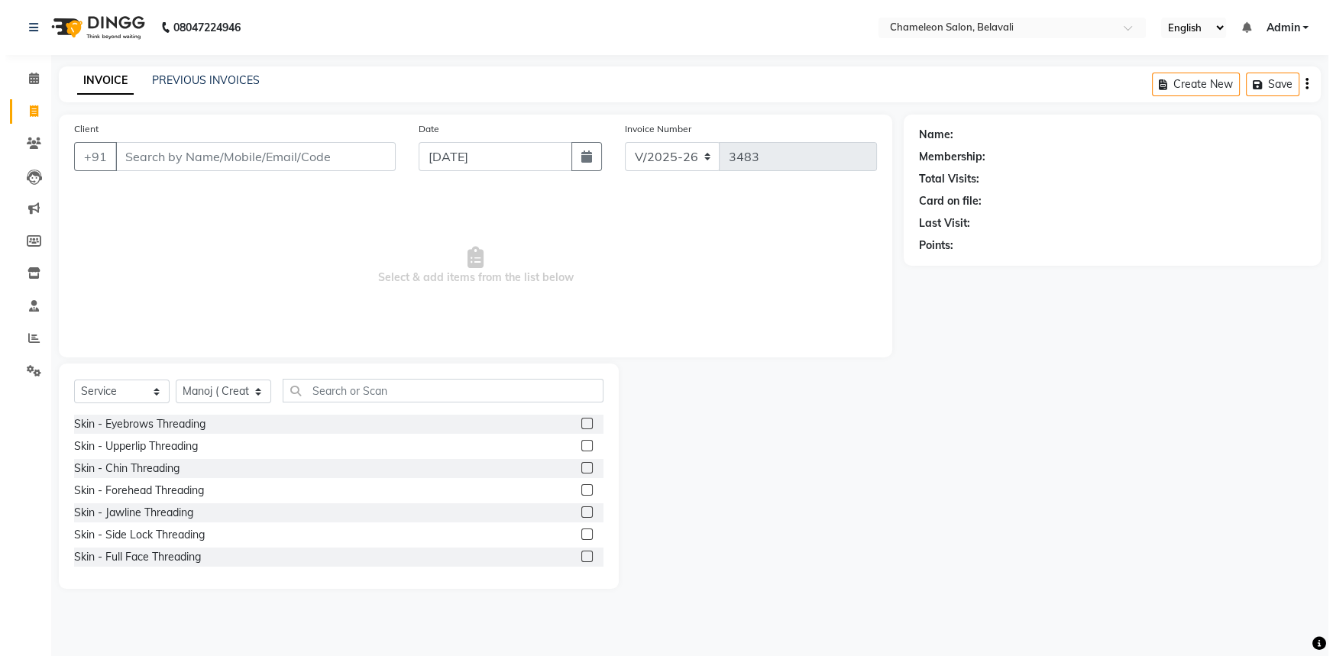
scroll to position [0, 0]
